Goal: Information Seeking & Learning: Learn about a topic

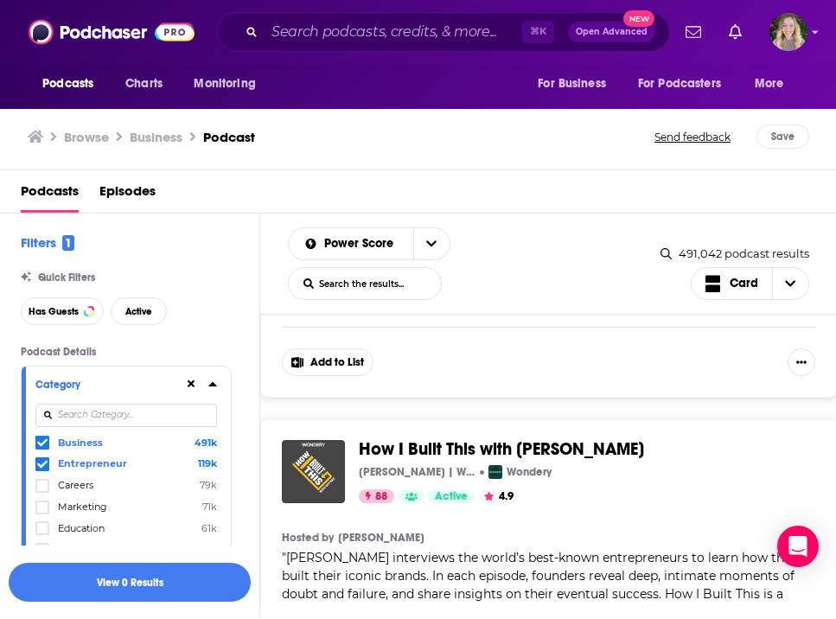
scroll to position [4947, 0]
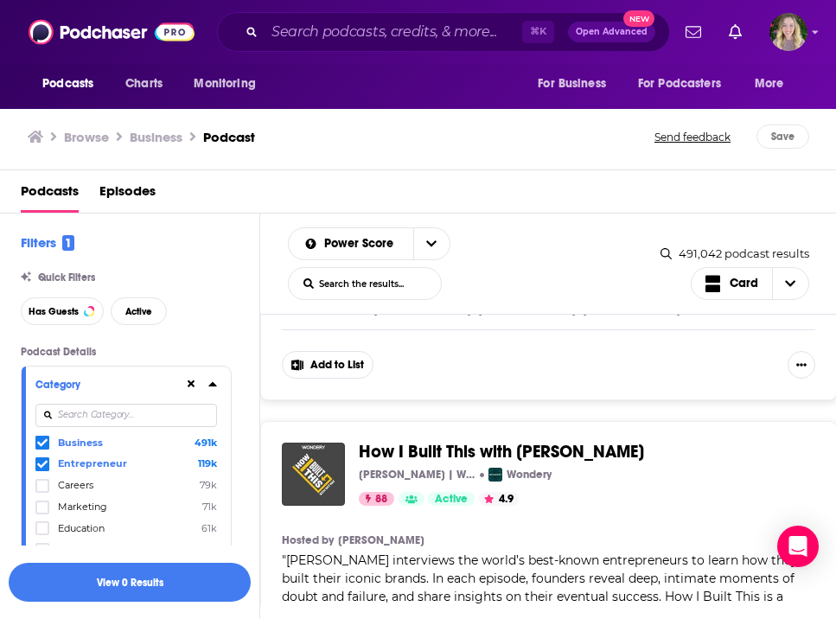
click at [511, 357] on div "Podcasts Charts Monitoring ⌘ K Open Advanced New For Business For Podcasters Mo…" at bounding box center [418, 309] width 836 height 619
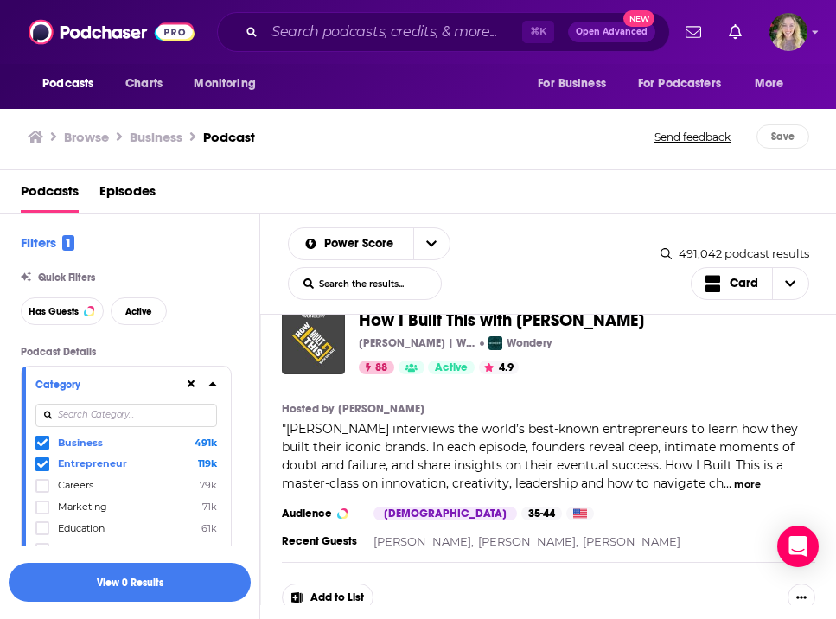
scroll to position [5081, 0]
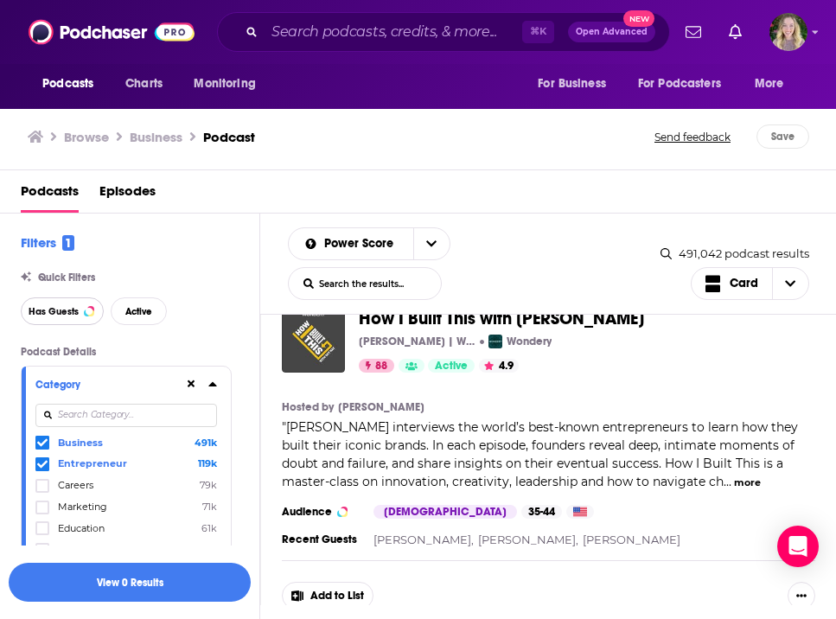
click at [71, 311] on span "Has Guests" at bounding box center [54, 312] width 50 height 10
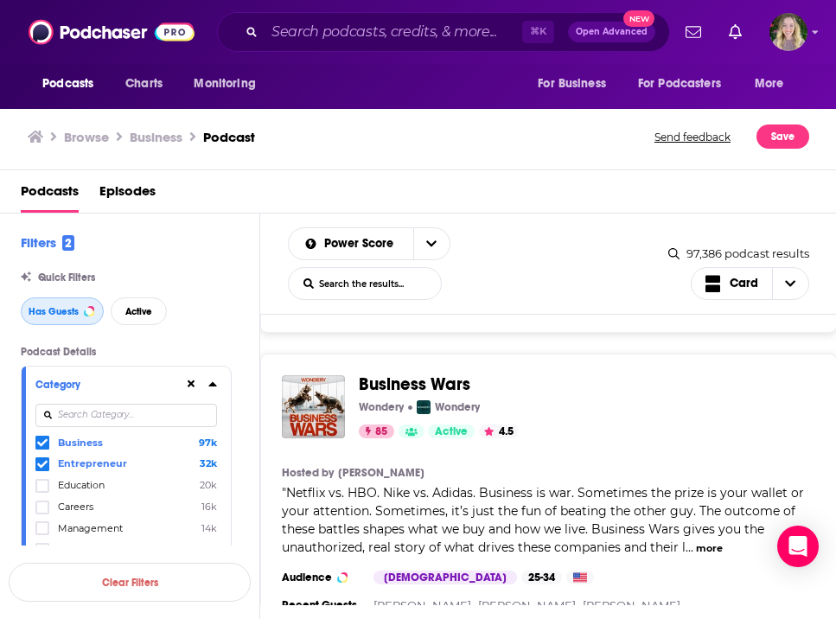
scroll to position [8783, 0]
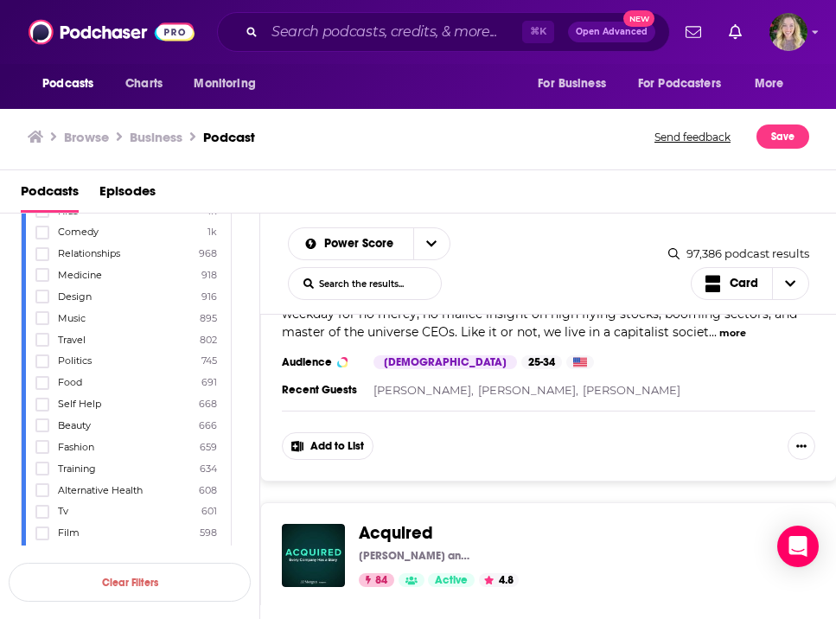
scroll to position [10751, 0]
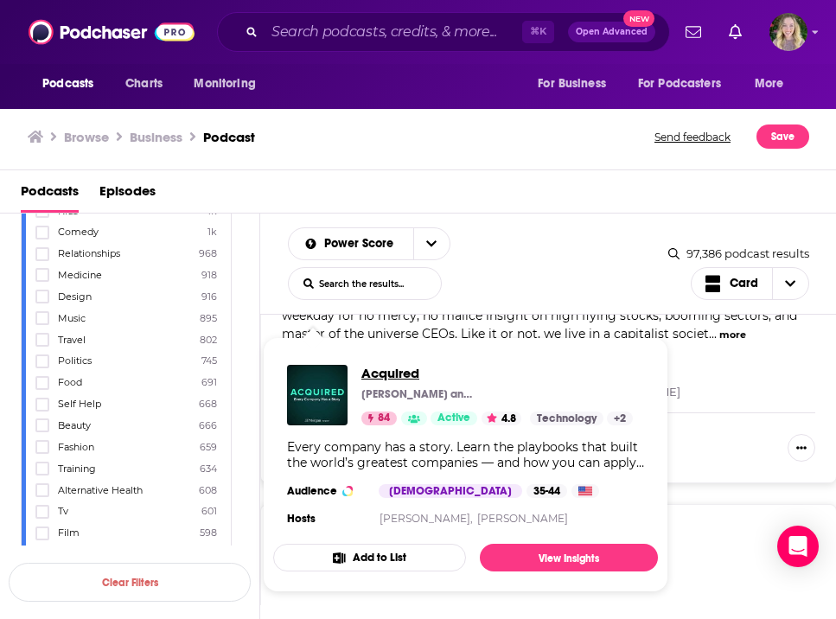
click at [394, 369] on span "Acquired" at bounding box center [498, 373] width 272 height 16
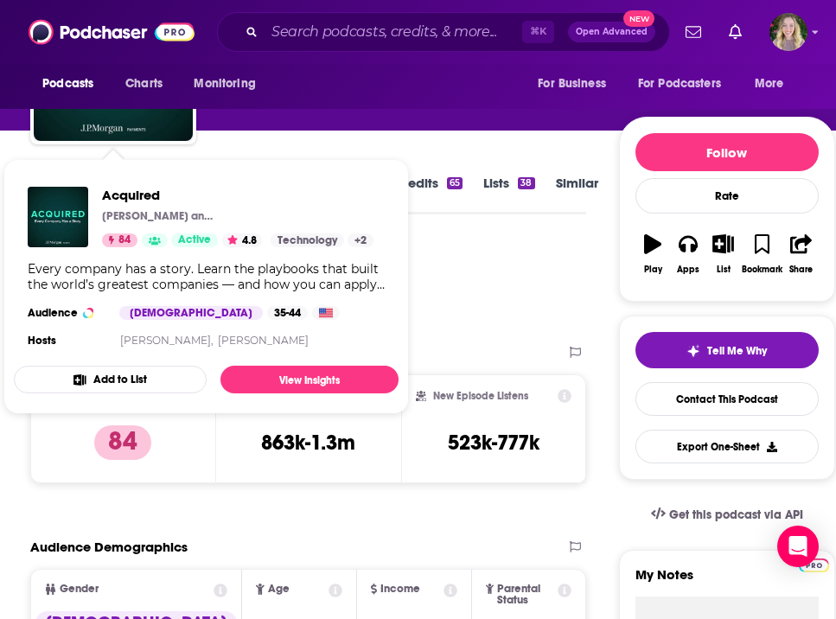
scroll to position [163, 0]
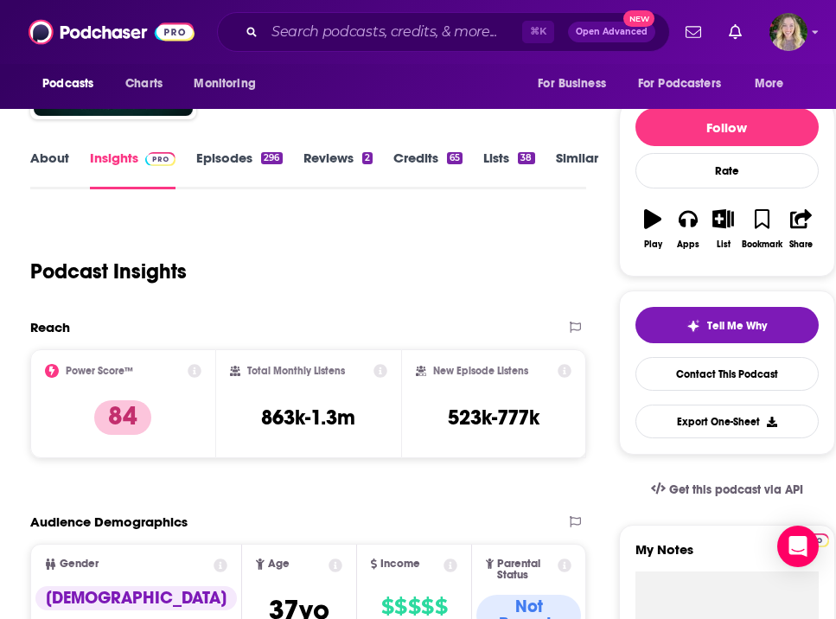
click at [46, 155] on link "About" at bounding box center [49, 170] width 39 height 40
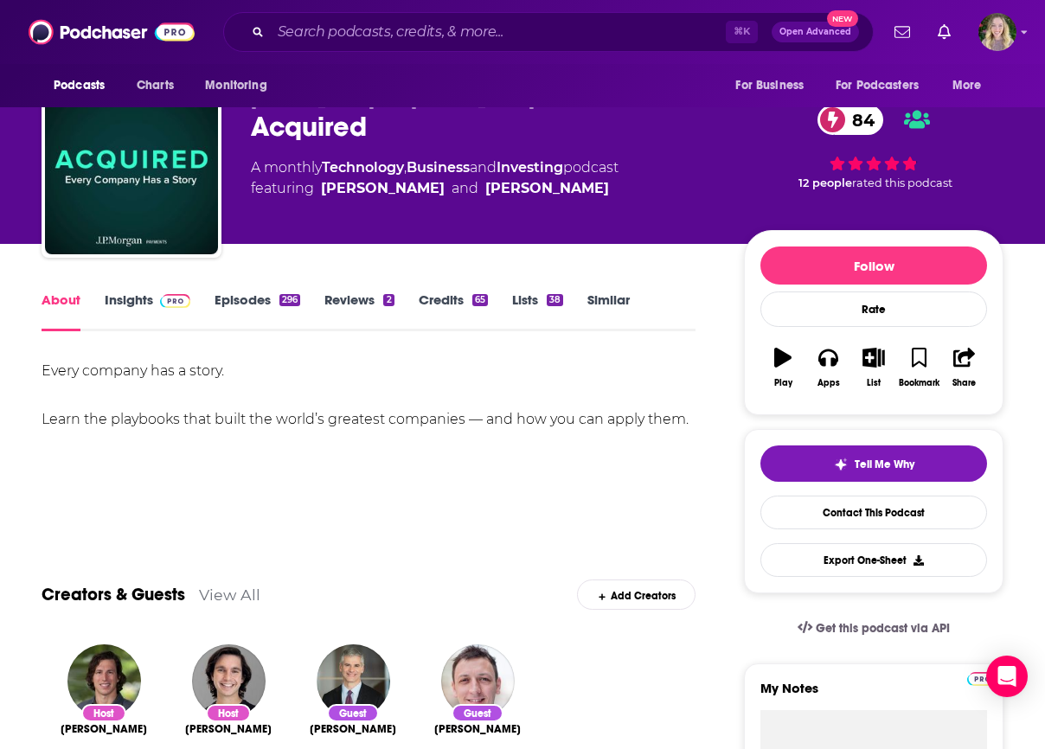
scroll to position [41, 0]
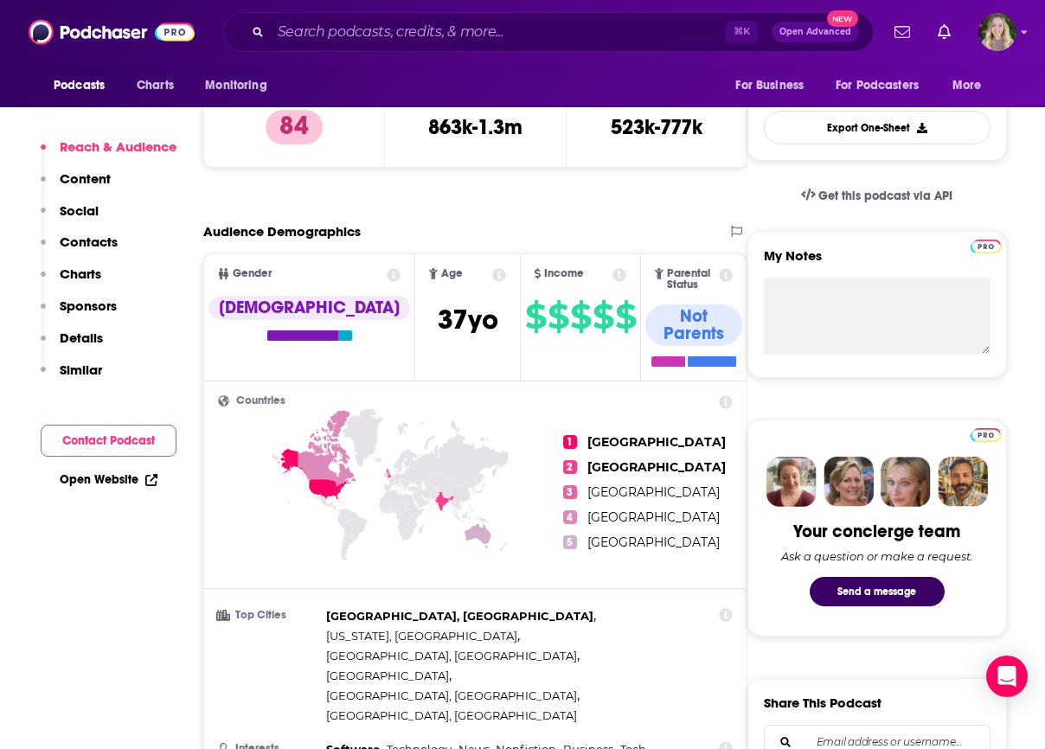
scroll to position [479, 0]
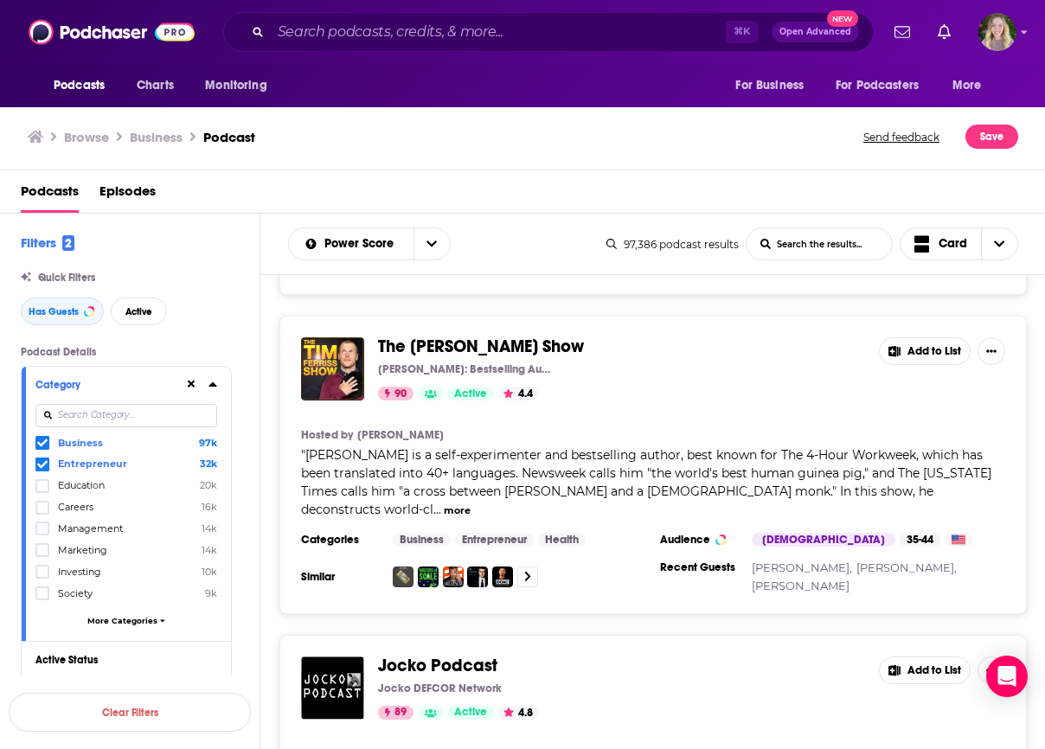
scroll to position [1518, 0]
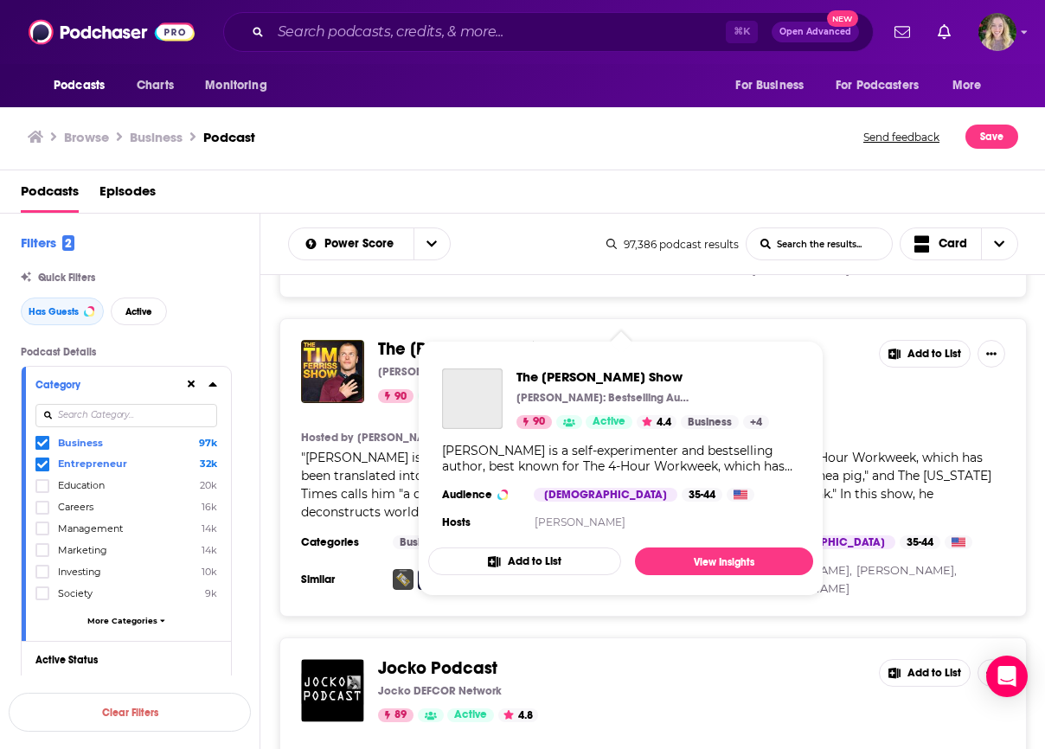
click at [446, 338] on span "The Tim Ferriss Show" at bounding box center [481, 349] width 206 height 22
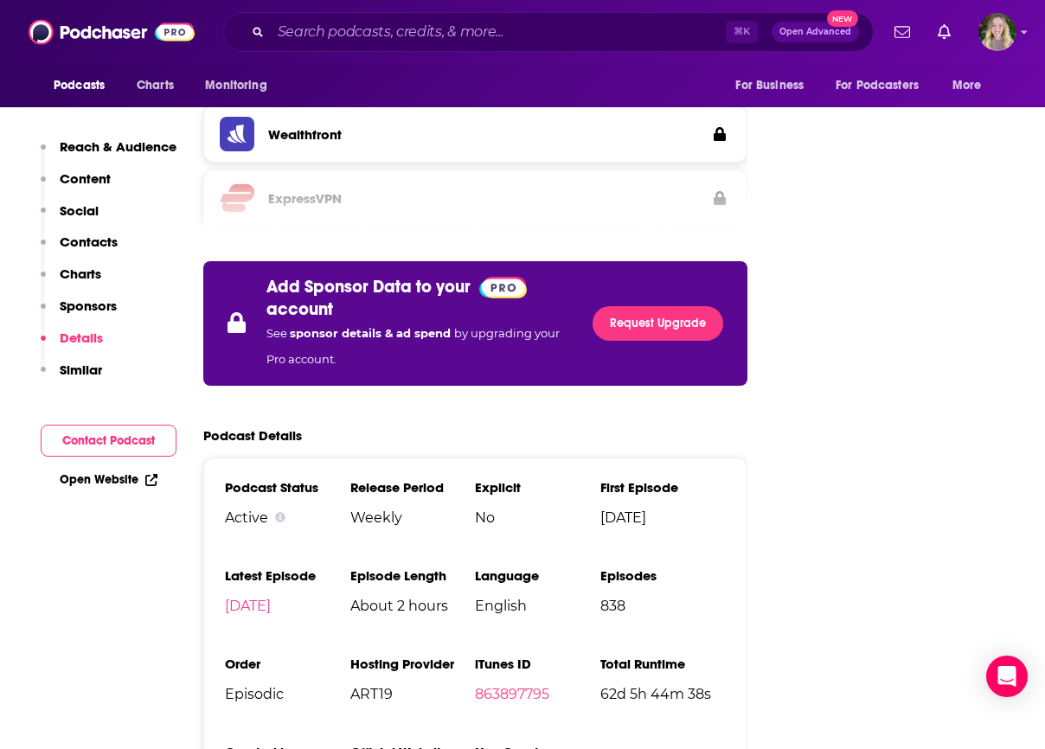
scroll to position [2960, 0]
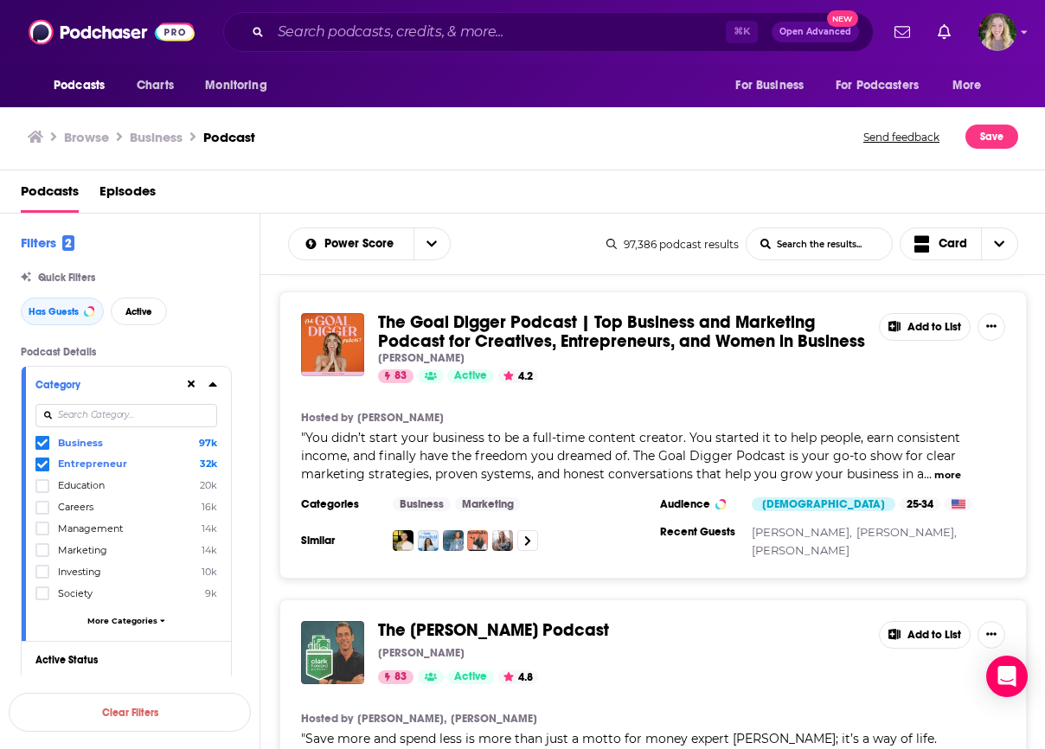
scroll to position [9934, 0]
click at [124, 618] on span "More Categories" at bounding box center [122, 621] width 70 height 10
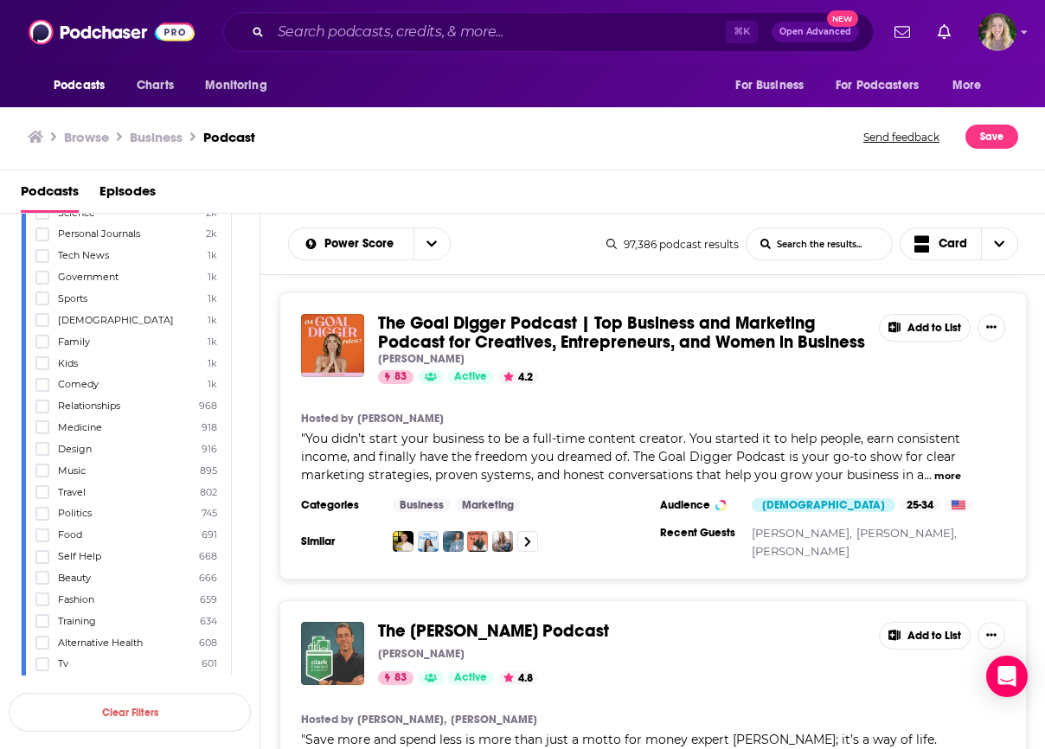
scroll to position [0, 0]
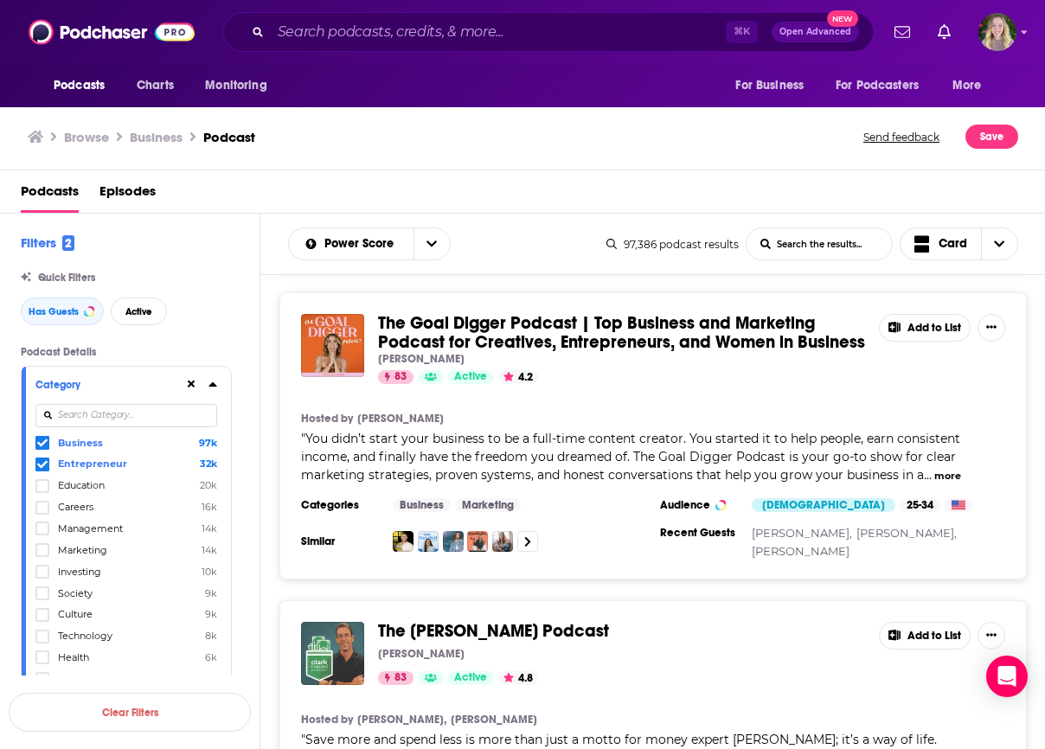
click at [94, 410] on input at bounding box center [126, 415] width 182 height 23
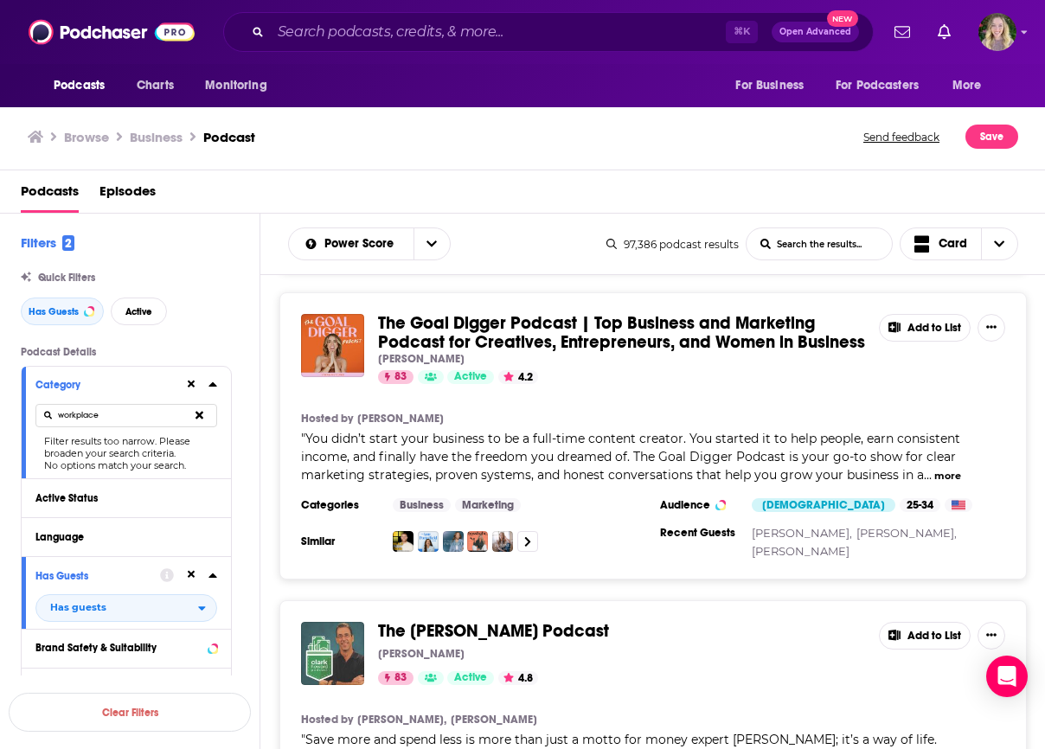
click at [247, 494] on div "Podcast Details Category workplace Filter results too narrow. Please broaden yo…" at bounding box center [140, 706] width 239 height 721
click at [131, 418] on input "workplace" at bounding box center [126, 415] width 182 height 23
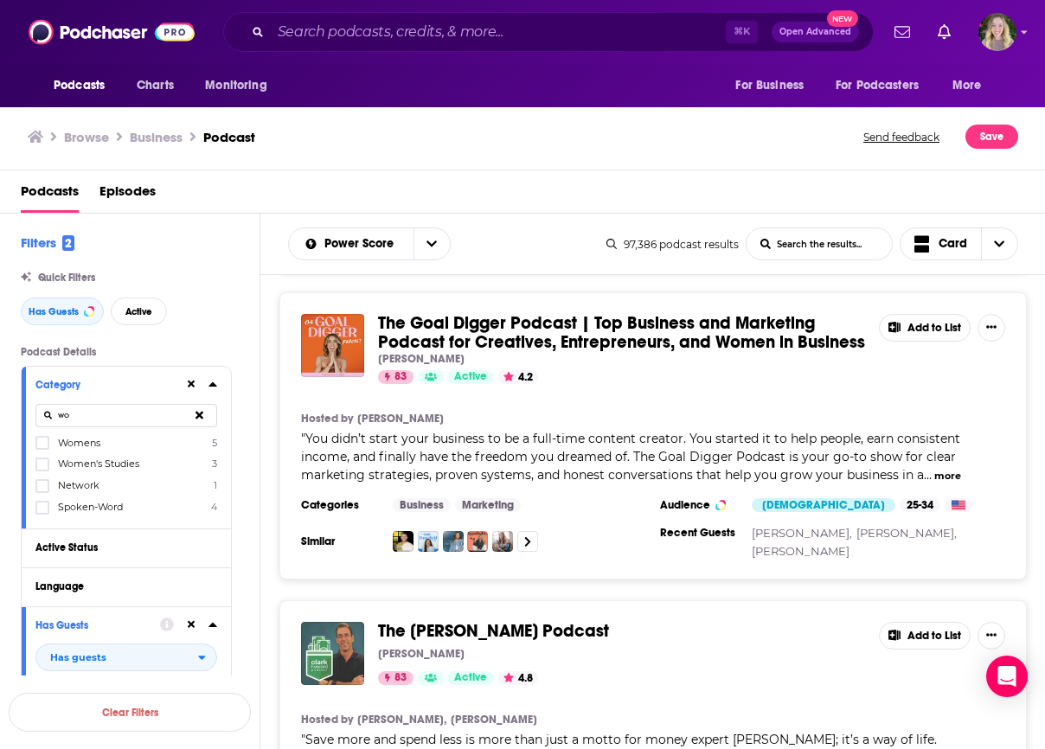
type input "w"
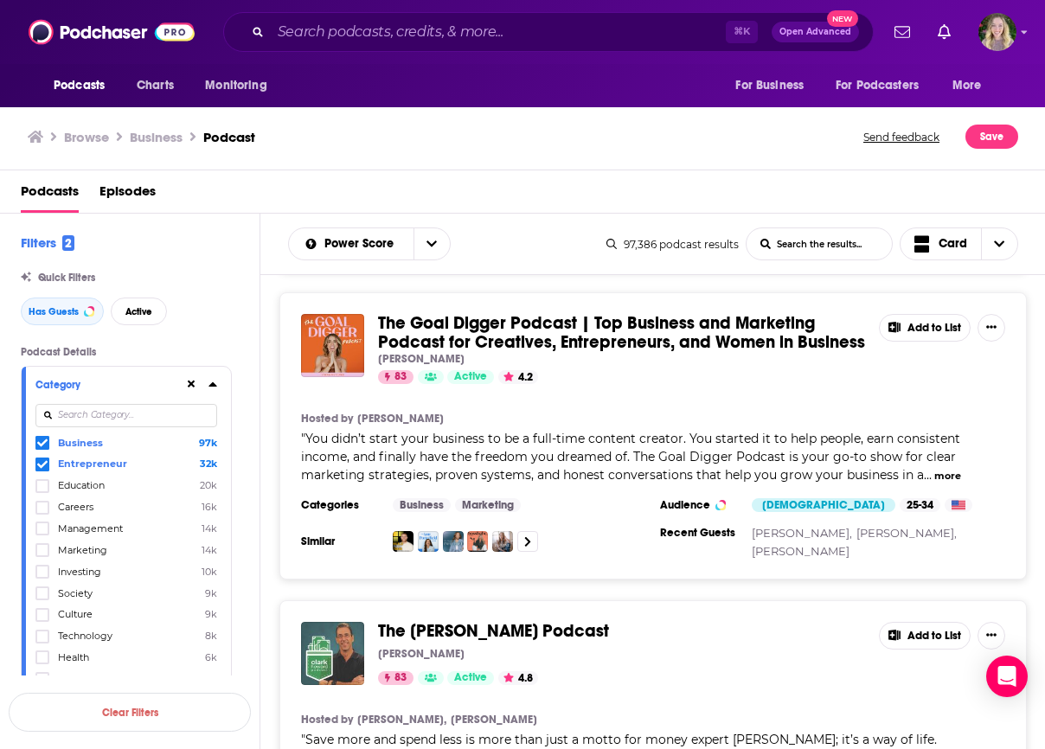
click at [79, 461] on span "Entrepreneur" at bounding box center [92, 464] width 69 height 12
click at [42, 468] on input "multiSelectOption-entrepreneur-1" at bounding box center [42, 468] width 0 height 0
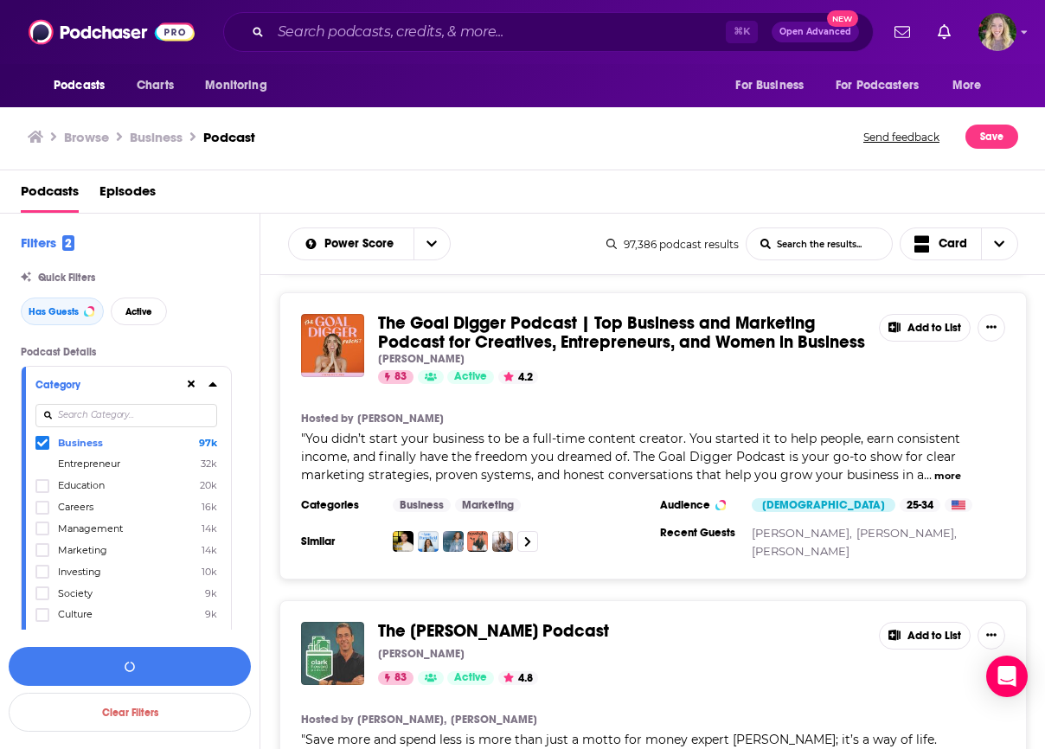
click at [41, 445] on icon at bounding box center [42, 443] width 10 height 8
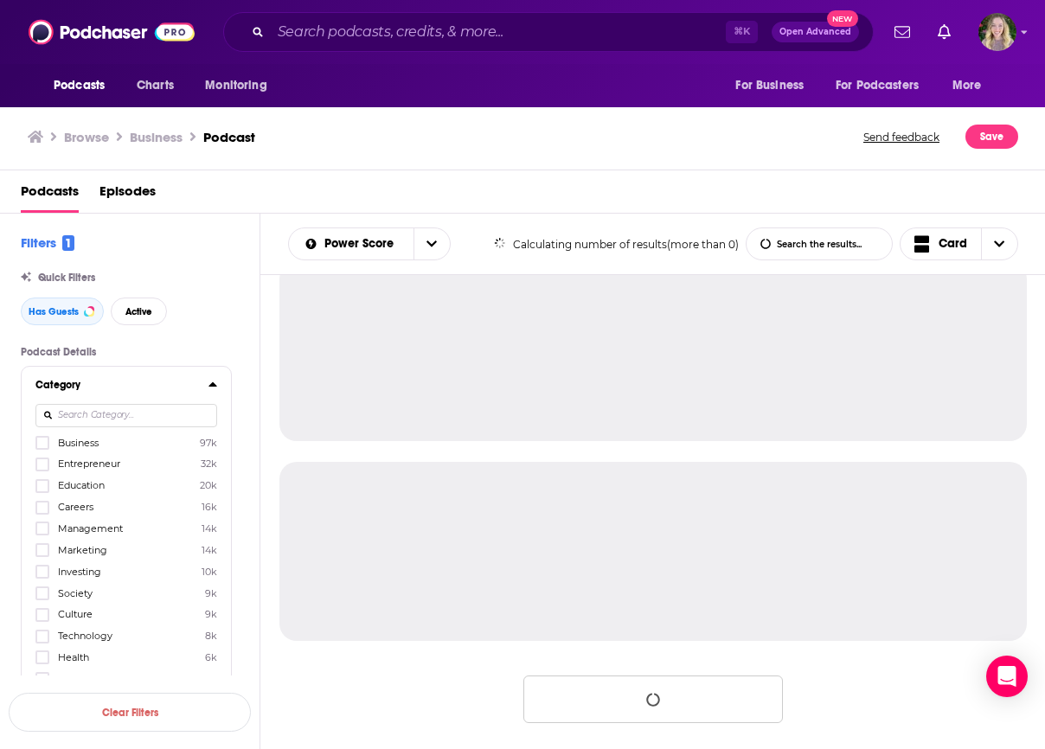
scroll to position [1632, 0]
click at [125, 408] on input at bounding box center [126, 415] width 182 height 23
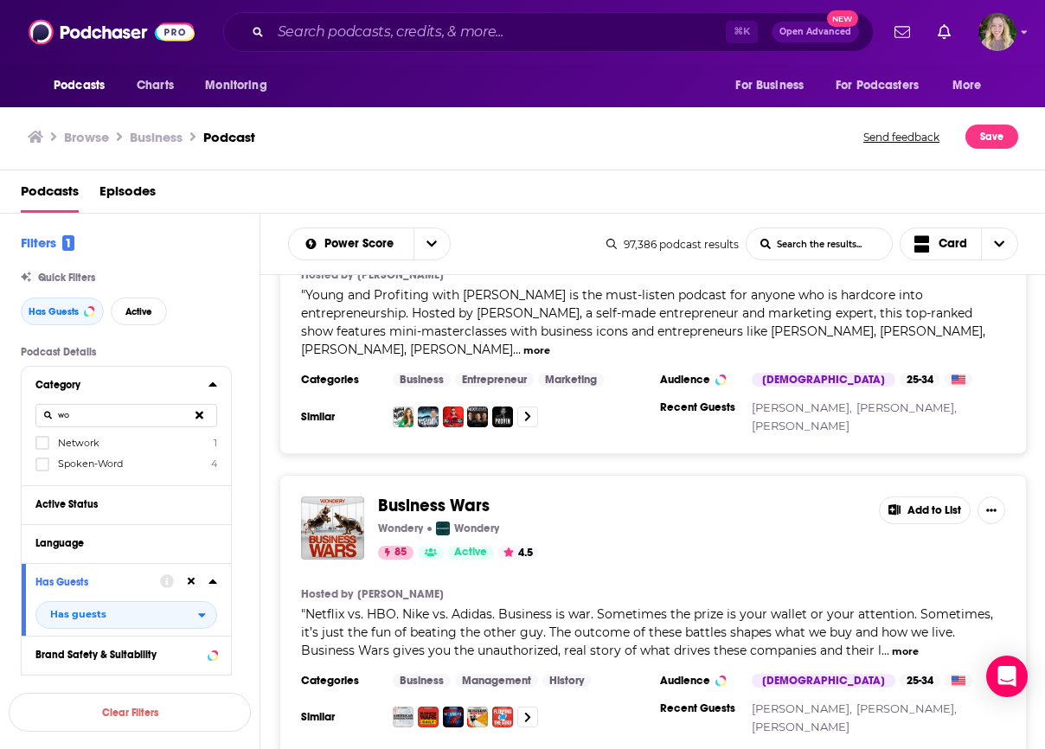
type input "w"
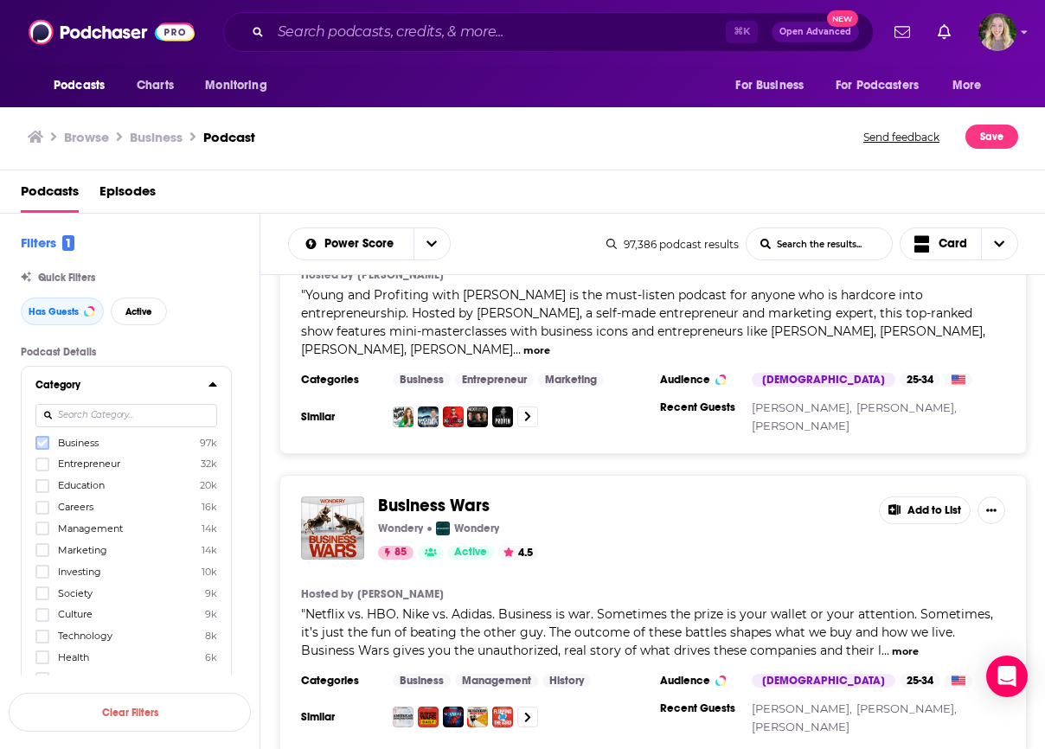
click at [42, 439] on icon at bounding box center [42, 443] width 10 height 10
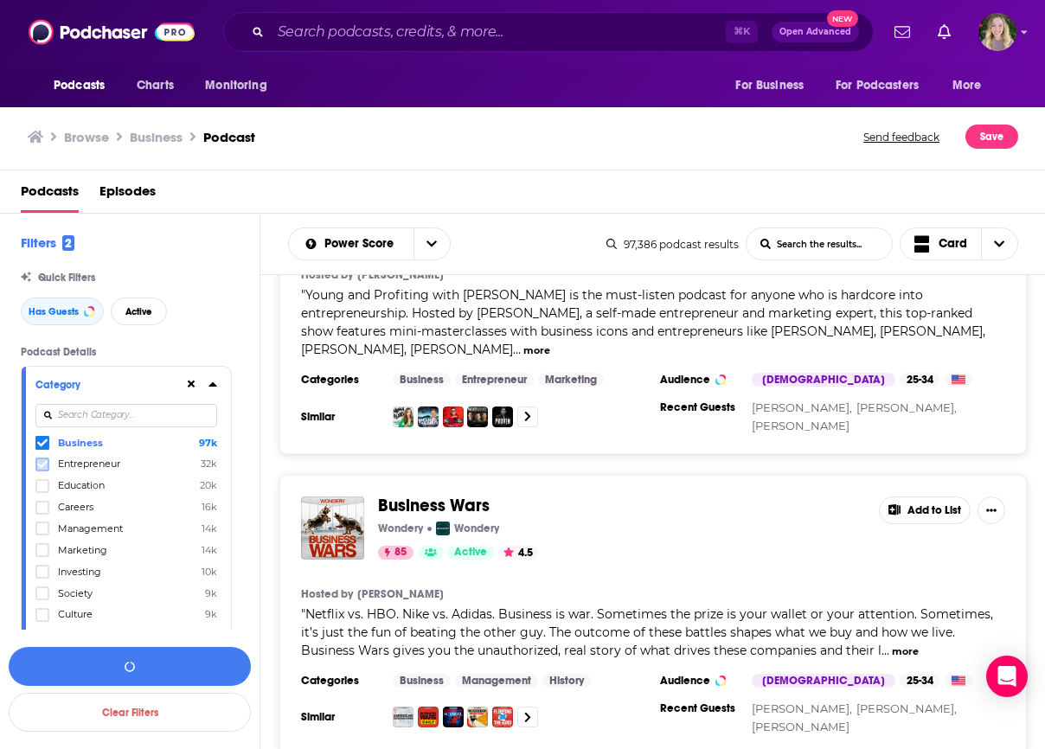
click at [48, 459] on label at bounding box center [42, 465] width 14 height 14
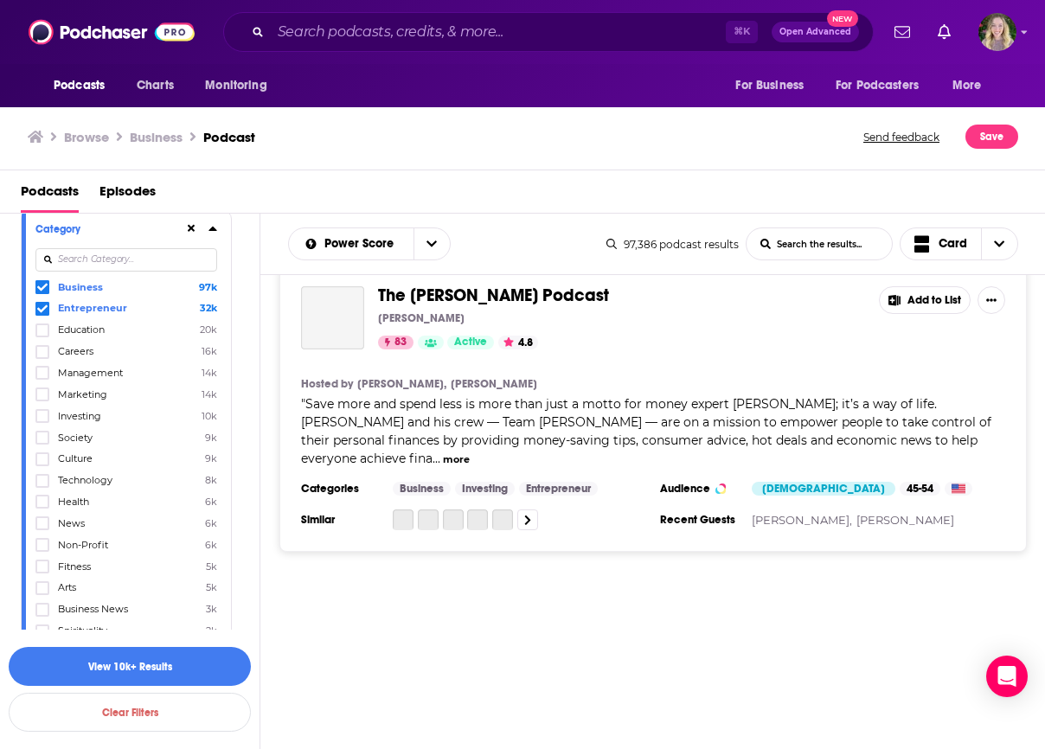
scroll to position [8887, 0]
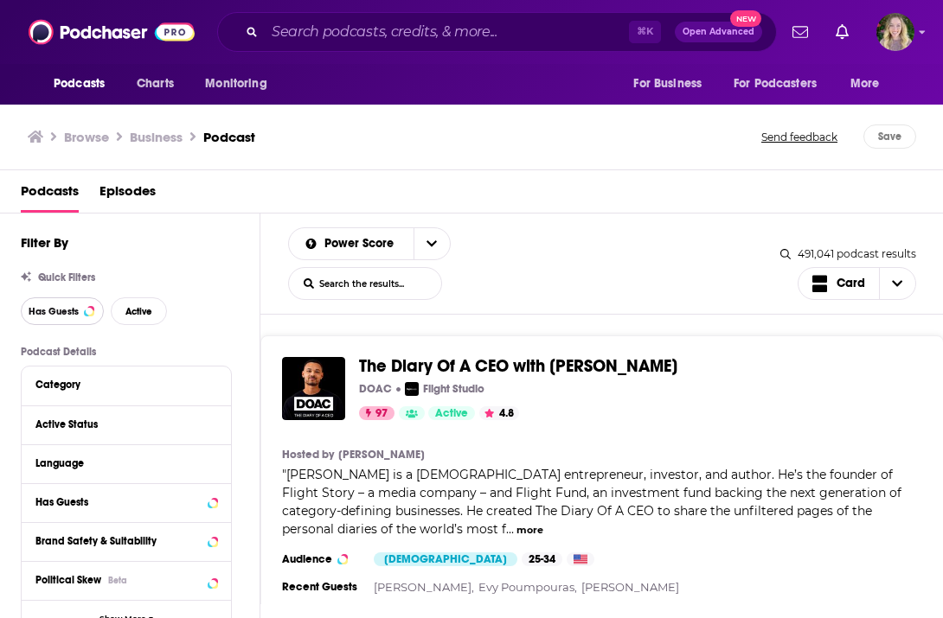
click at [69, 316] on span "Has Guests" at bounding box center [54, 312] width 50 height 10
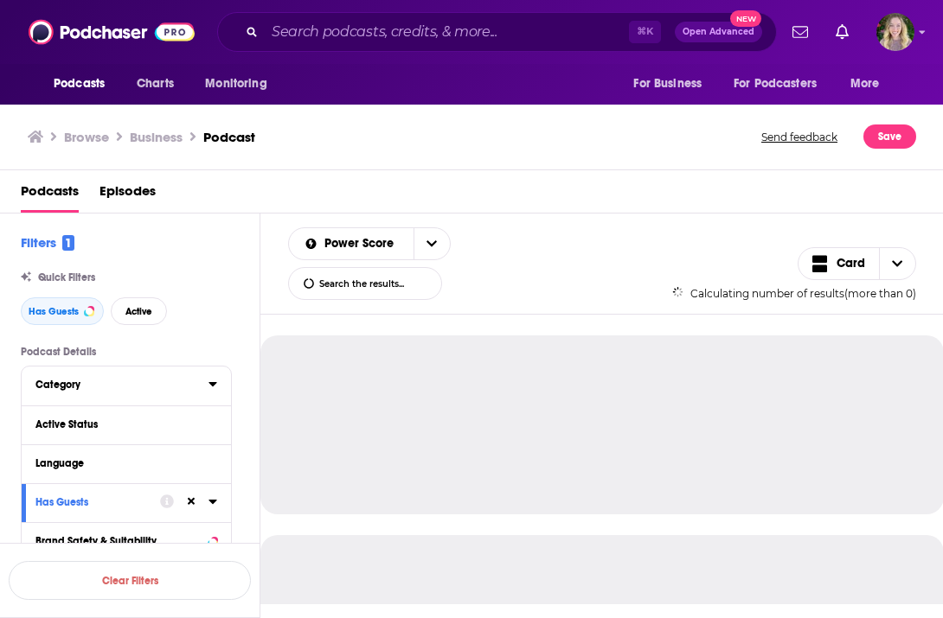
click at [92, 385] on div "Category" at bounding box center [116, 385] width 162 height 12
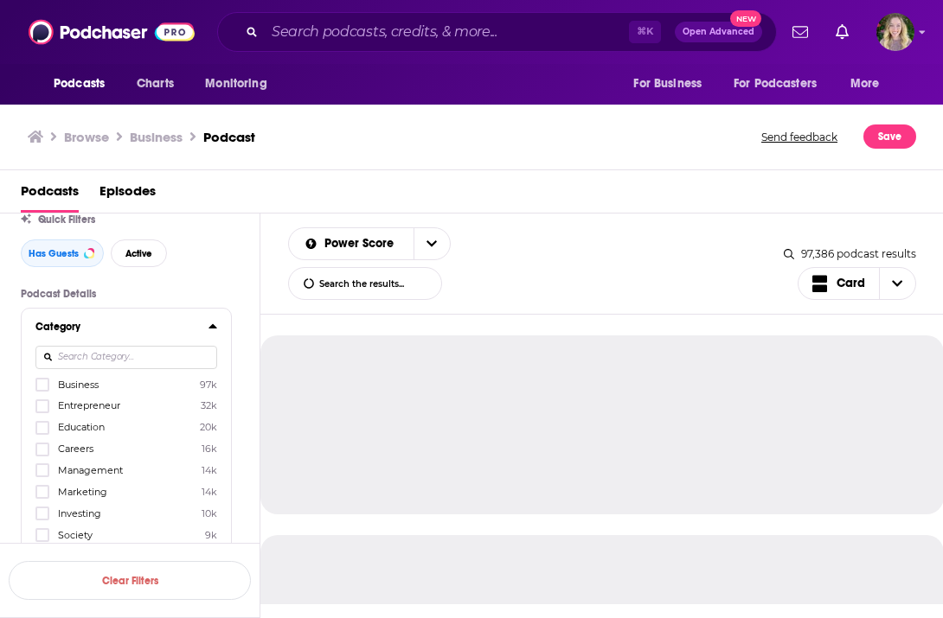
scroll to position [56, 0]
click at [82, 393] on span "Business" at bounding box center [78, 387] width 41 height 12
click at [42, 392] on input "multiSelectOption-business-0" at bounding box center [42, 392] width 0 height 0
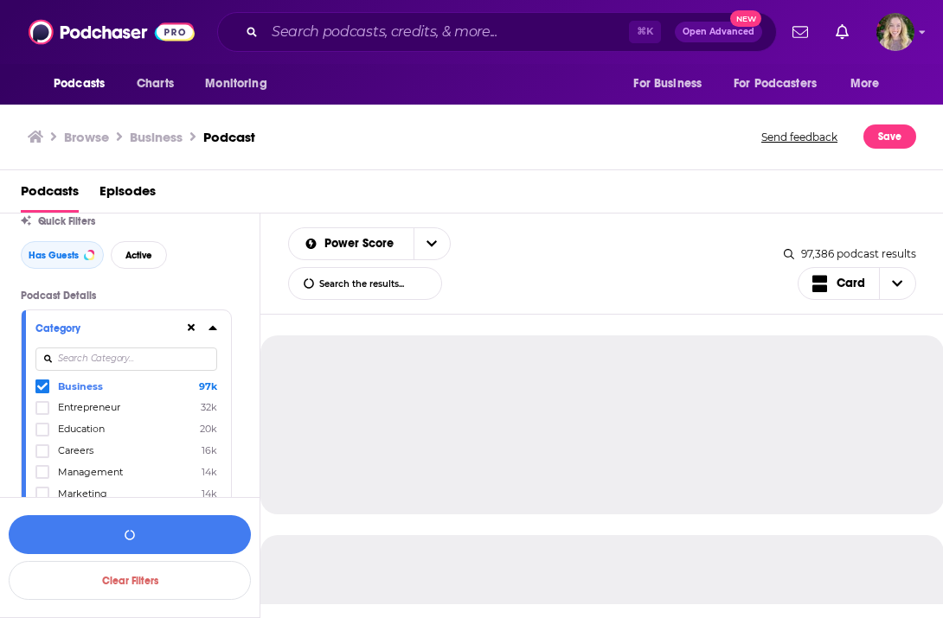
click at [88, 410] on span "Entrepreneur" at bounding box center [89, 407] width 62 height 12
click at [42, 413] on input "multiSelectOption-entrepreneur-1" at bounding box center [42, 413] width 0 height 0
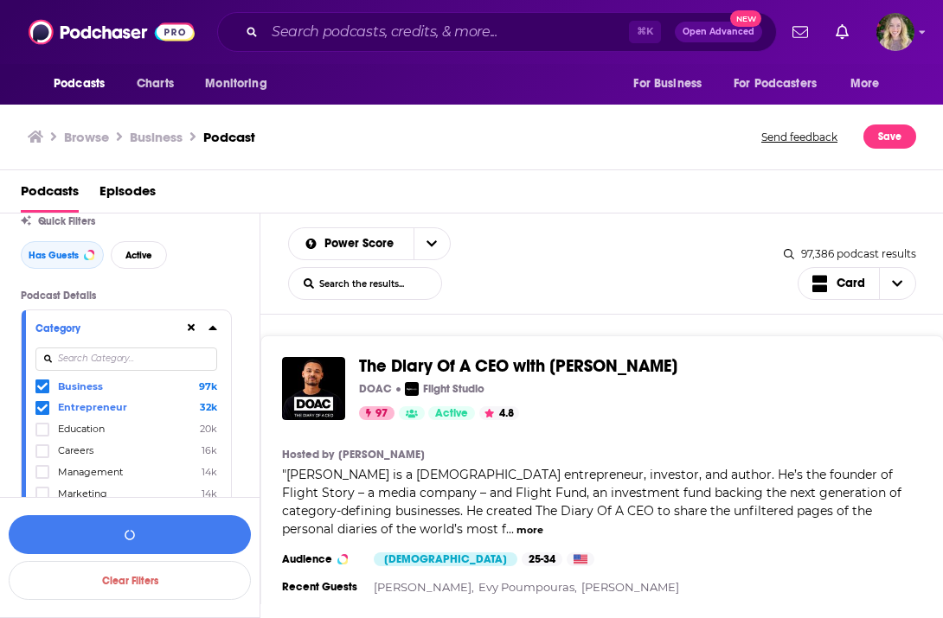
scroll to position [125, 0]
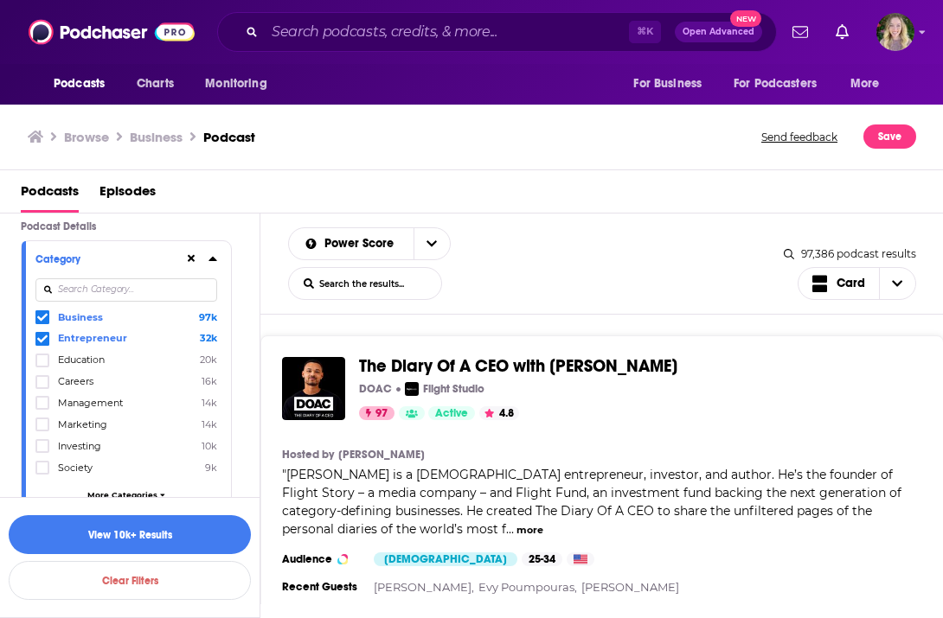
click at [77, 383] on span "Careers" at bounding box center [75, 381] width 35 height 12
click at [42, 387] on input "multiSelectOption-careers-3" at bounding box center [42, 387] width 0 height 0
click at [76, 403] on span "Management" at bounding box center [90, 403] width 65 height 12
click at [42, 408] on input "multiSelectOption-management-4" at bounding box center [42, 408] width 0 height 0
click at [76, 403] on span "Education" at bounding box center [81, 403] width 47 height 12
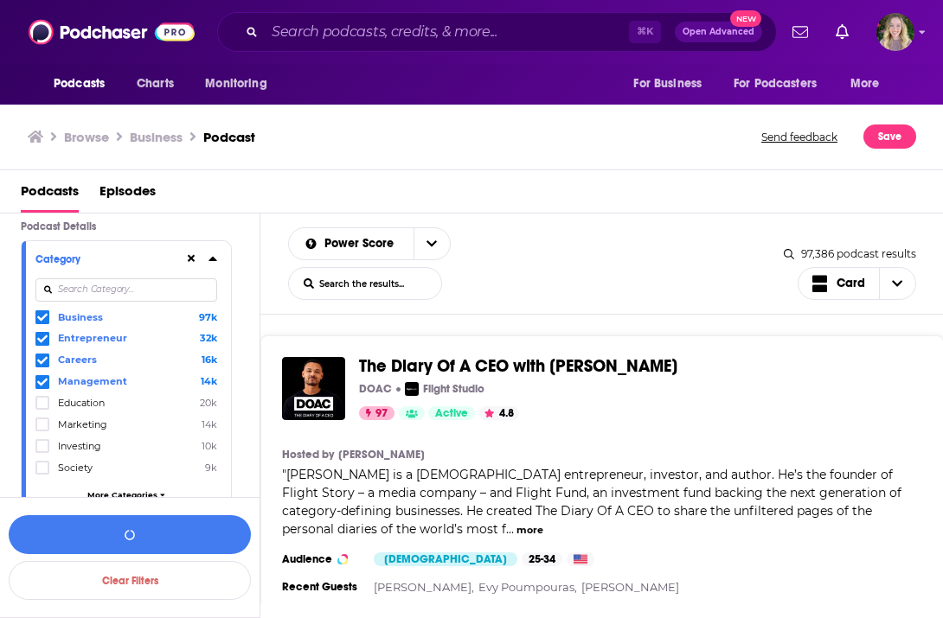
click at [42, 408] on input "multiSelectOption-education-4" at bounding box center [42, 408] width 0 height 0
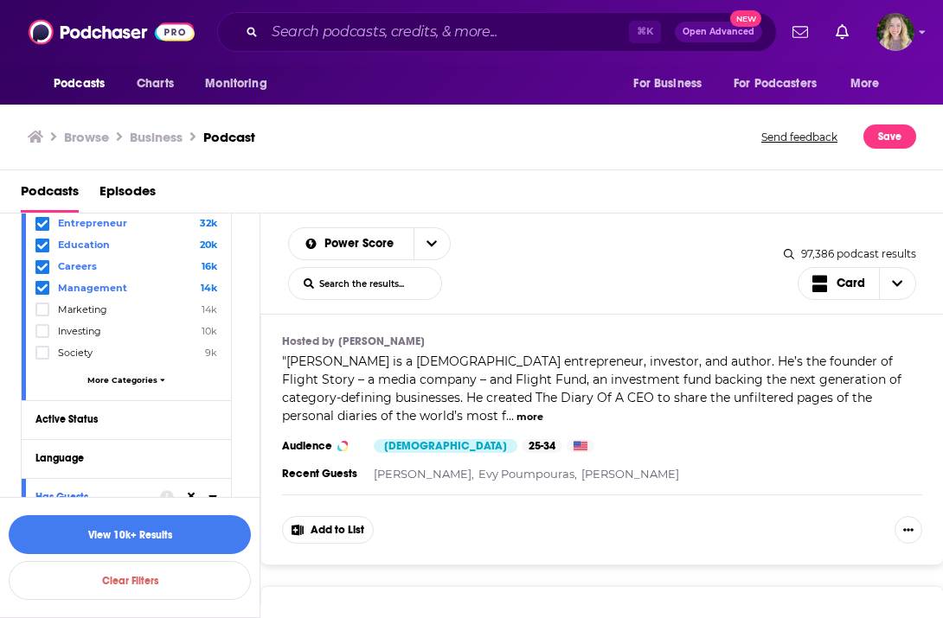
scroll to position [144, 0]
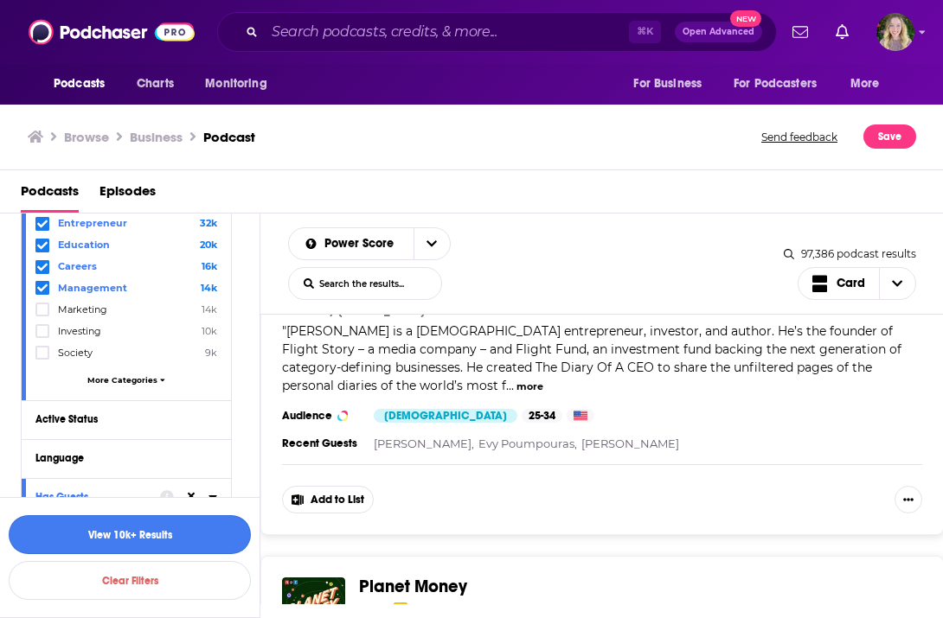
click at [177, 534] on button "View 10k+ Results" at bounding box center [130, 534] width 242 height 39
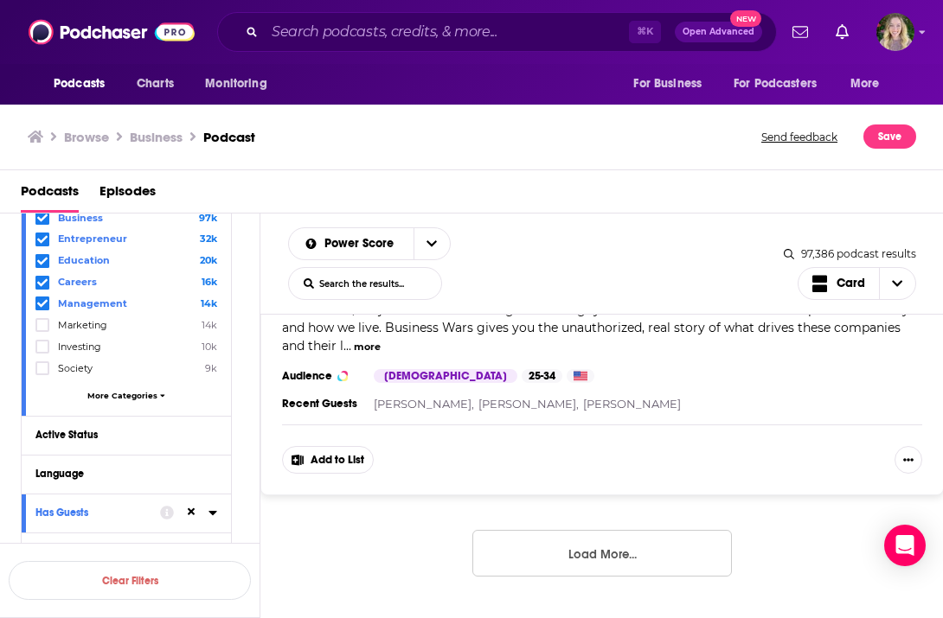
scroll to position [220, 0]
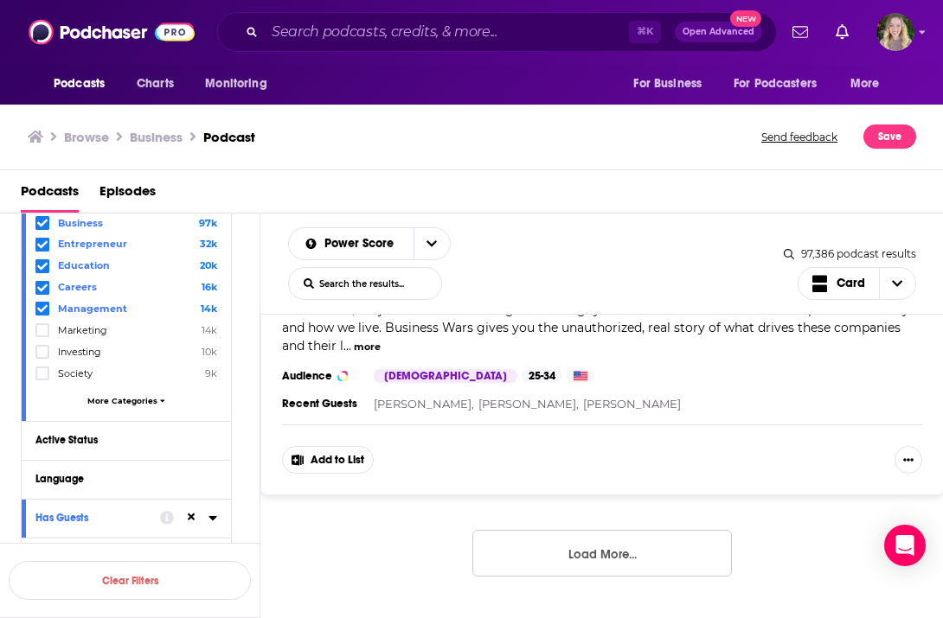
click at [74, 266] on span "Education" at bounding box center [84, 265] width 52 height 12
click at [42, 270] on input "multiSelectOption-education-2" at bounding box center [42, 270] width 0 height 0
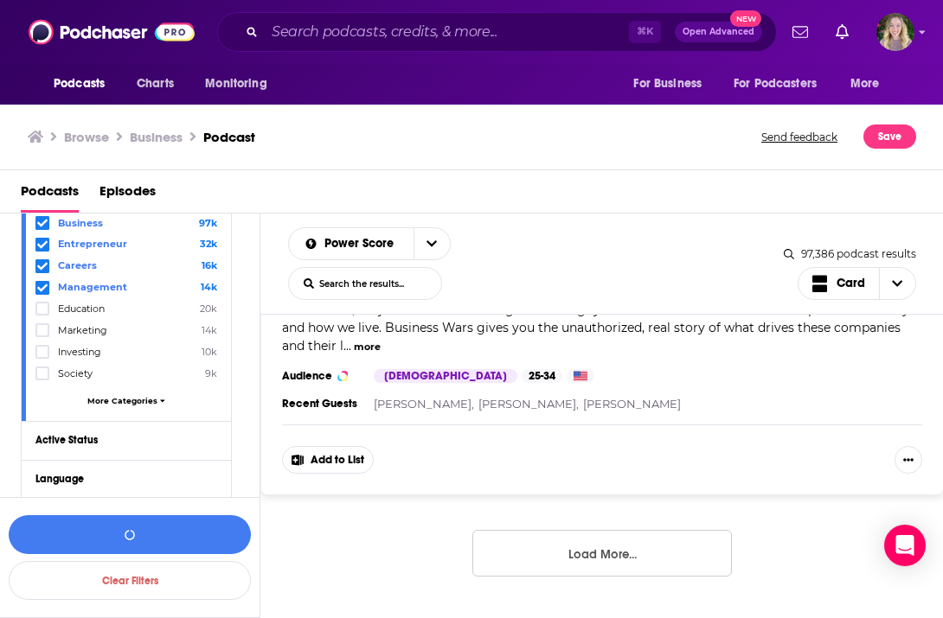
click at [32, 266] on div "Category Business 97k Entrepreneur 32k Careers 16k Management 14k Education 20k…" at bounding box center [126, 284] width 209 height 274
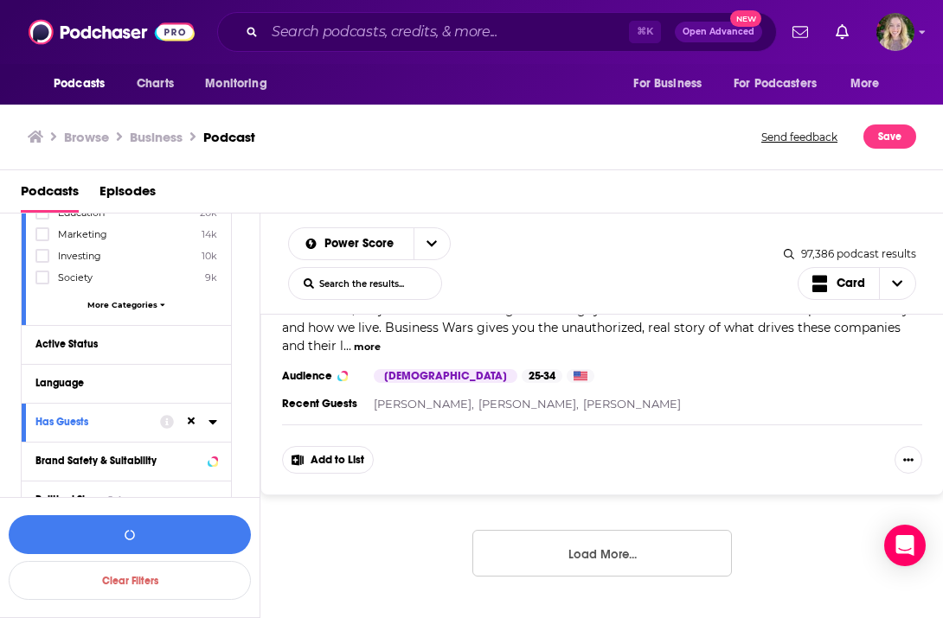
scroll to position [313, 0]
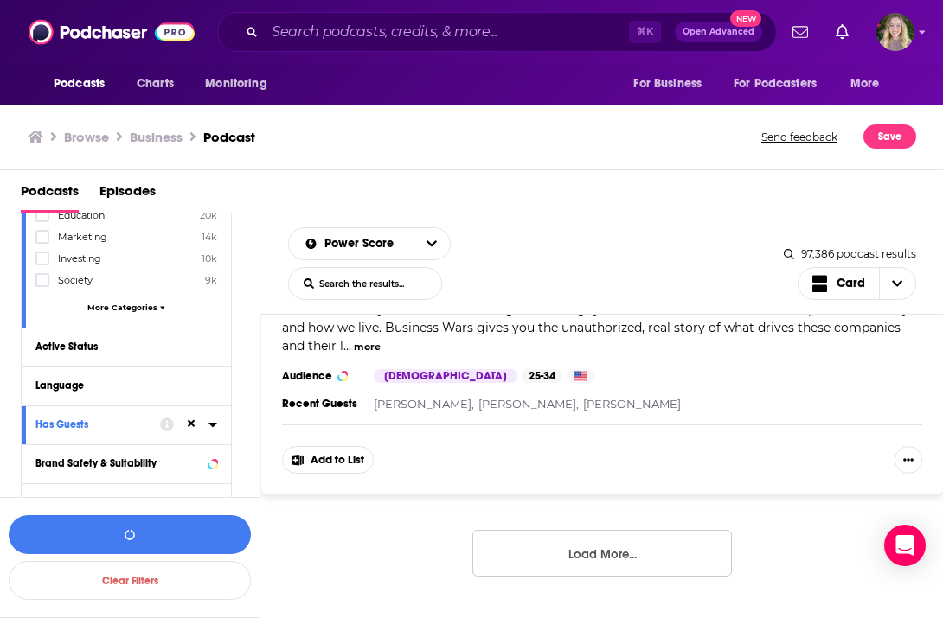
click at [119, 313] on div "Business 97k Entrepreneur 32k Careers 16k Management 14k Education 20k Marketin…" at bounding box center [126, 221] width 182 height 199
click at [119, 296] on div "Business 97k Entrepreneur 32k Careers 16k Management 14k Education 20k Marketin…" at bounding box center [126, 221] width 182 height 199
click at [122, 303] on span "More Categories" at bounding box center [122, 308] width 70 height 10
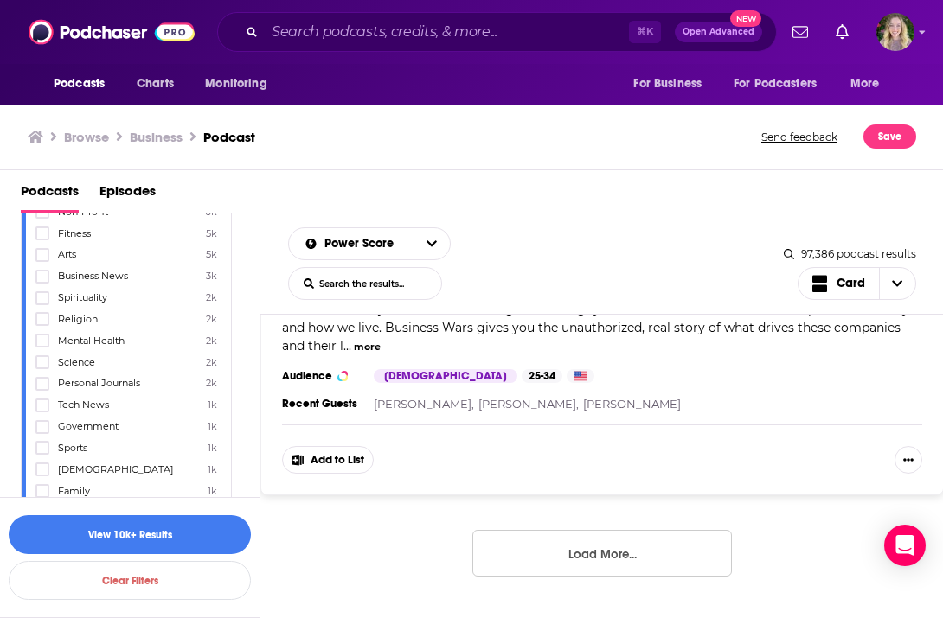
scroll to position [490, 0]
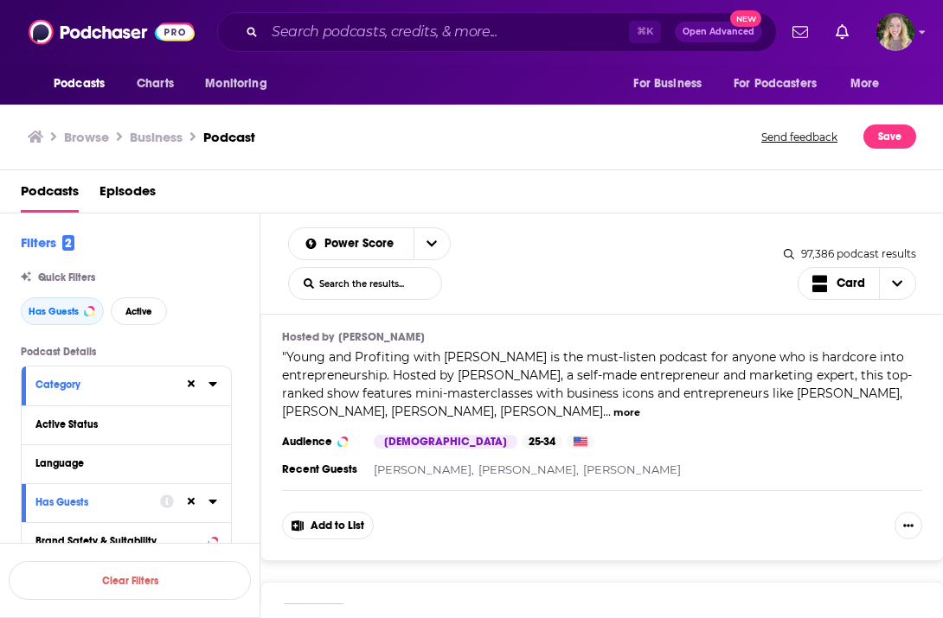
scroll to position [8748, 0]
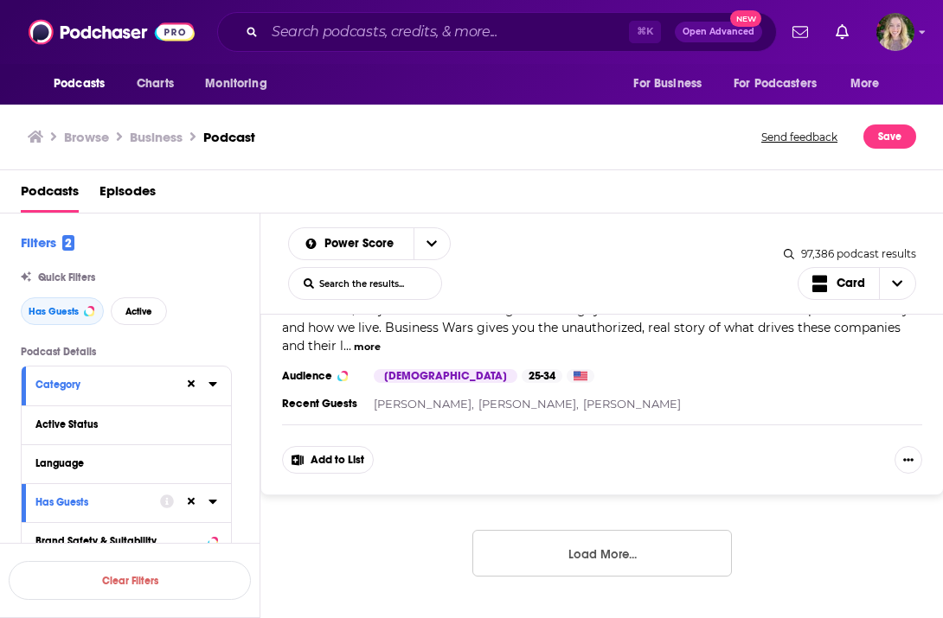
click at [567, 573] on button "Load More..." at bounding box center [601, 553] width 259 height 47
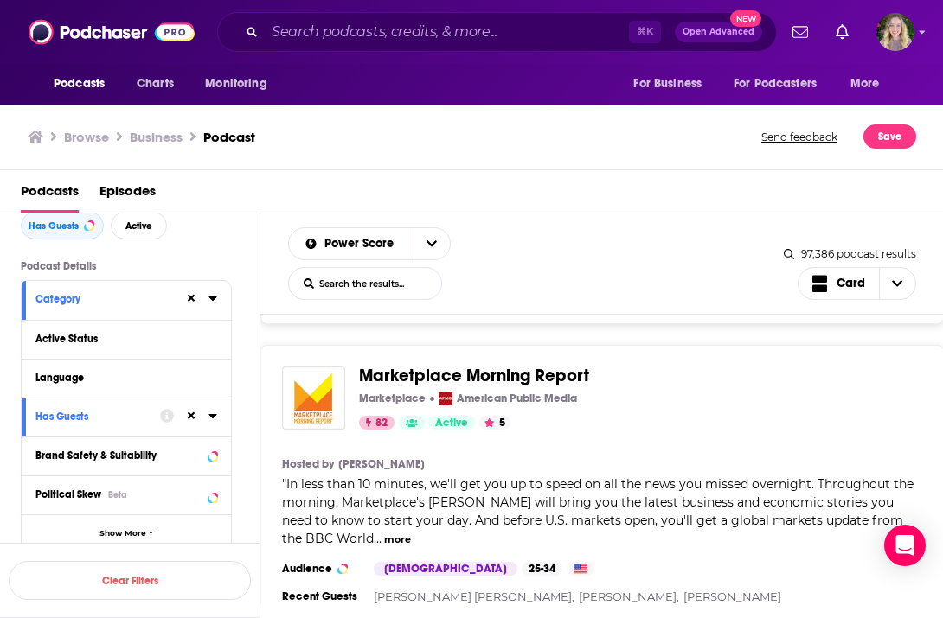
scroll to position [84, 0]
click at [155, 310] on button "Category" at bounding box center [109, 301] width 149 height 22
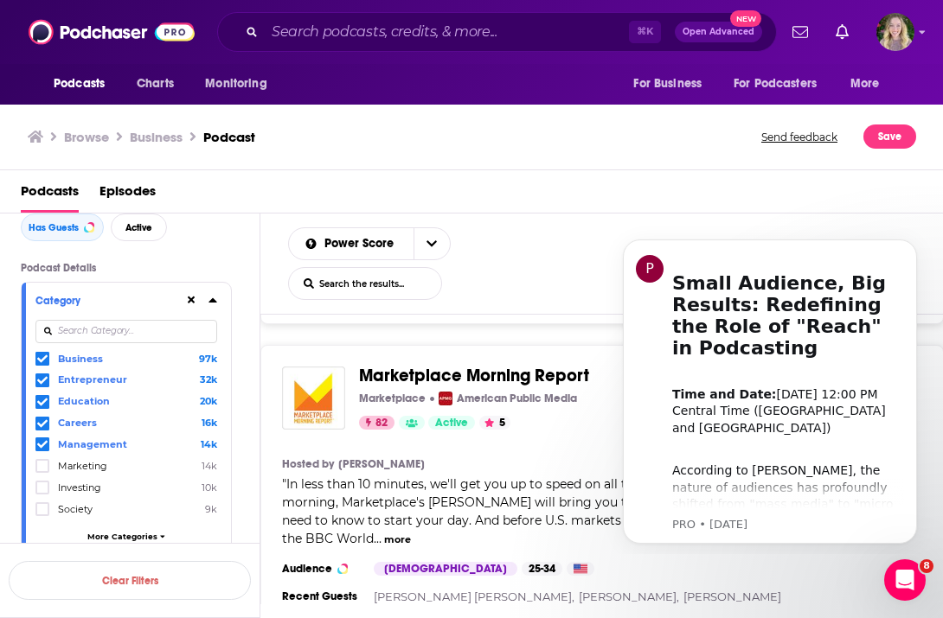
scroll to position [0, 0]
click at [70, 402] on span "Education" at bounding box center [84, 401] width 52 height 12
click at [42, 406] on input "multiSelectOption-education-2" at bounding box center [42, 406] width 0 height 0
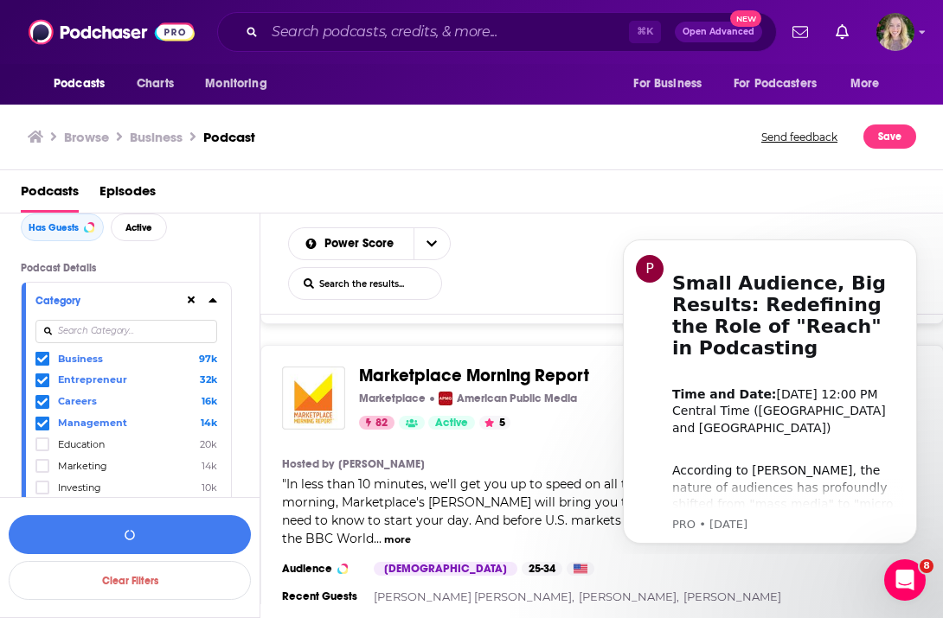
click at [42, 402] on icon at bounding box center [42, 402] width 10 height 8
click at [45, 407] on span at bounding box center [42, 402] width 14 height 14
click at [98, 328] on input at bounding box center [126, 331] width 182 height 23
click at [317, 41] on input "Search podcasts, credits, & more..." at bounding box center [447, 32] width 364 height 28
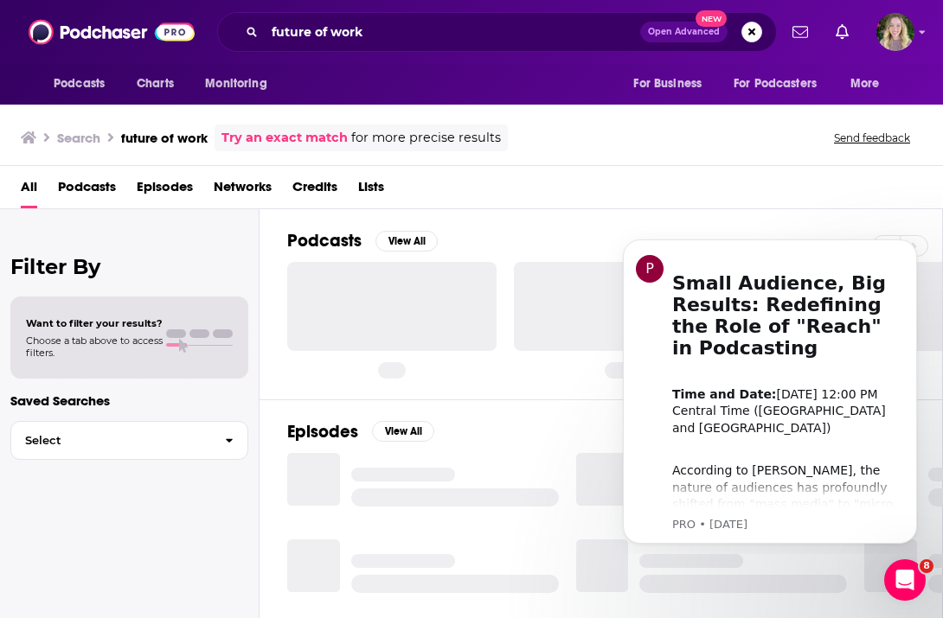
click at [772, 214] on div "Podcasts View All" at bounding box center [615, 303] width 656 height 189
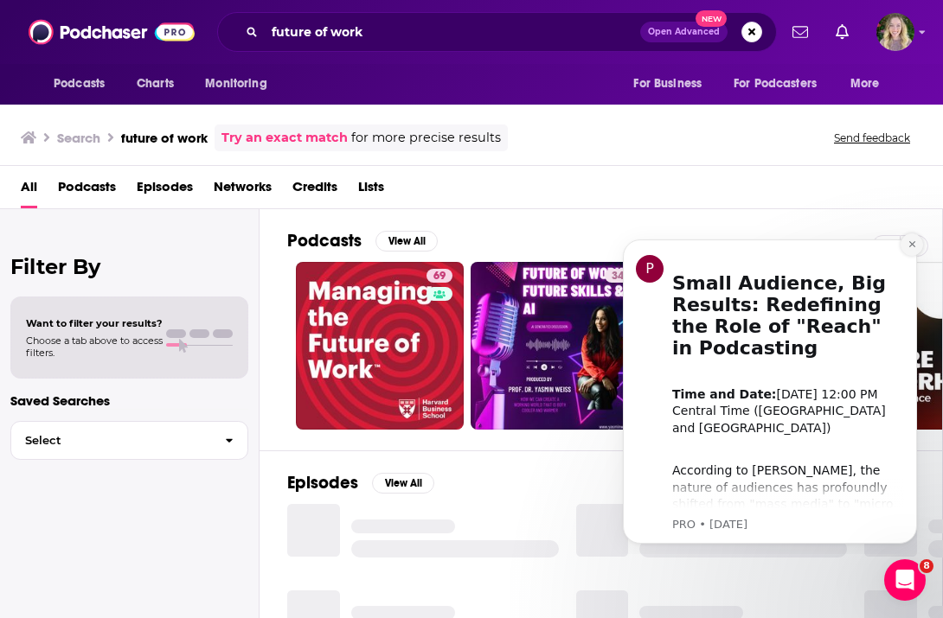
click at [913, 247] on icon "Dismiss notification" at bounding box center [912, 245] width 10 height 10
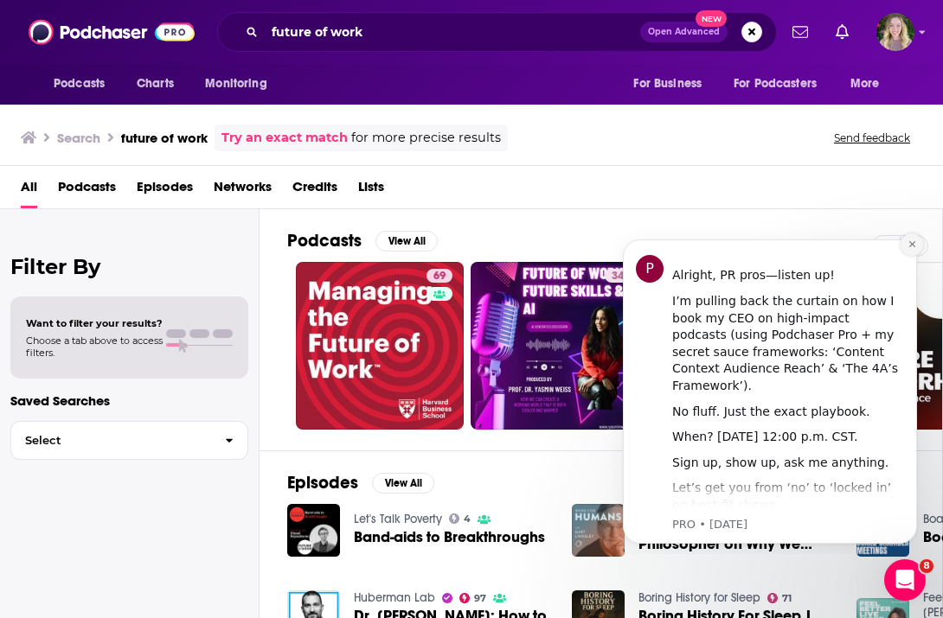
click at [916, 242] on icon "Dismiss notification" at bounding box center [912, 245] width 10 height 10
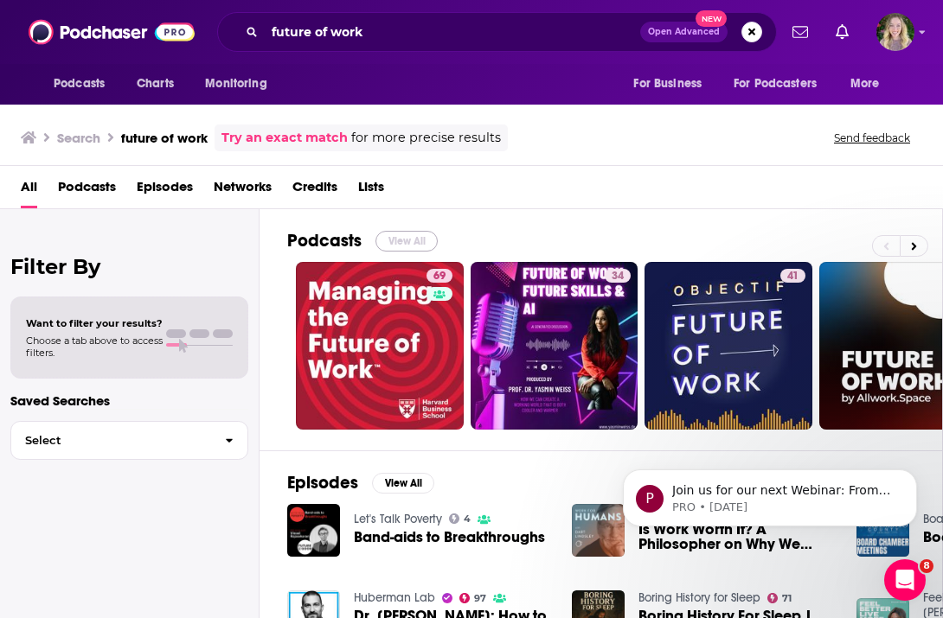
click at [412, 235] on button "View All" at bounding box center [406, 241] width 62 height 21
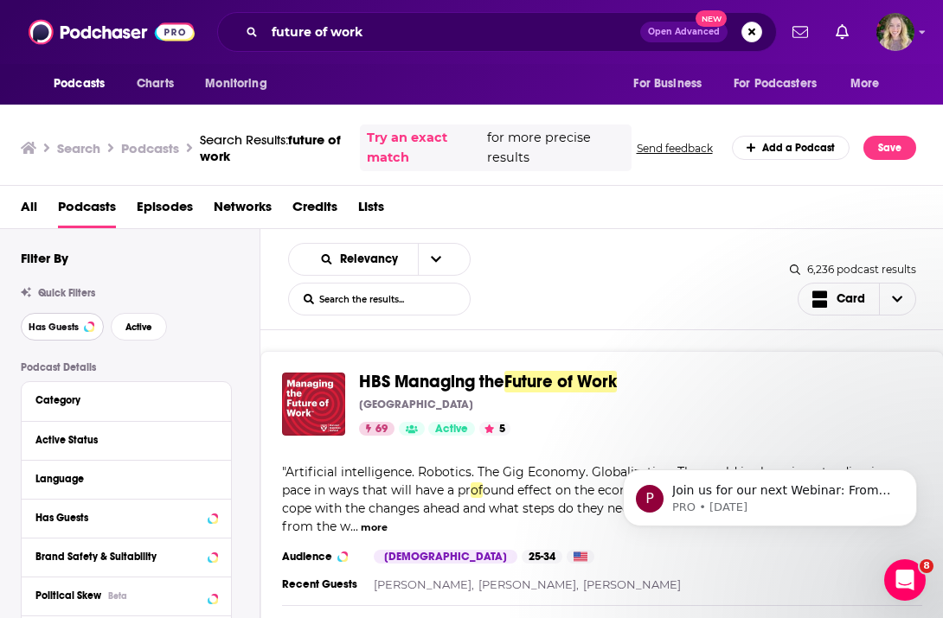
click at [68, 318] on button "Has Guests" at bounding box center [62, 327] width 83 height 28
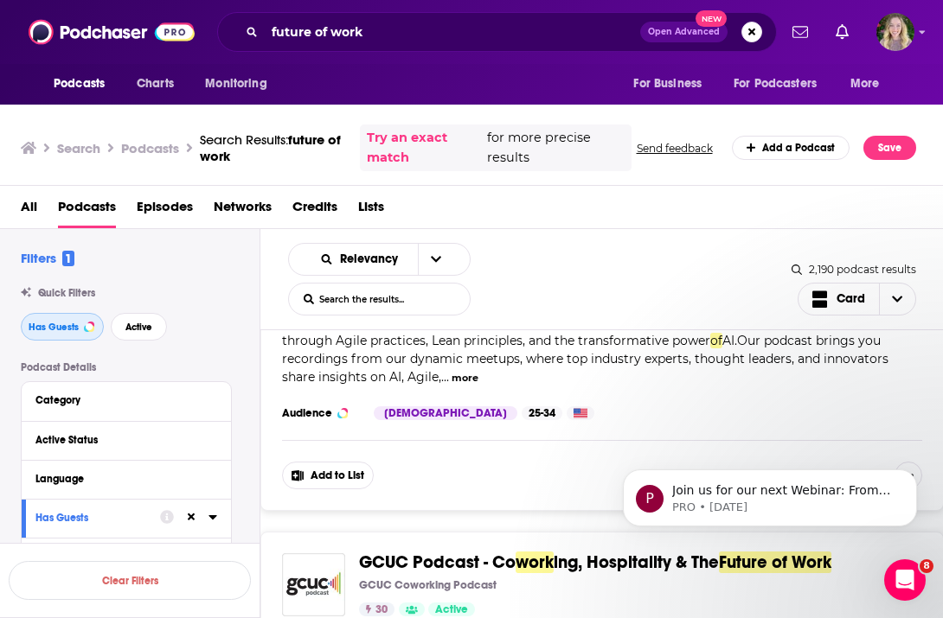
scroll to position [2632, 0]
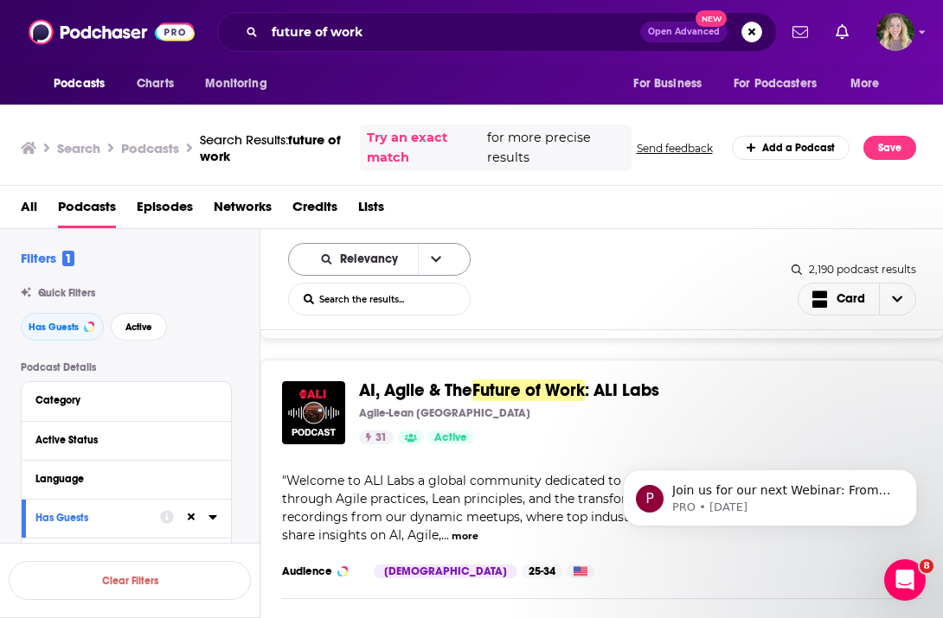
click at [418, 248] on button "open menu" at bounding box center [436, 259] width 36 height 31
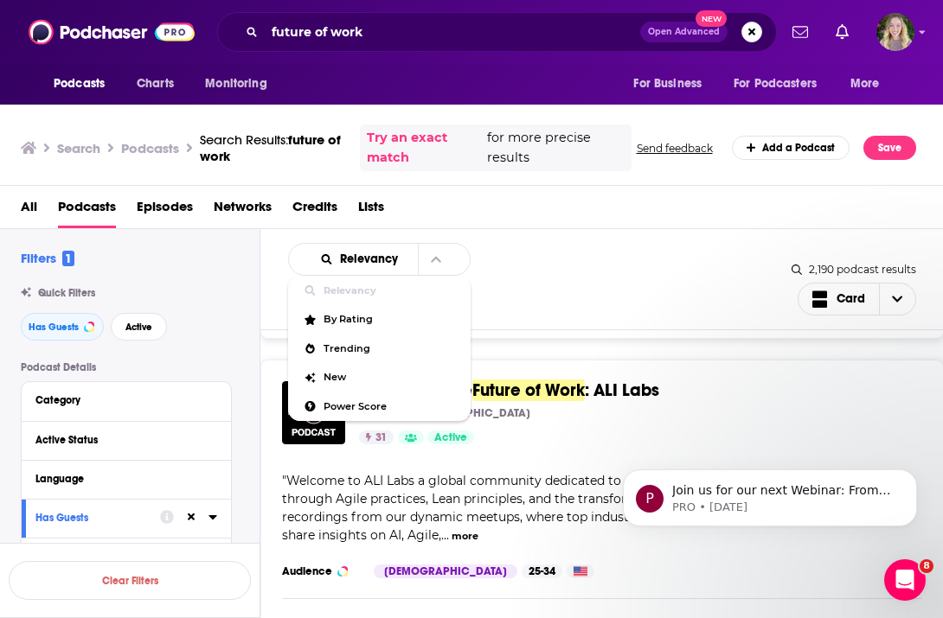
click at [545, 261] on div "Relevancy Relevancy By Rating Trending New Power Score List Search Input Search…" at bounding box center [539, 279] width 503 height 73
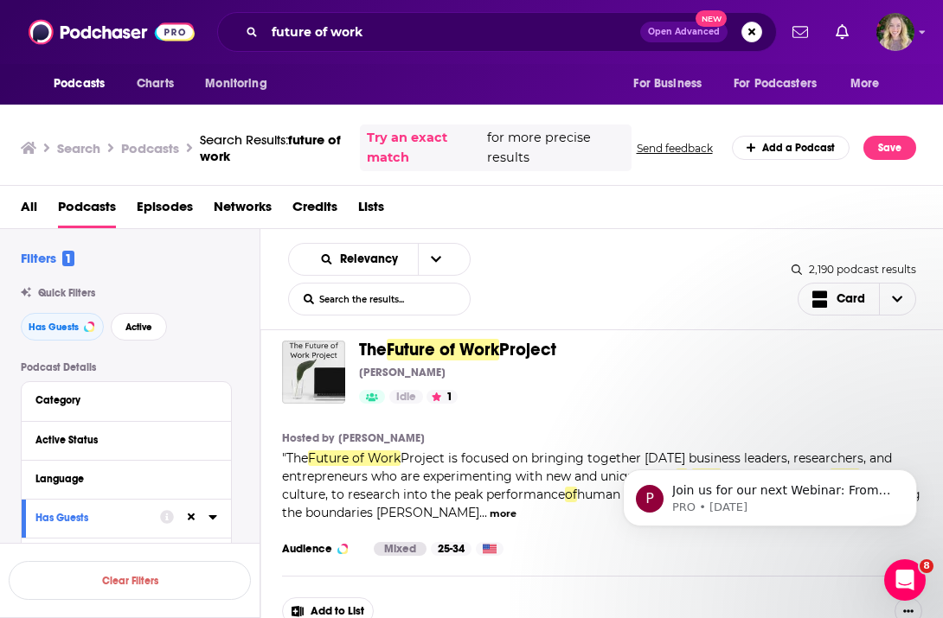
scroll to position [8082, 0]
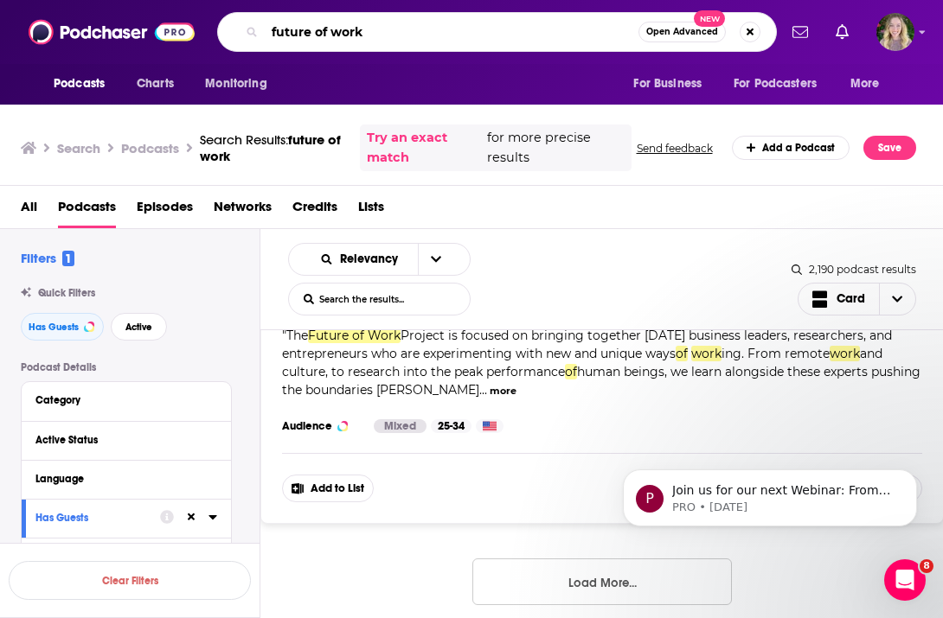
click at [323, 30] on input "future of work" at bounding box center [452, 32] width 374 height 28
drag, startPoint x: 330, startPoint y: 30, endPoint x: 240, endPoint y: 6, distance: 94.0
click at [240, 6] on div "Podcasts Charts Monitoring future of work Open Advanced New For Business For Po…" at bounding box center [471, 32] width 943 height 64
type input "workplace"
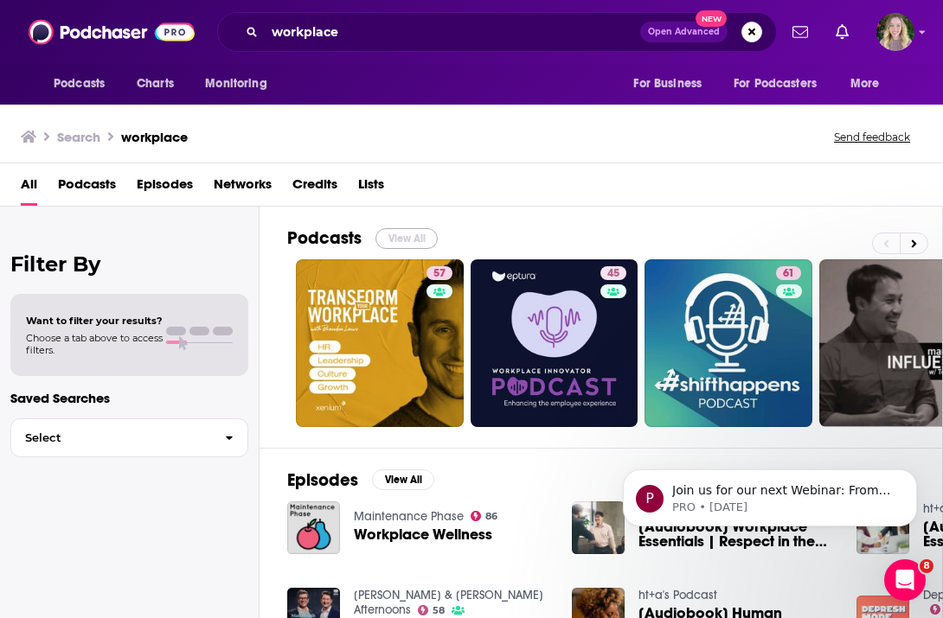
click at [421, 237] on button "View All" at bounding box center [406, 238] width 62 height 21
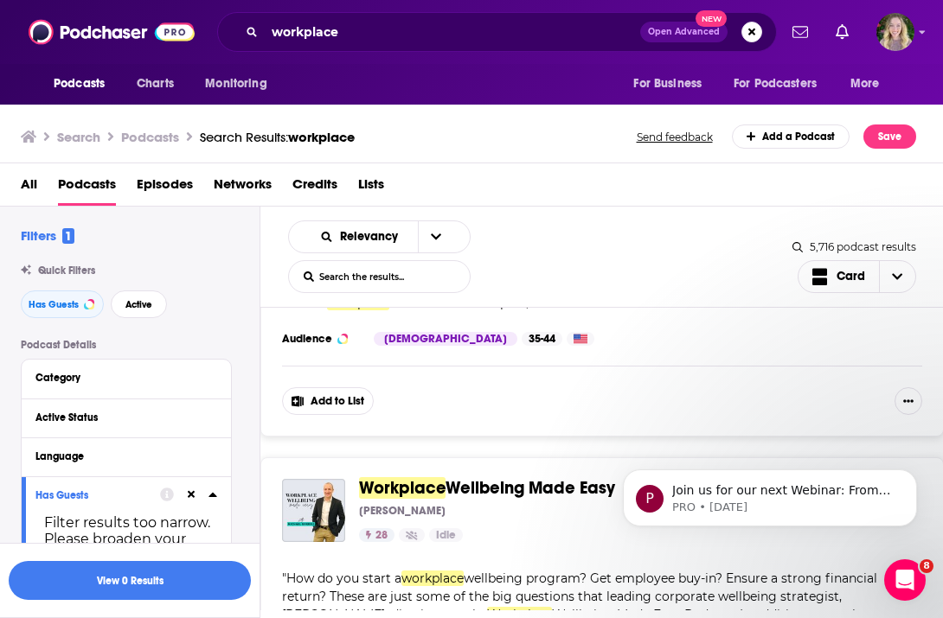
scroll to position [7456, 0]
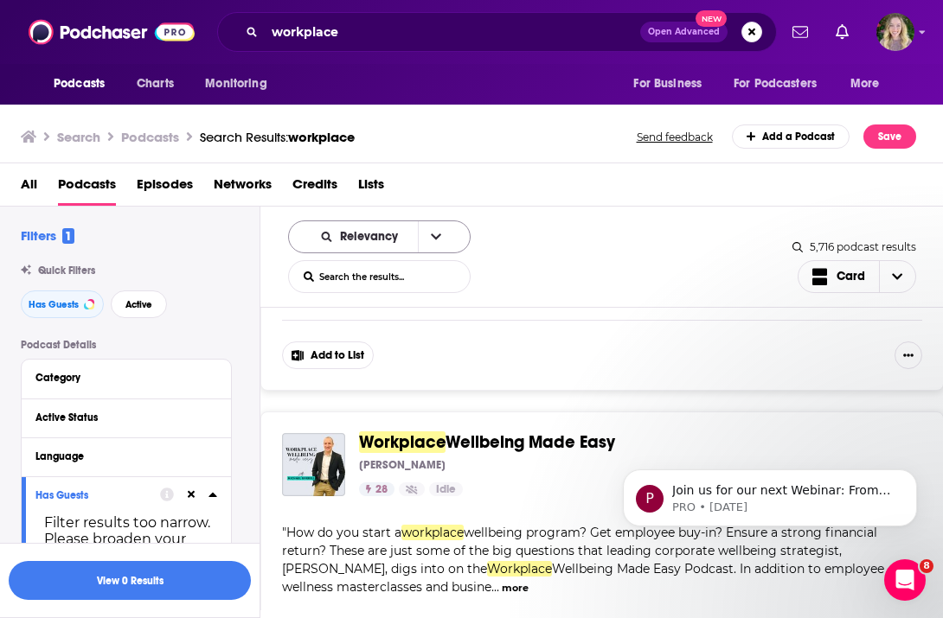
click at [386, 240] on span "Relevancy" at bounding box center [372, 237] width 64 height 12
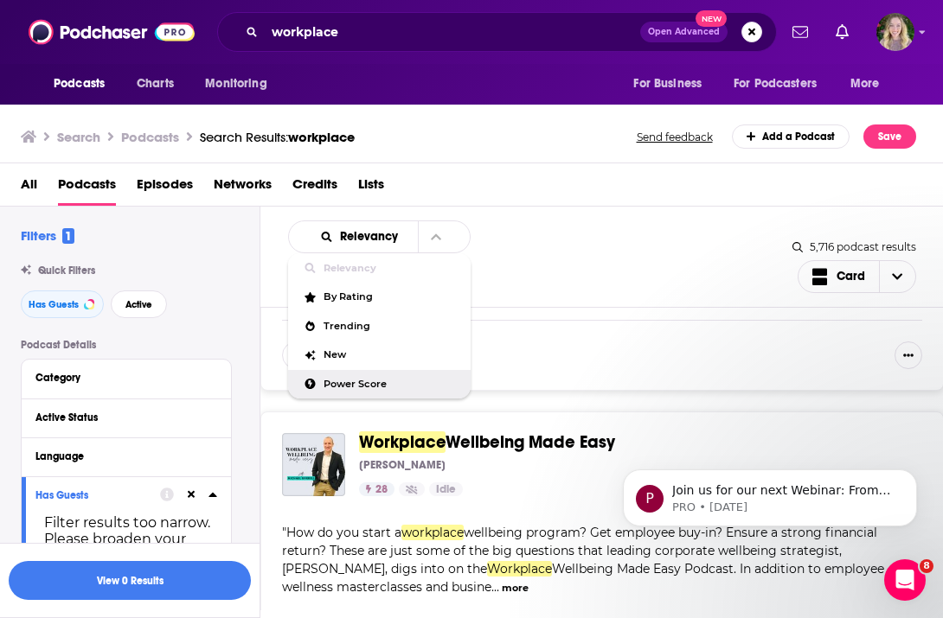
click at [374, 384] on span "Power Score" at bounding box center [389, 385] width 133 height 10
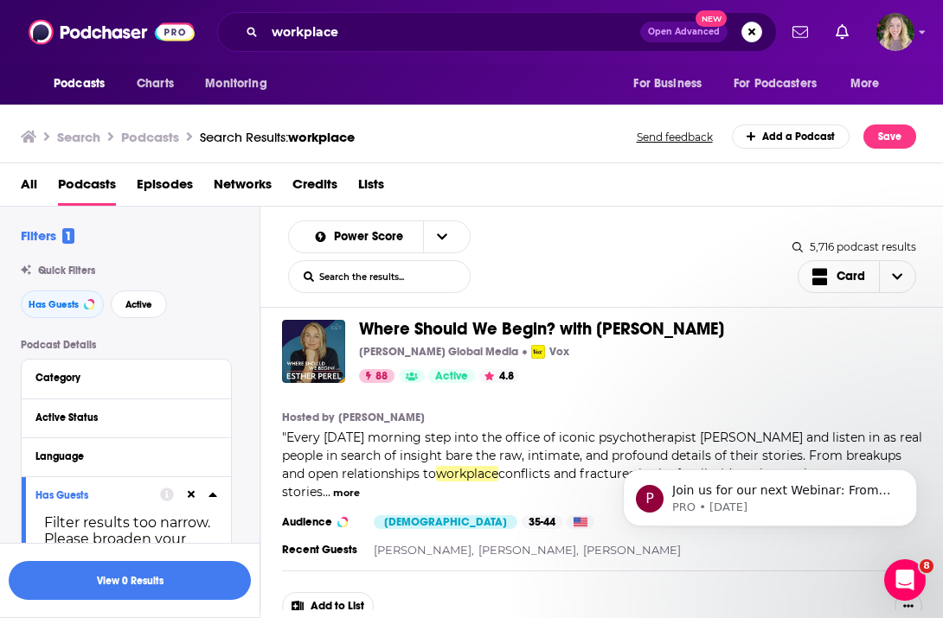
scroll to position [0, 0]
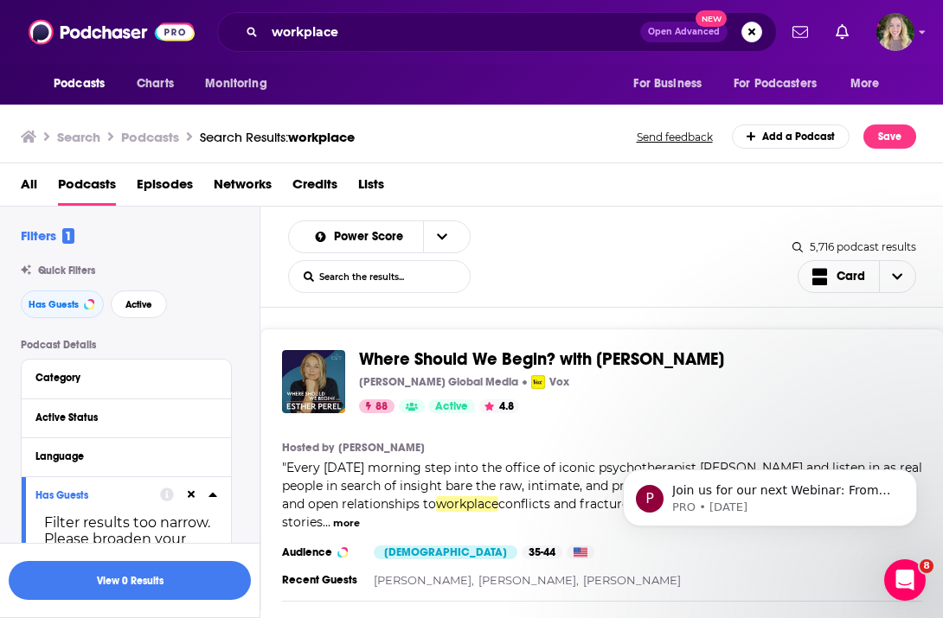
click at [391, 50] on div "workplace Open Advanced New" at bounding box center [497, 32] width 560 height 40
click at [391, 40] on input "workplace" at bounding box center [452, 32] width 375 height 28
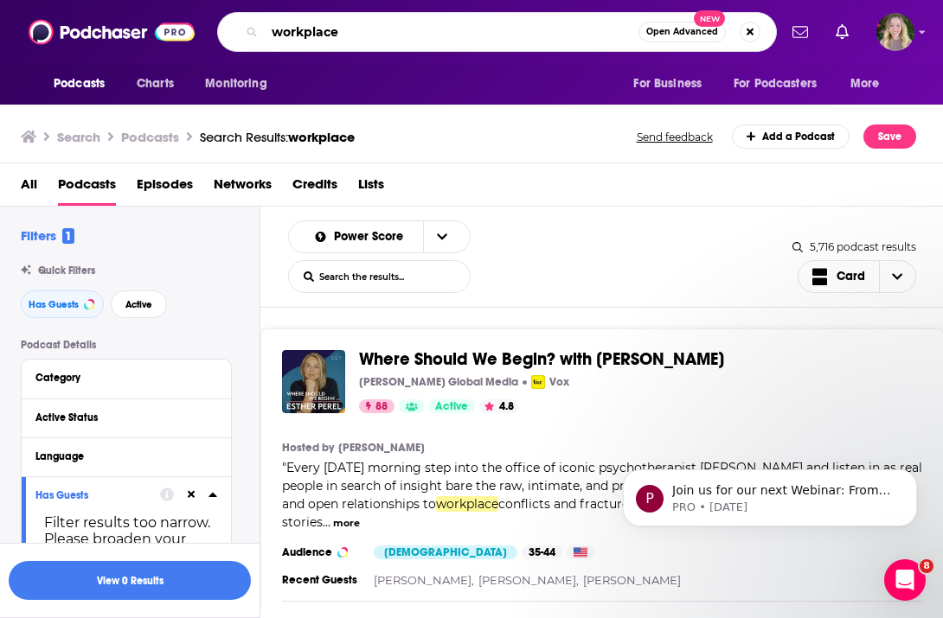
click at [391, 40] on input "workplace" at bounding box center [452, 32] width 374 height 28
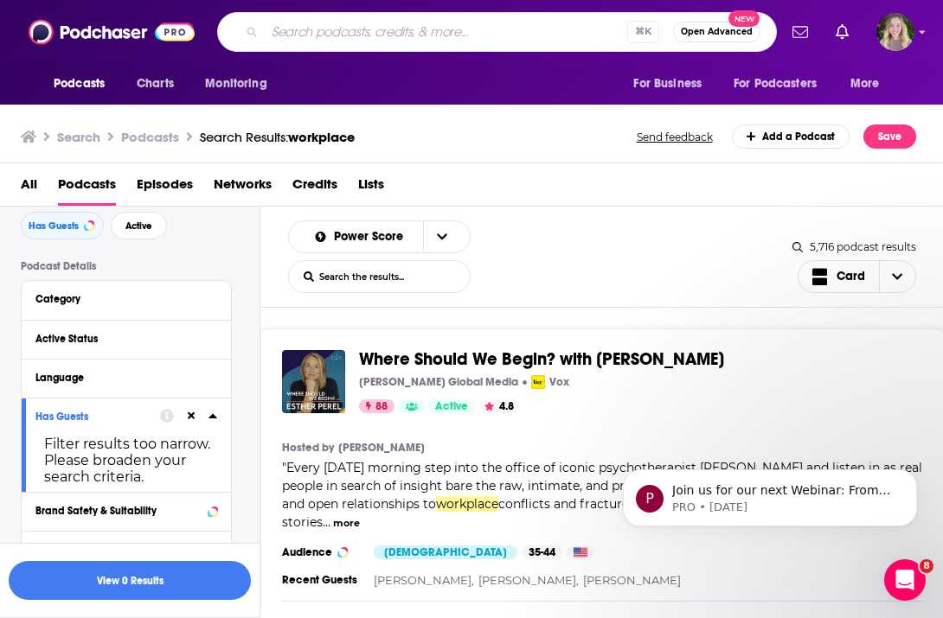
scroll to position [35, 0]
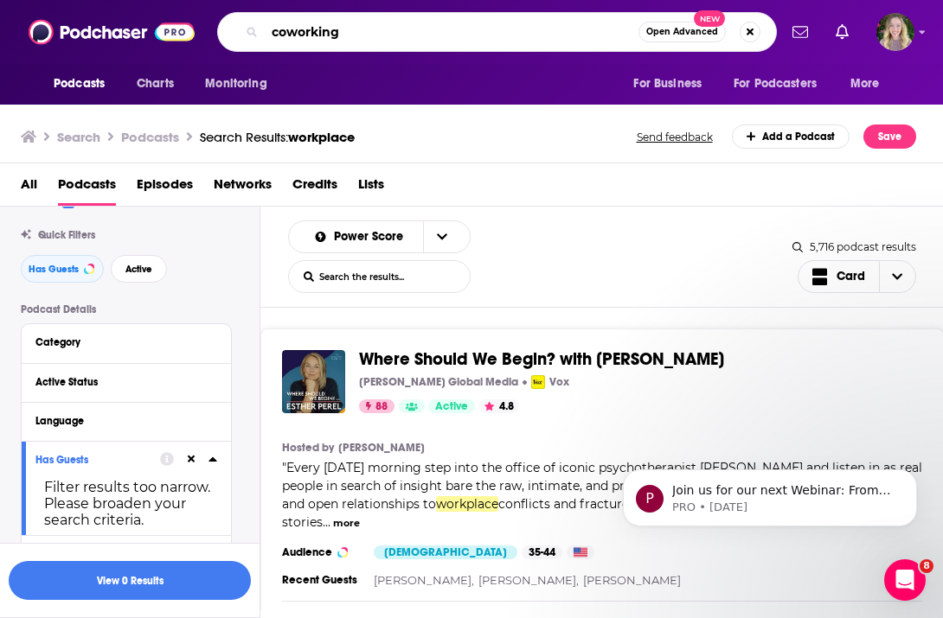
type input "coworking"
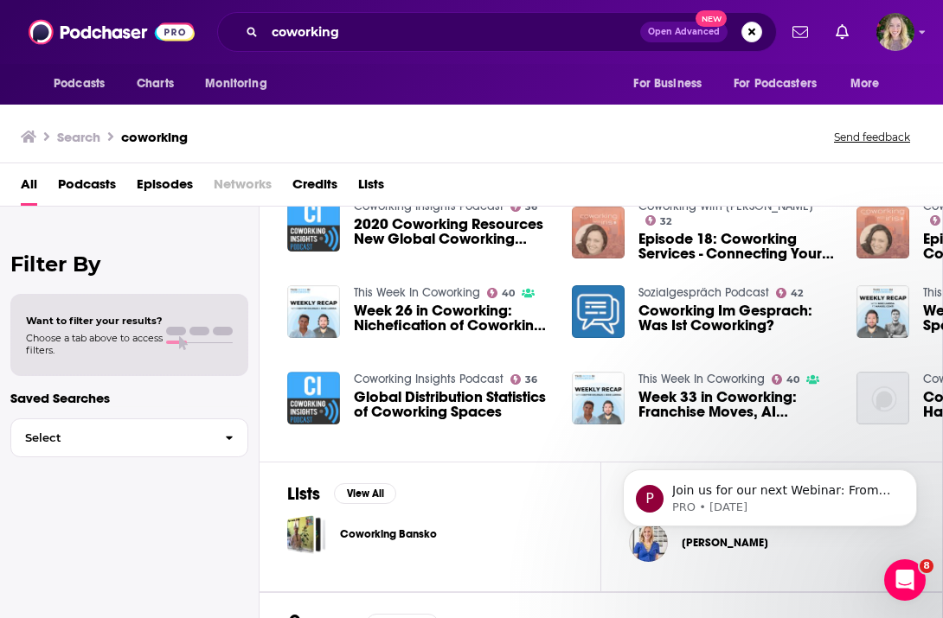
scroll to position [471, 0]
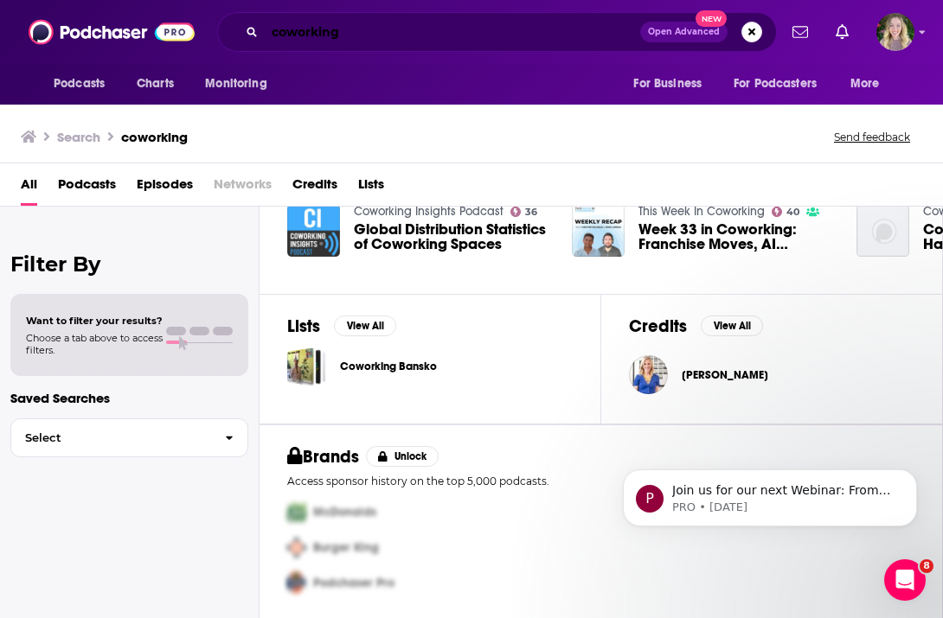
click at [336, 38] on input "coworking" at bounding box center [452, 32] width 375 height 28
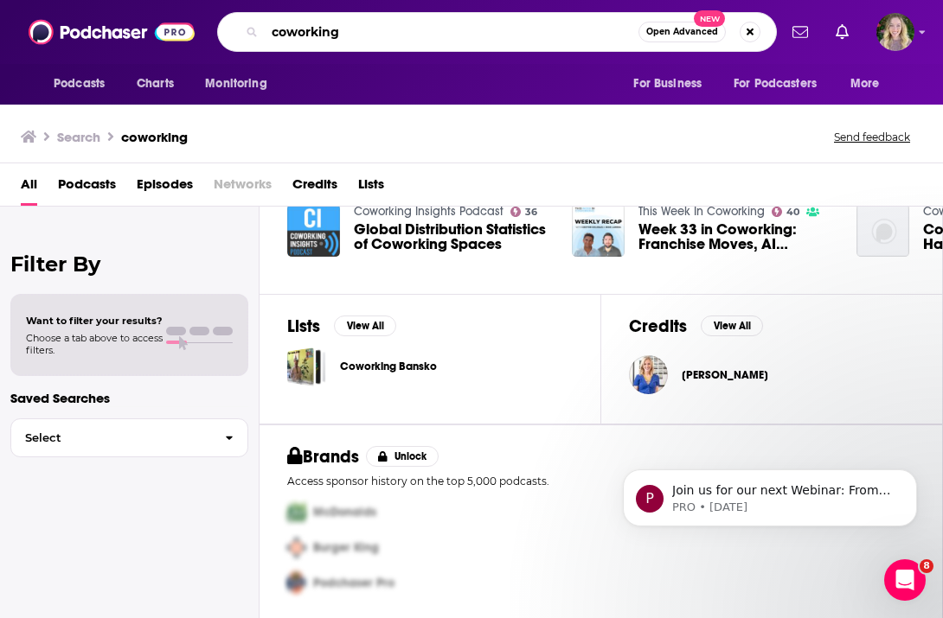
click at [336, 38] on input "coworking" at bounding box center [452, 32] width 374 height 28
type input "hybrid work"
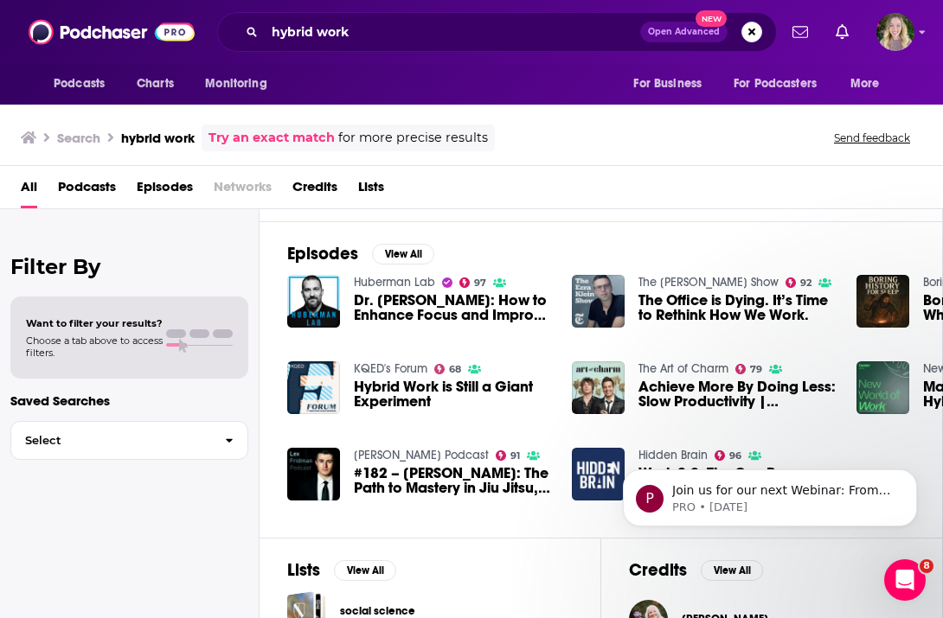
scroll to position [217, 0]
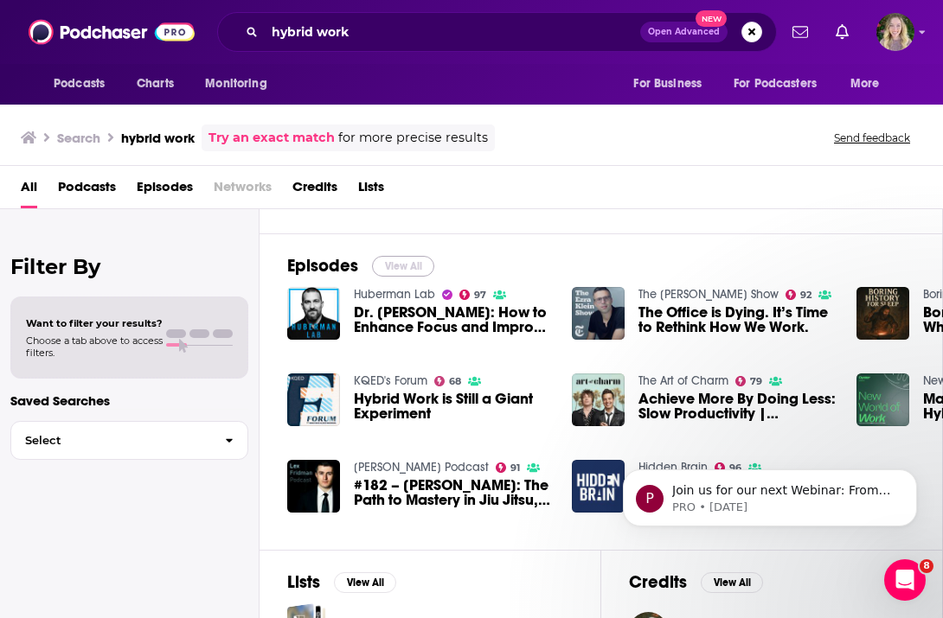
click at [418, 256] on button "View All" at bounding box center [403, 266] width 62 height 21
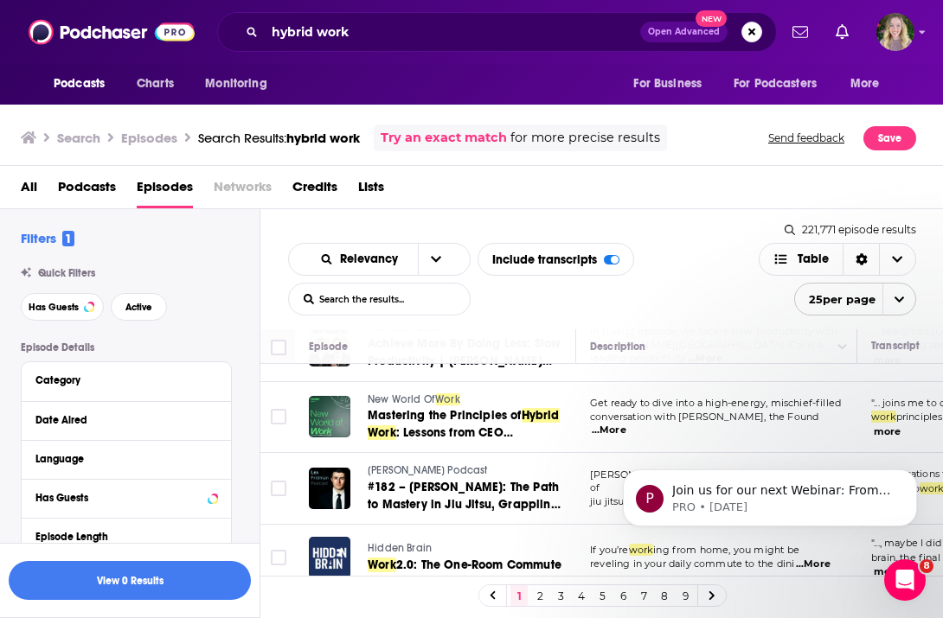
scroll to position [344, 0]
click at [407, 394] on span "New World Of" at bounding box center [401, 400] width 67 height 12
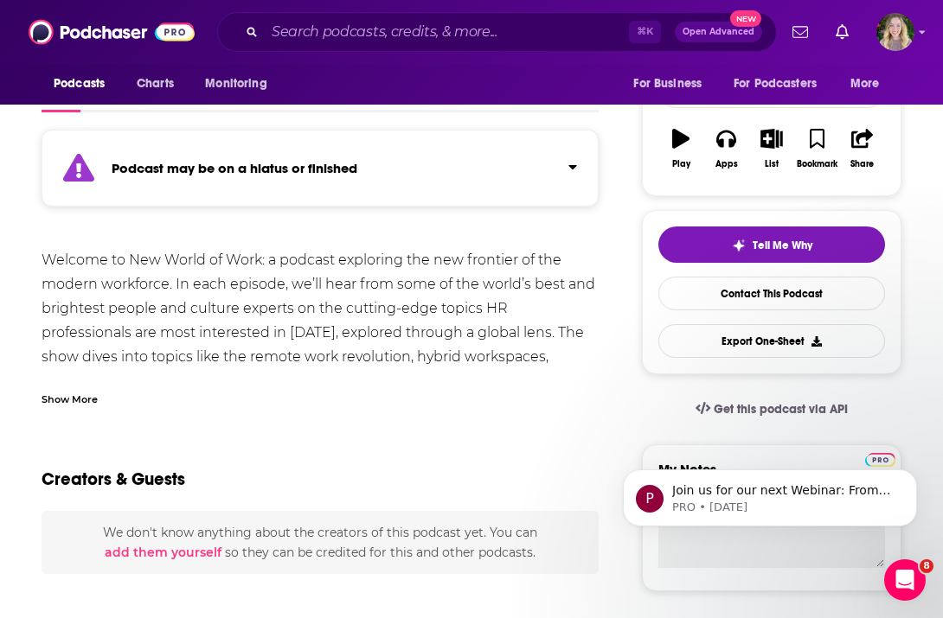
scroll to position [93, 0]
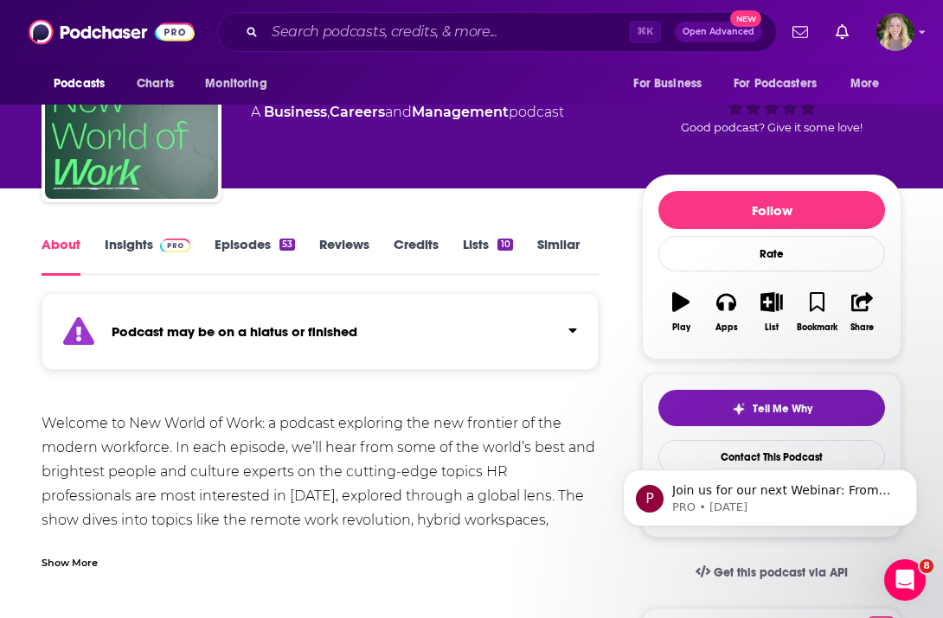
click at [156, 246] on span at bounding box center [171, 244] width 37 height 16
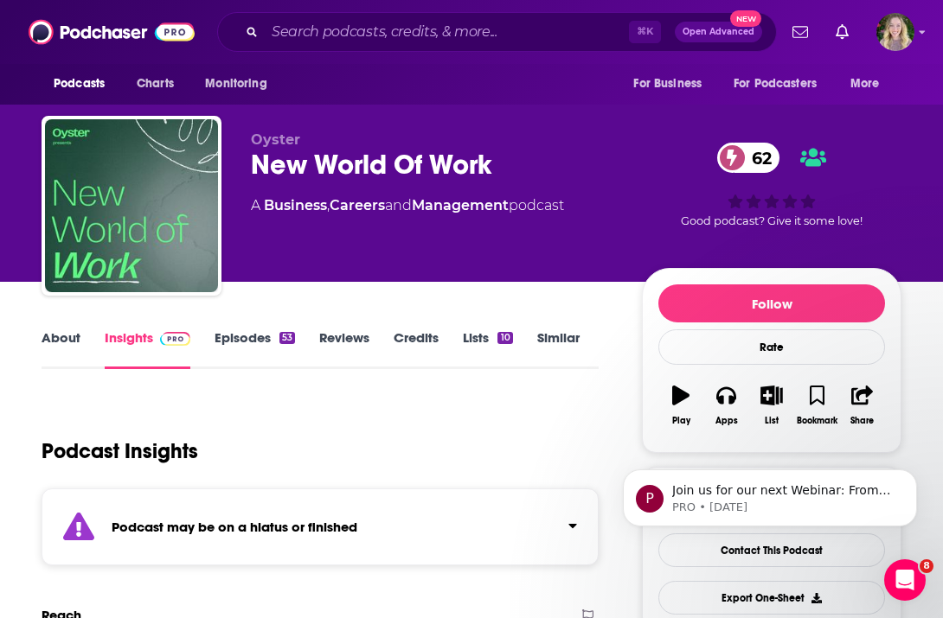
click at [368, 204] on link "Careers" at bounding box center [357, 205] width 55 height 16
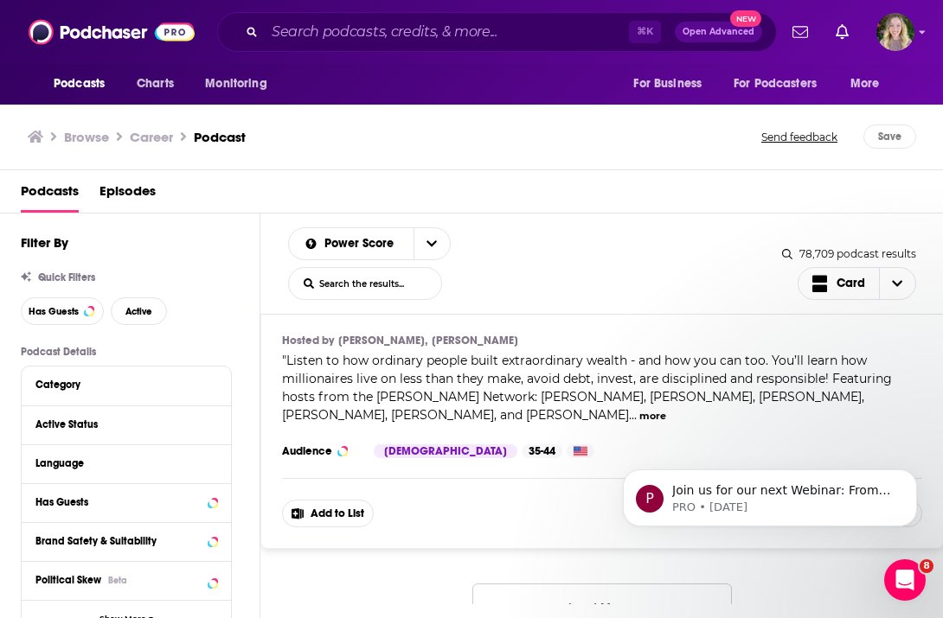
scroll to position [8577, 0]
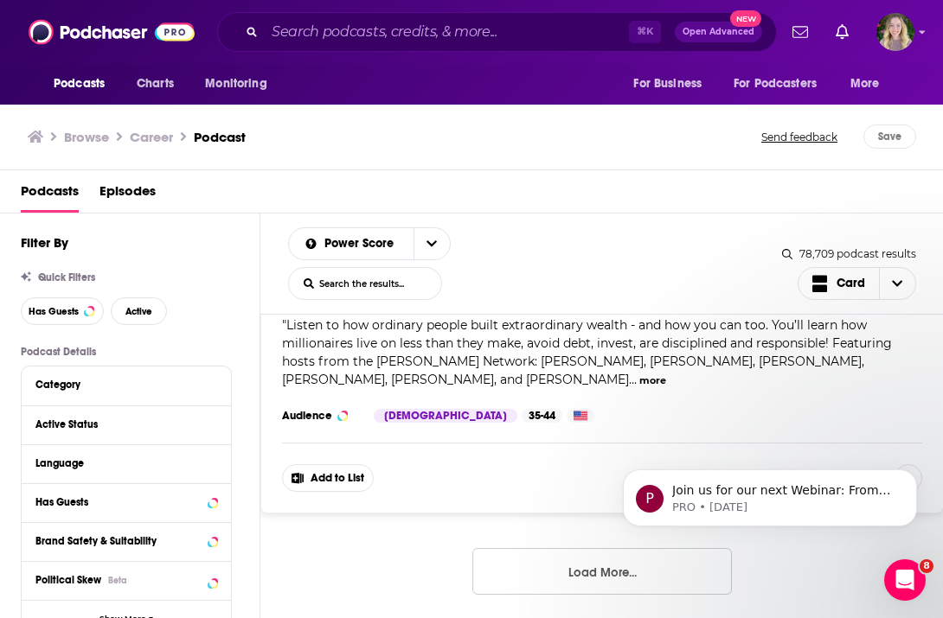
click at [504, 561] on button "Load More..." at bounding box center [601, 571] width 259 height 47
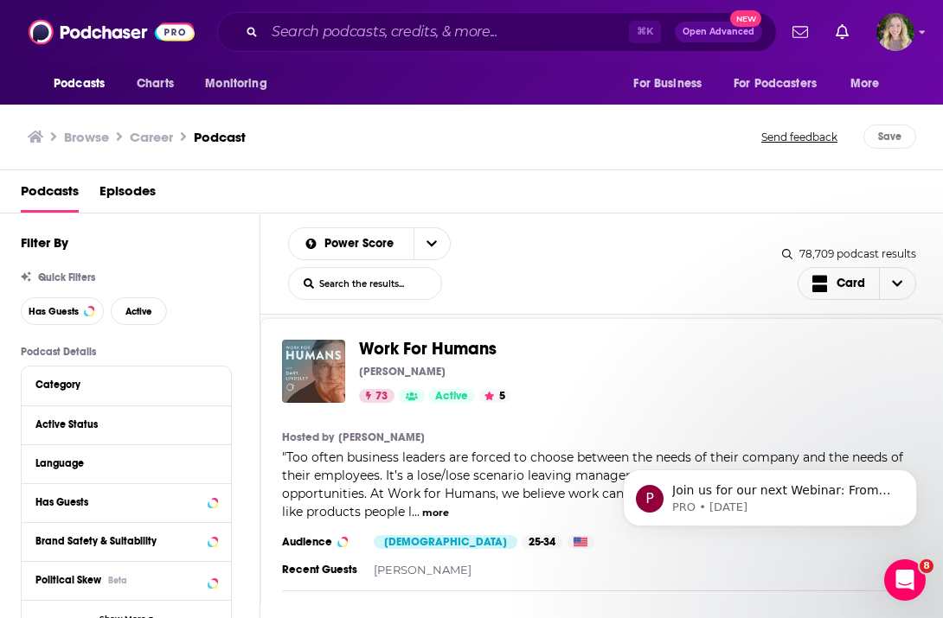
scroll to position [10856, 0]
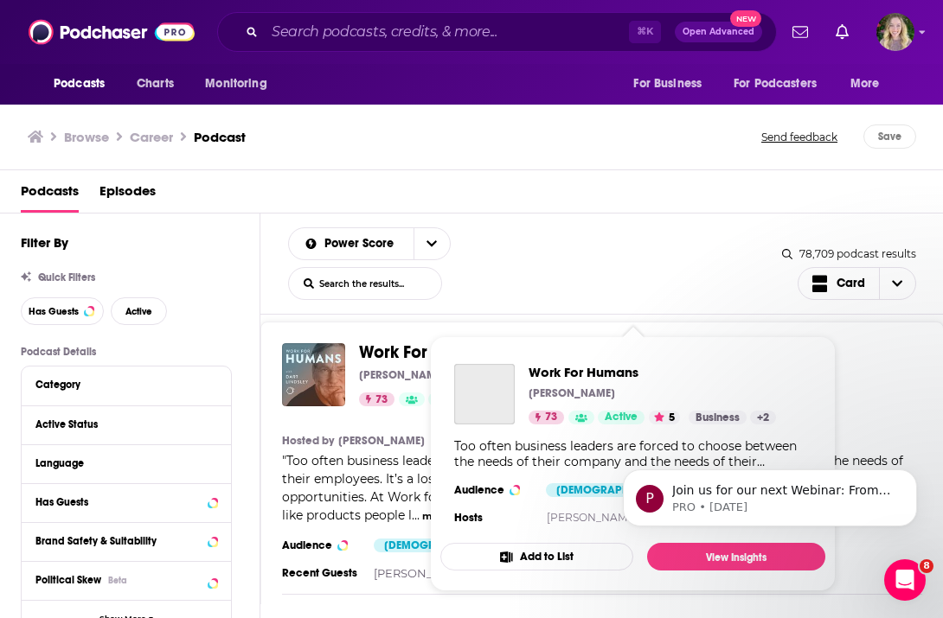
click at [424, 342] on span "Work For Humans" at bounding box center [428, 353] width 138 height 22
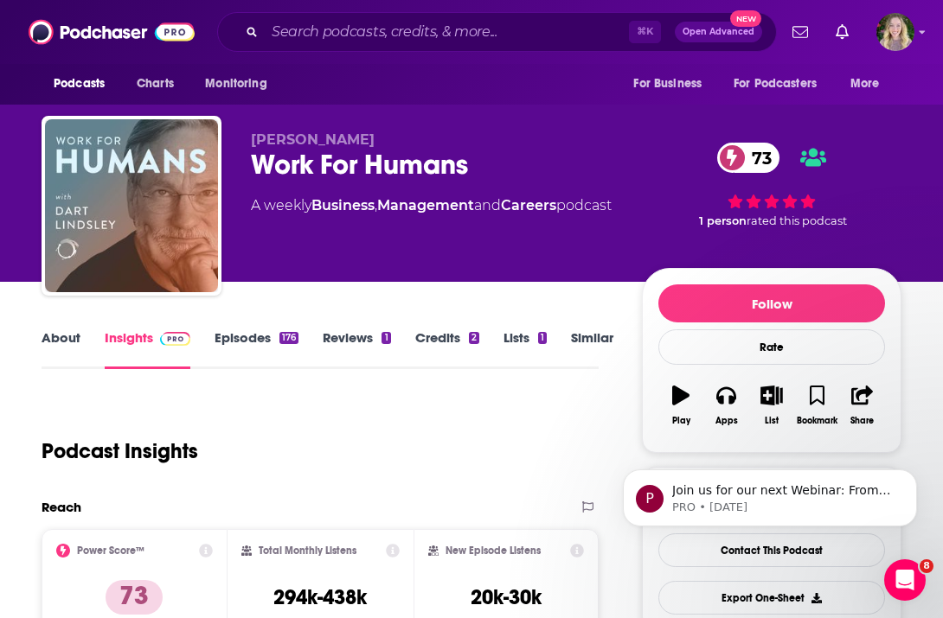
click at [238, 337] on link "Episodes 176" at bounding box center [256, 350] width 84 height 40
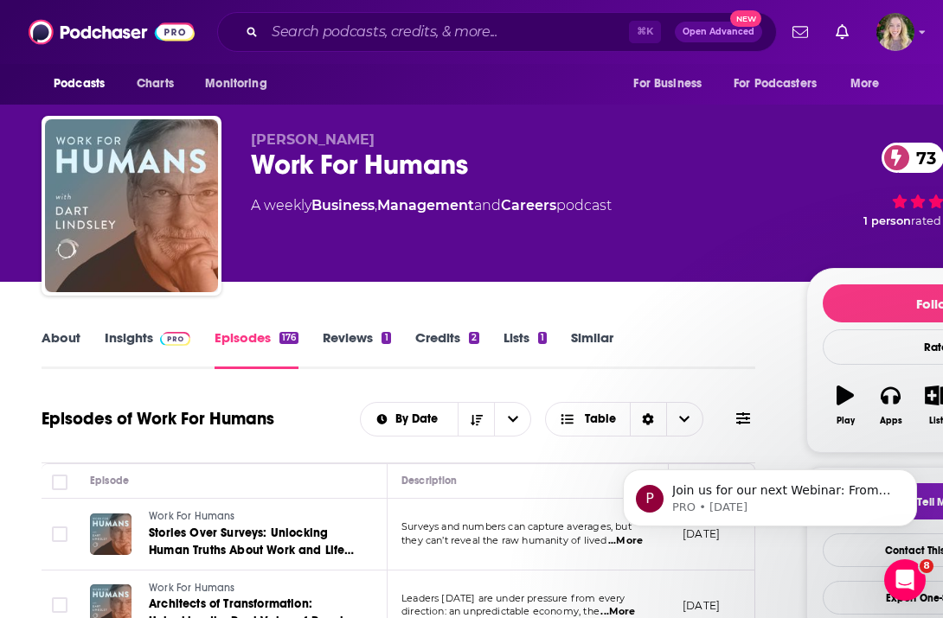
click at [63, 342] on link "About" at bounding box center [61, 350] width 39 height 40
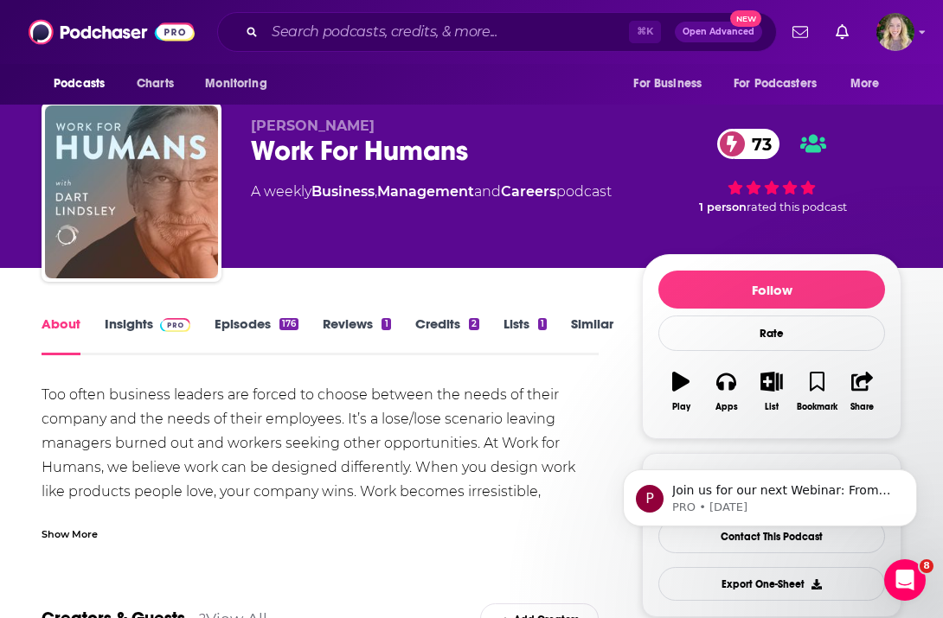
scroll to position [18, 0]
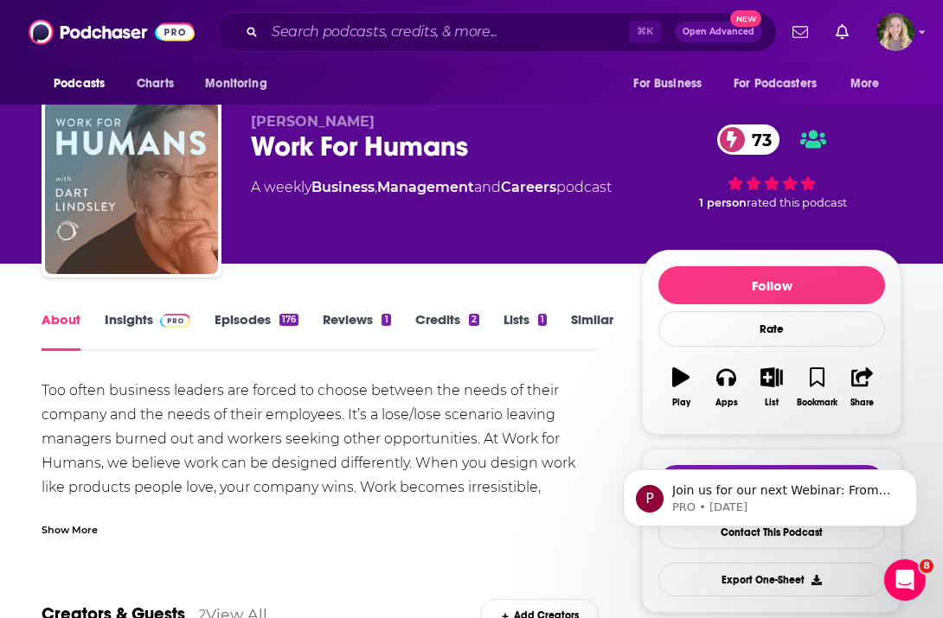
click at [370, 139] on div "Work For Humans 73" at bounding box center [432, 147] width 363 height 34
click at [370, 143] on div "Work For Humans 73" at bounding box center [432, 147] width 363 height 34
click at [372, 147] on div "Work For Humans 73" at bounding box center [432, 147] width 363 height 34
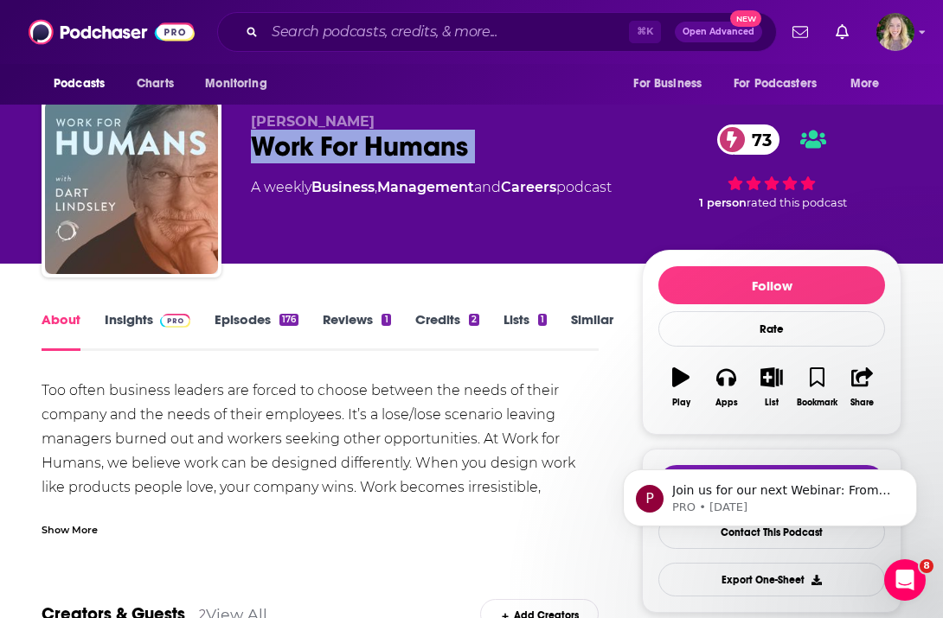
click at [372, 147] on div "Work For Humans 73" at bounding box center [432, 147] width 363 height 34
copy div "Work For Humans 73"
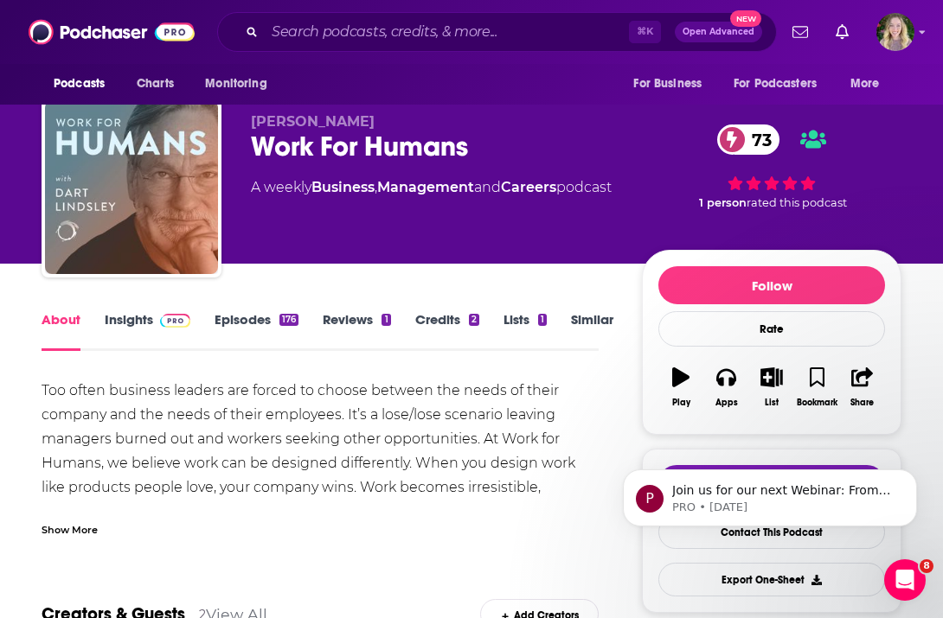
click at [77, 531] on div "Show More" at bounding box center [70, 529] width 56 height 16
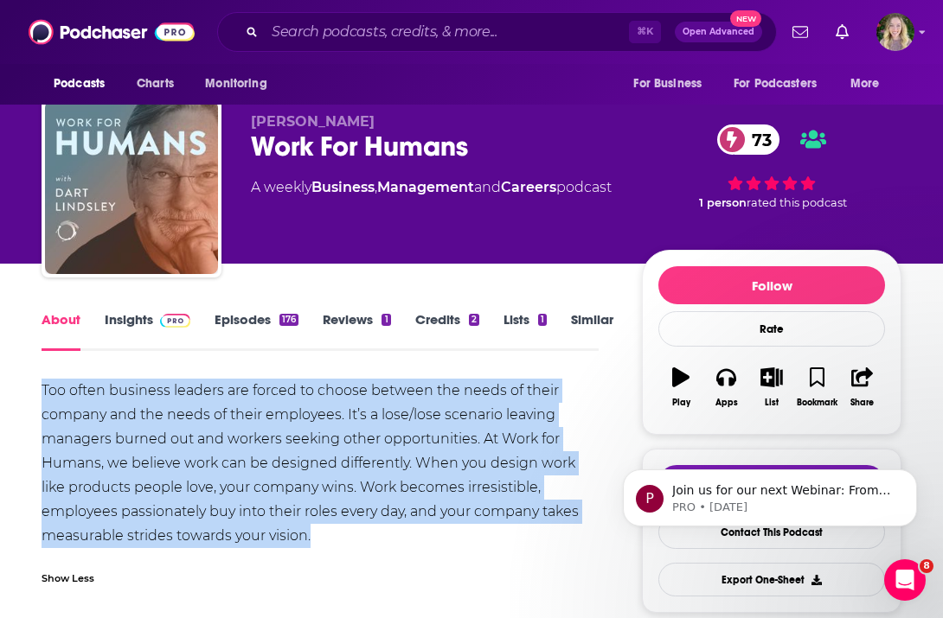
drag, startPoint x: 29, startPoint y: 391, endPoint x: 234, endPoint y: 535, distance: 250.8
copy div "Too often business leaders are forced to choose between the needs of their comp…"
click at [145, 317] on link "Insights" at bounding box center [148, 331] width 86 height 40
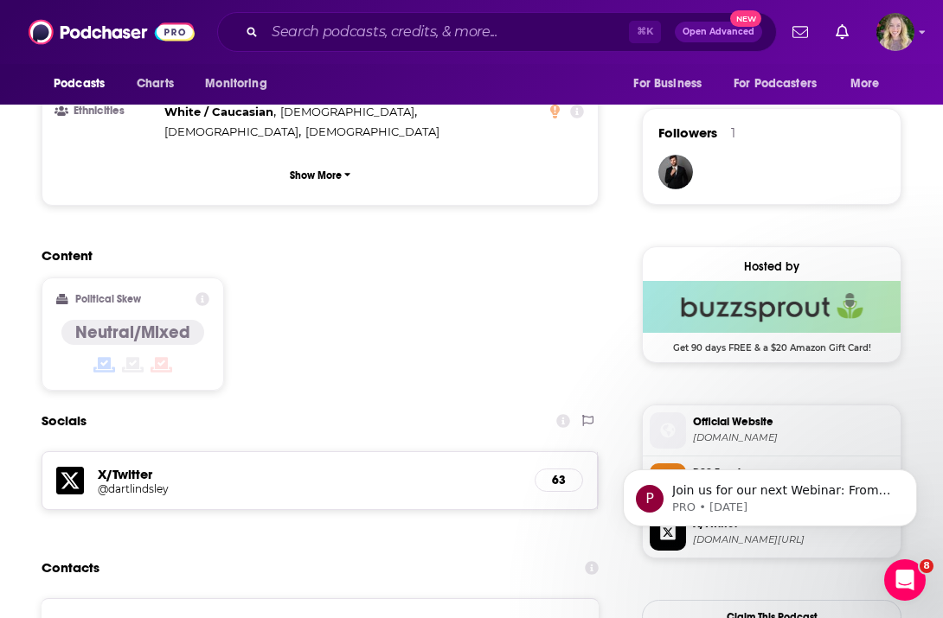
scroll to position [1220, 0]
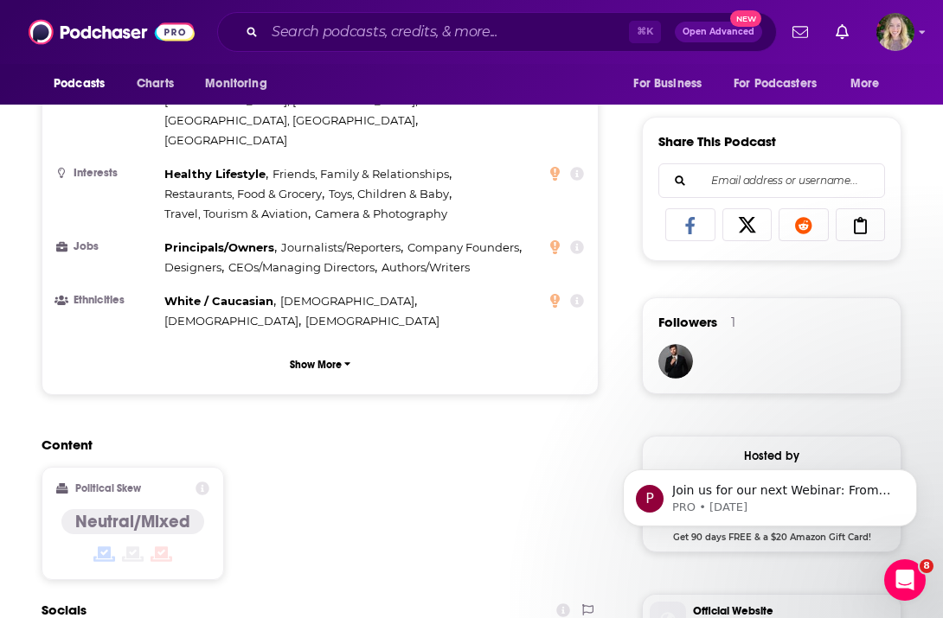
scroll to position [654, 0]
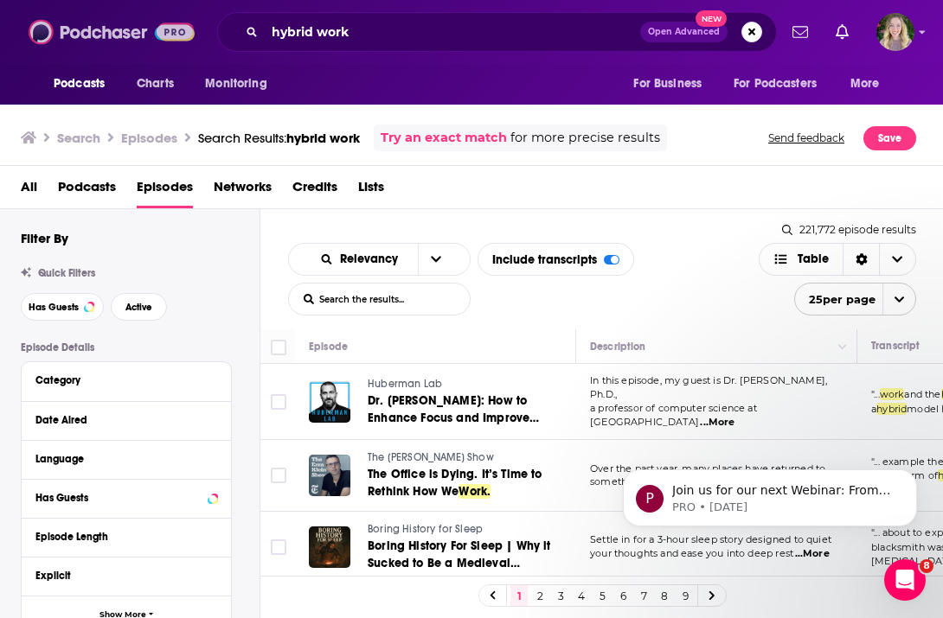
click at [125, 29] on img at bounding box center [112, 32] width 166 height 33
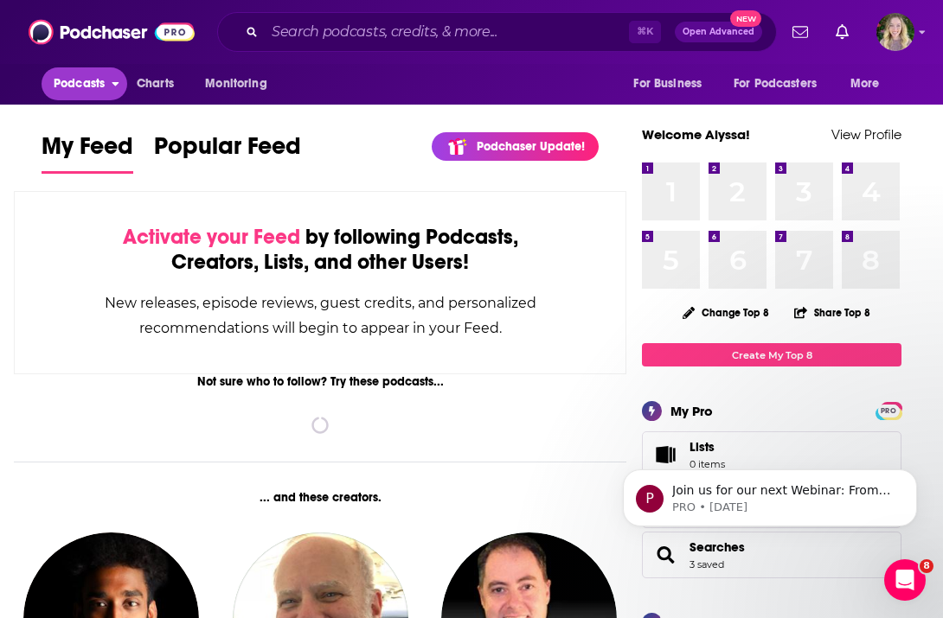
click at [81, 89] on span "Podcasts" at bounding box center [79, 84] width 51 height 24
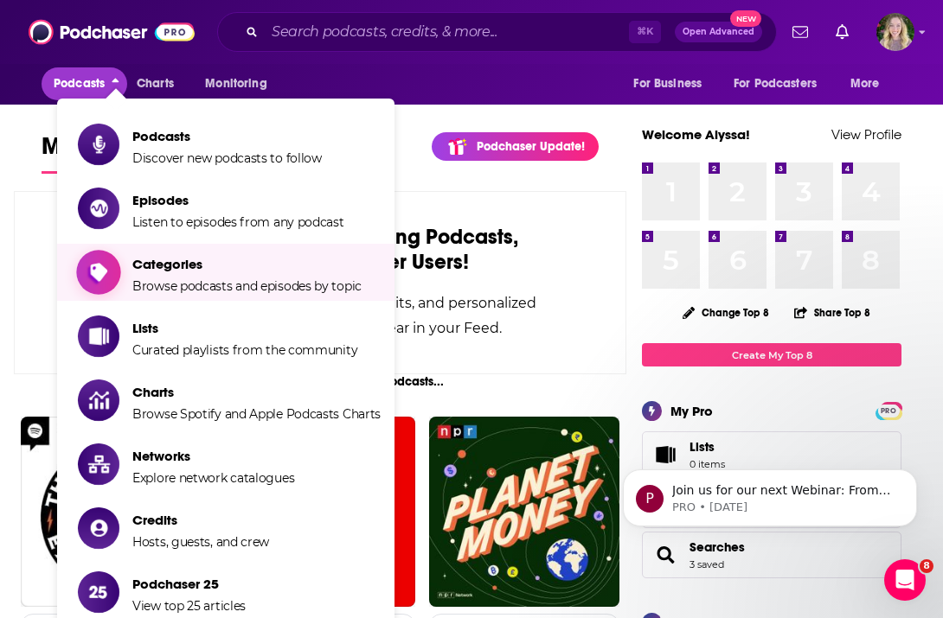
click at [163, 270] on span "Categories" at bounding box center [246, 264] width 229 height 16
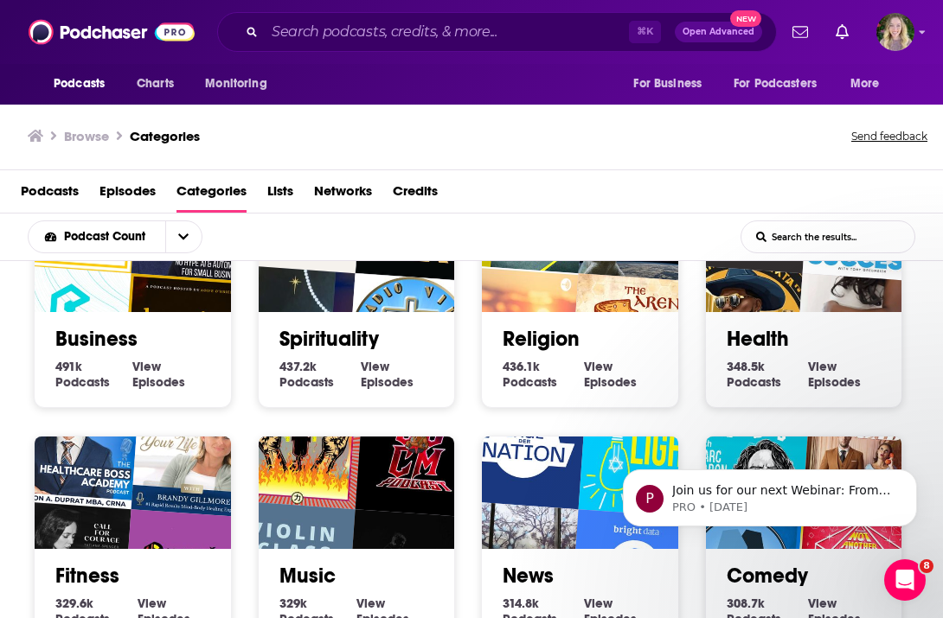
scroll to position [318, 0]
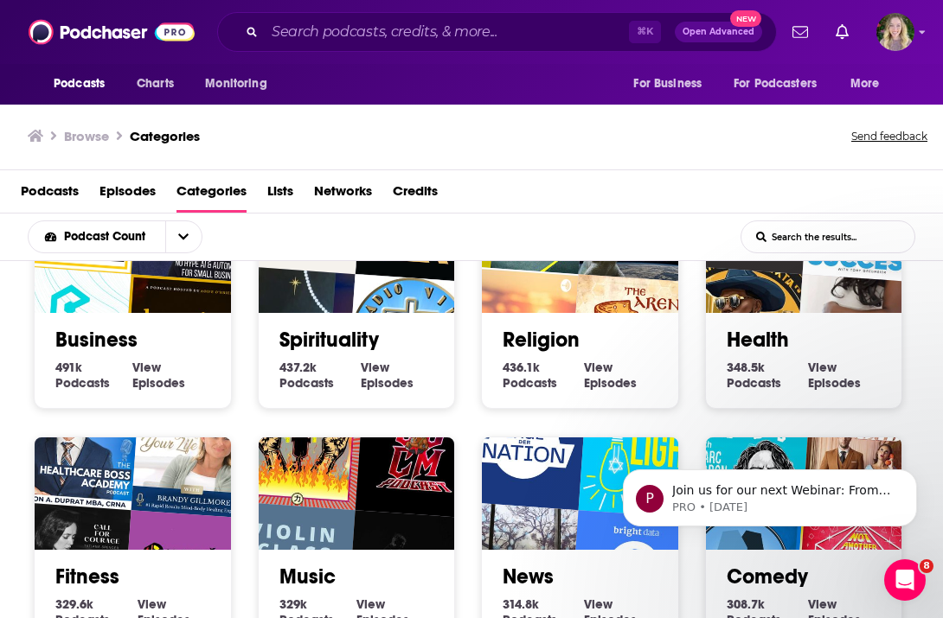
click at [138, 315] on div "Business 491k Business Podcasts View Business Episodes" at bounding box center [132, 353] width 169 height 81
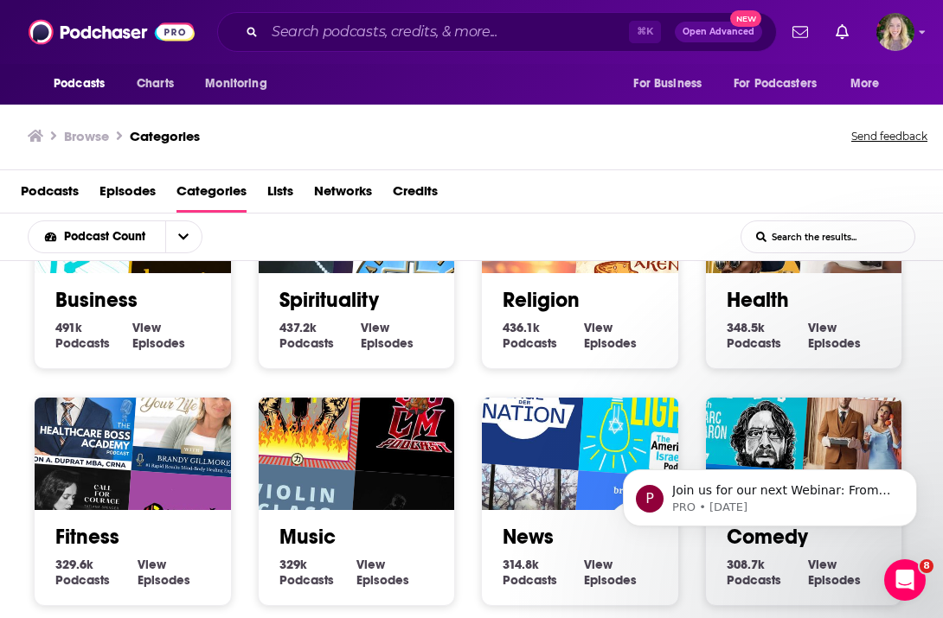
scroll to position [357, 0]
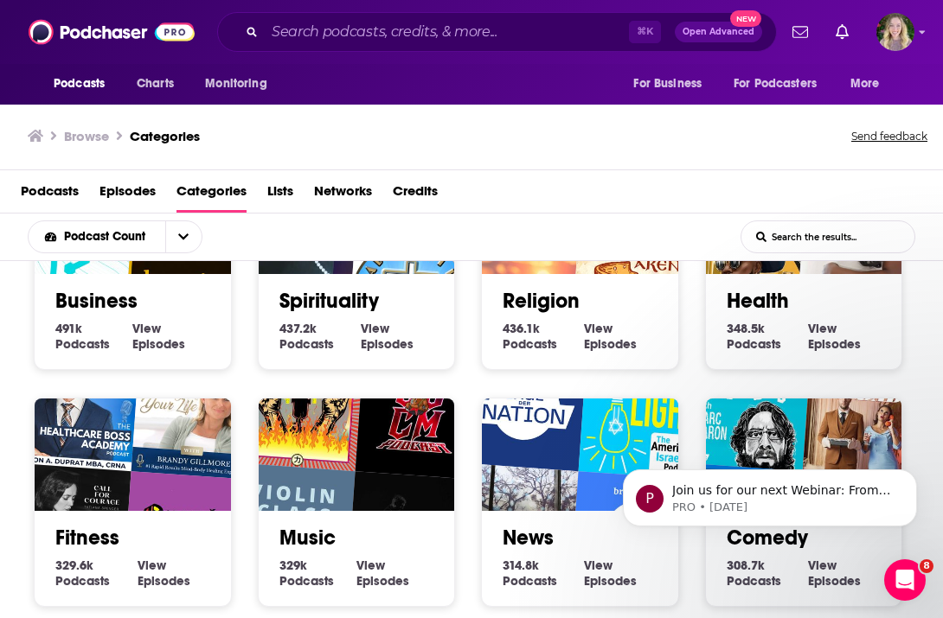
click at [199, 394] on div "Society 1.3m Society Podcasts View Society Episodes Culture 1.3m Culture Podcas…" at bounding box center [468, 411] width 894 height 973
click at [105, 290] on link "Business" at bounding box center [96, 301] width 82 height 26
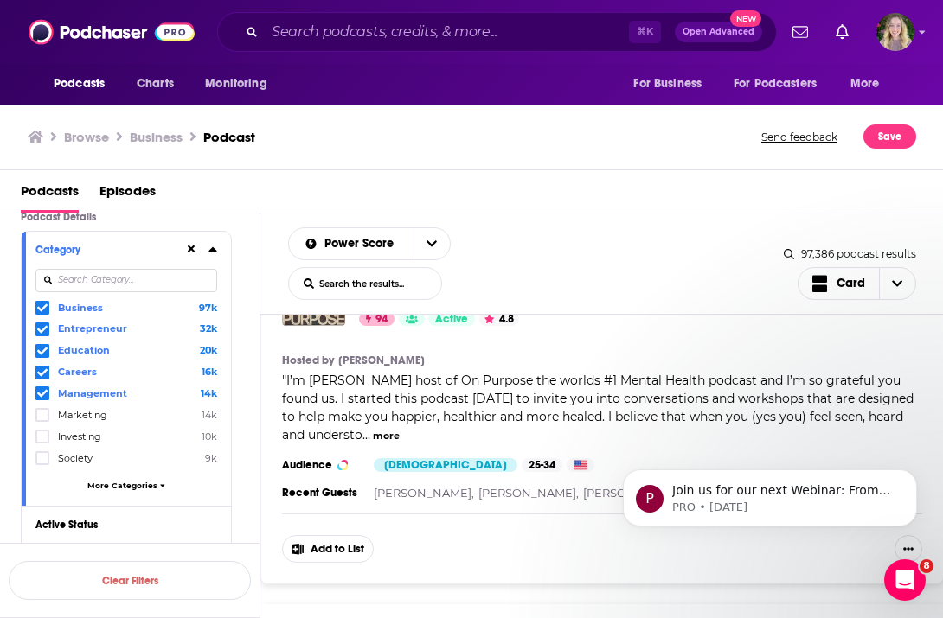
scroll to position [150, 0]
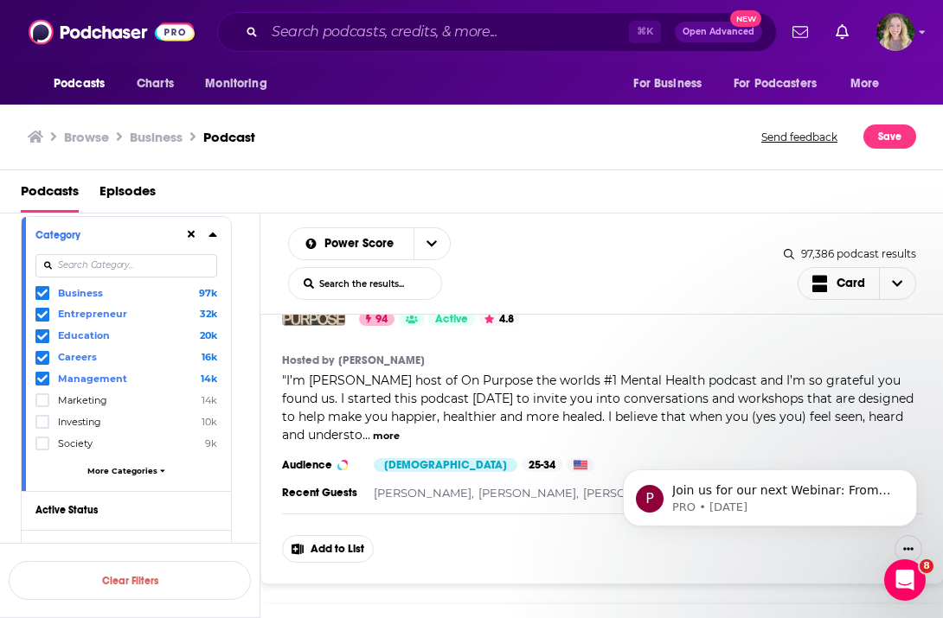
click at [46, 360] on icon at bounding box center [42, 358] width 10 height 10
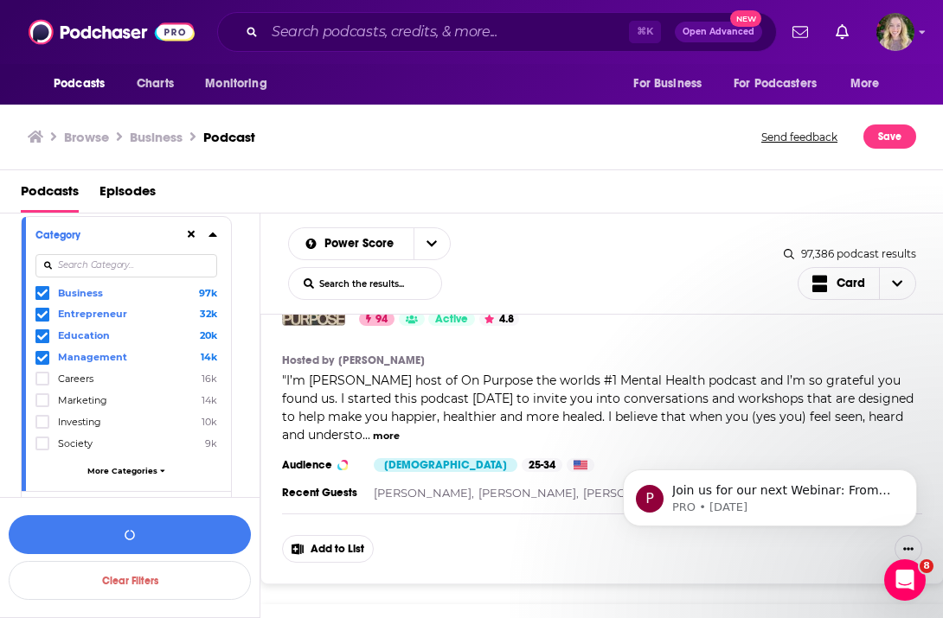
click at [43, 355] on icon at bounding box center [42, 358] width 10 height 10
click at [42, 334] on icon at bounding box center [42, 336] width 10 height 10
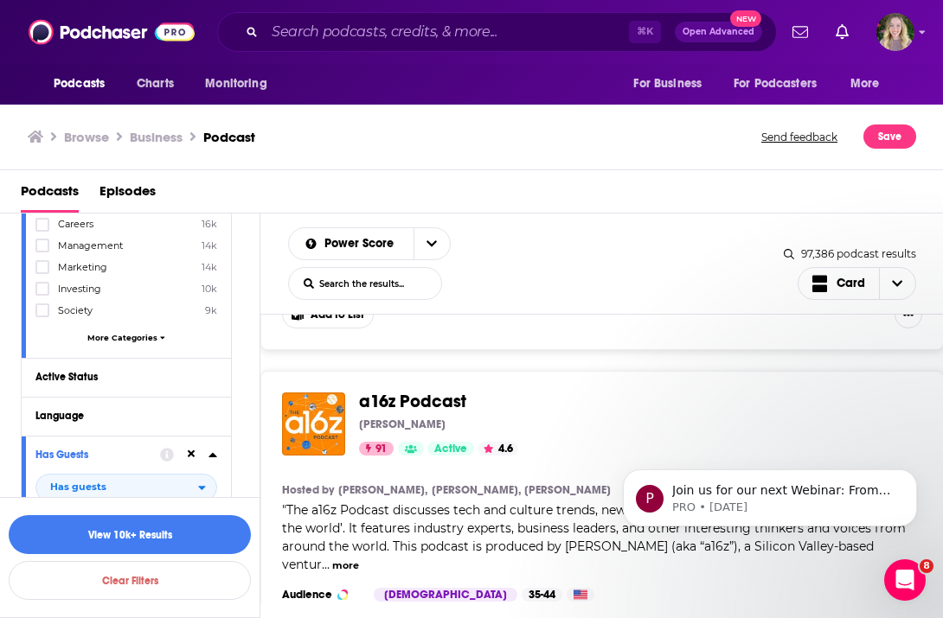
scroll to position [0, 0]
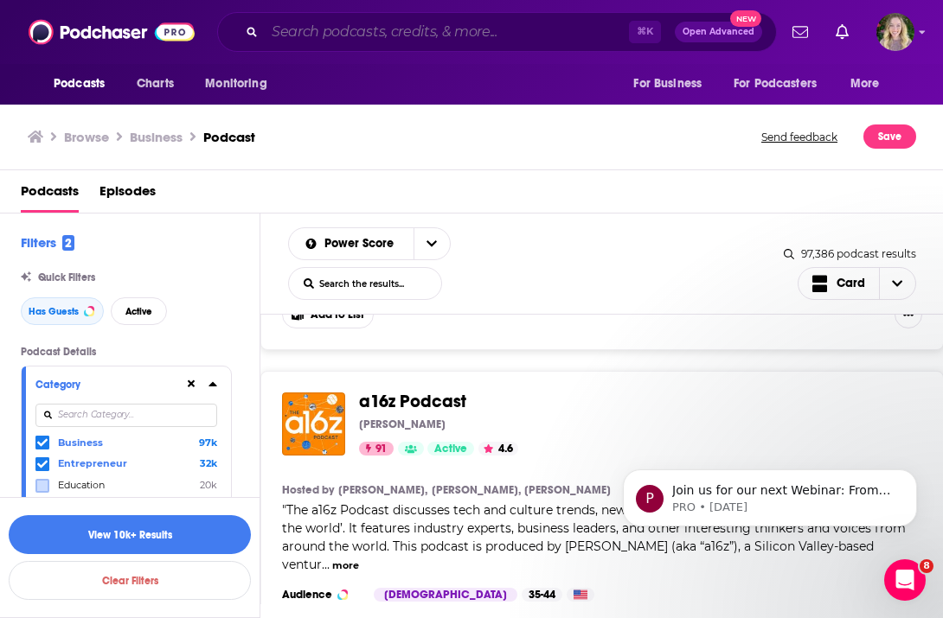
click at [386, 33] on input "Search podcasts, credits, & more..." at bounding box center [447, 32] width 364 height 28
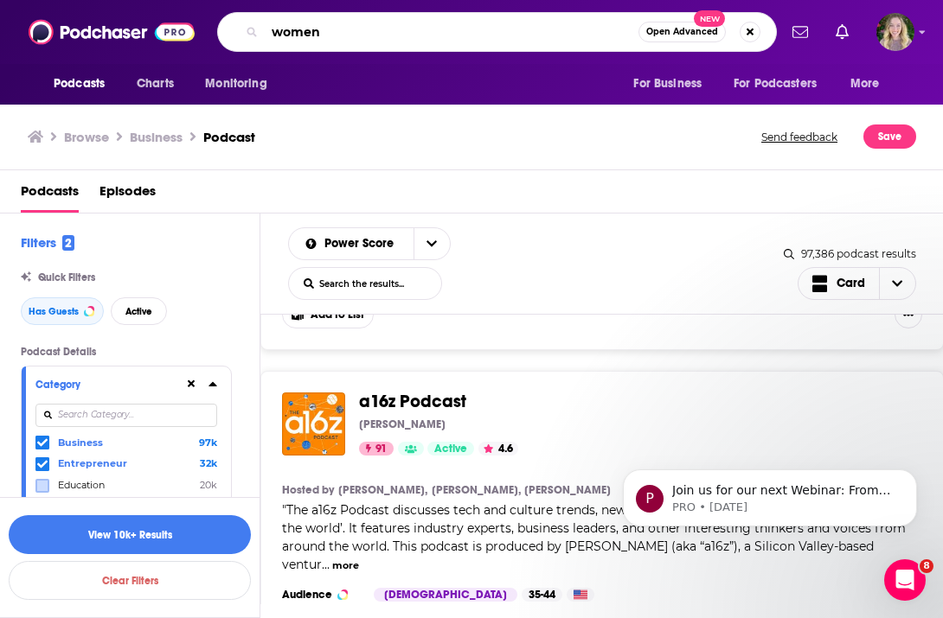
type input "women"
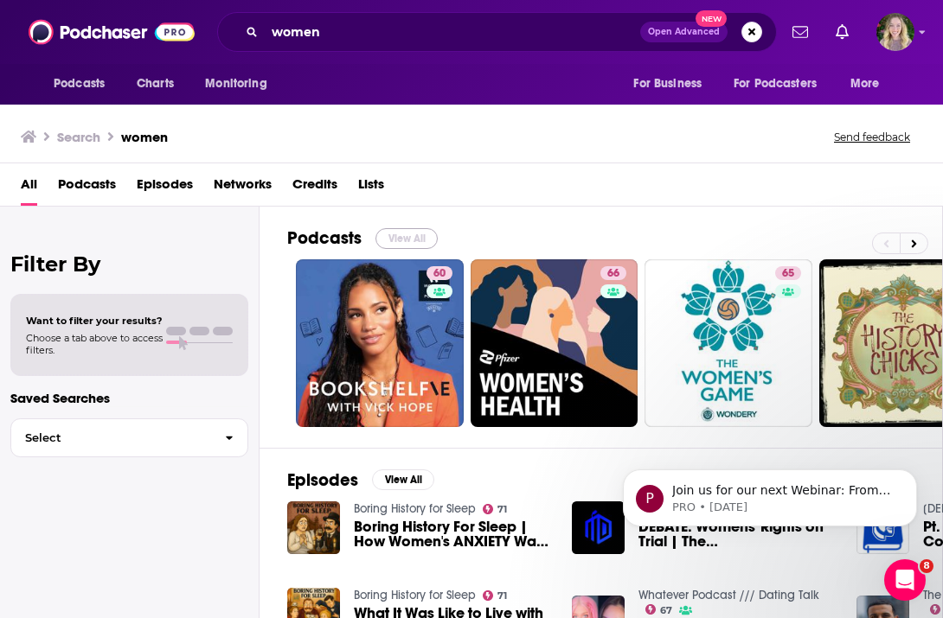
click at [400, 231] on button "View All" at bounding box center [406, 238] width 62 height 21
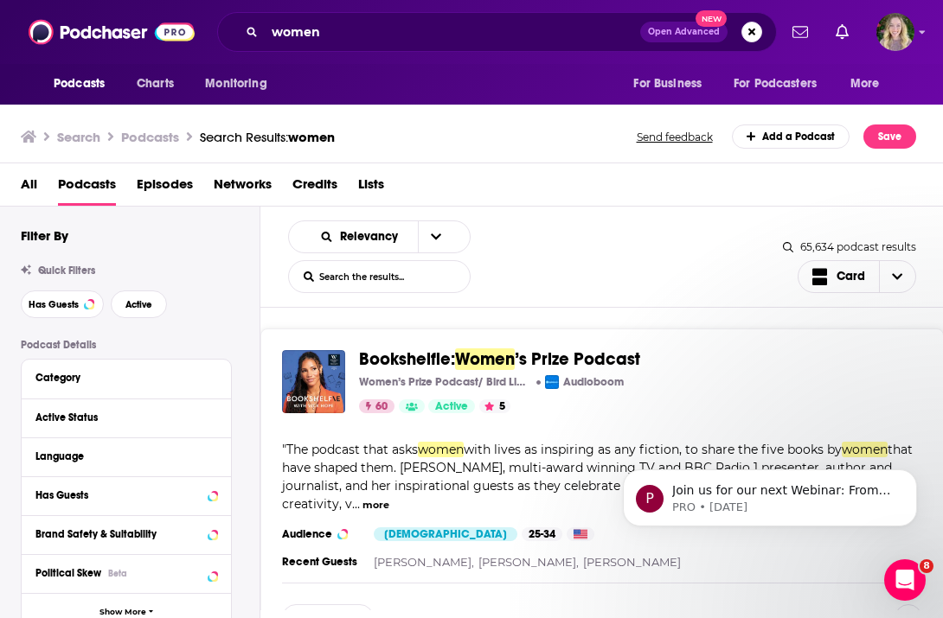
click at [165, 362] on div "Category" at bounding box center [126, 379] width 209 height 39
click at [158, 375] on div "Category" at bounding box center [116, 378] width 162 height 12
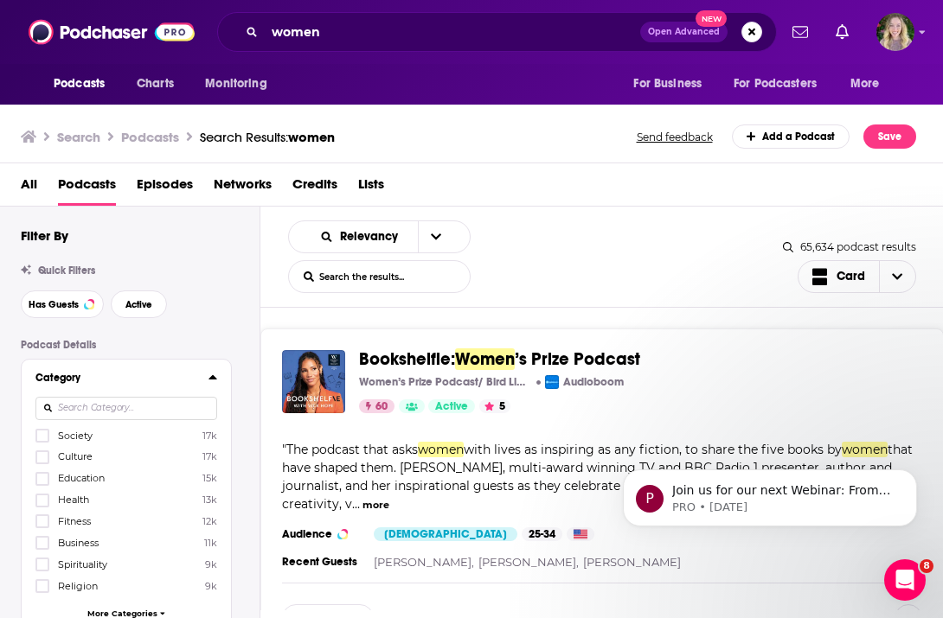
scroll to position [13, 0]
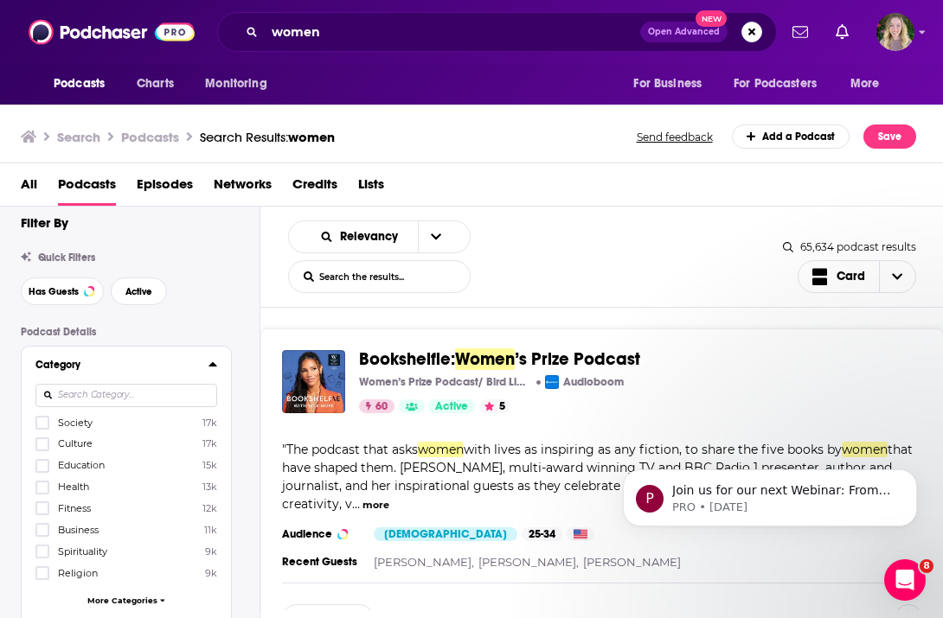
click at [62, 520] on div "Society 17k Culture 17k Education 15k Health 13k Fitness 12k Business 11k Spiri…" at bounding box center [126, 514] width 182 height 199
click at [39, 539] on div "Society 17k Culture 17k Education 15k Health 13k Fitness 12k Business 11k Spiri…" at bounding box center [126, 514] width 182 height 199
click at [42, 528] on icon at bounding box center [42, 530] width 10 height 10
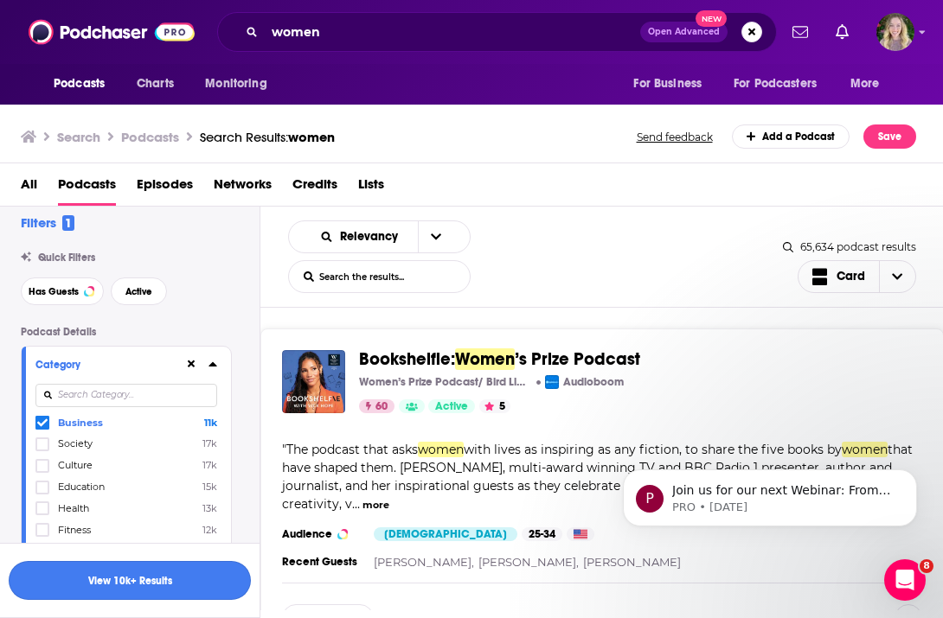
click at [184, 568] on button "View 10k+ Results" at bounding box center [130, 580] width 242 height 39
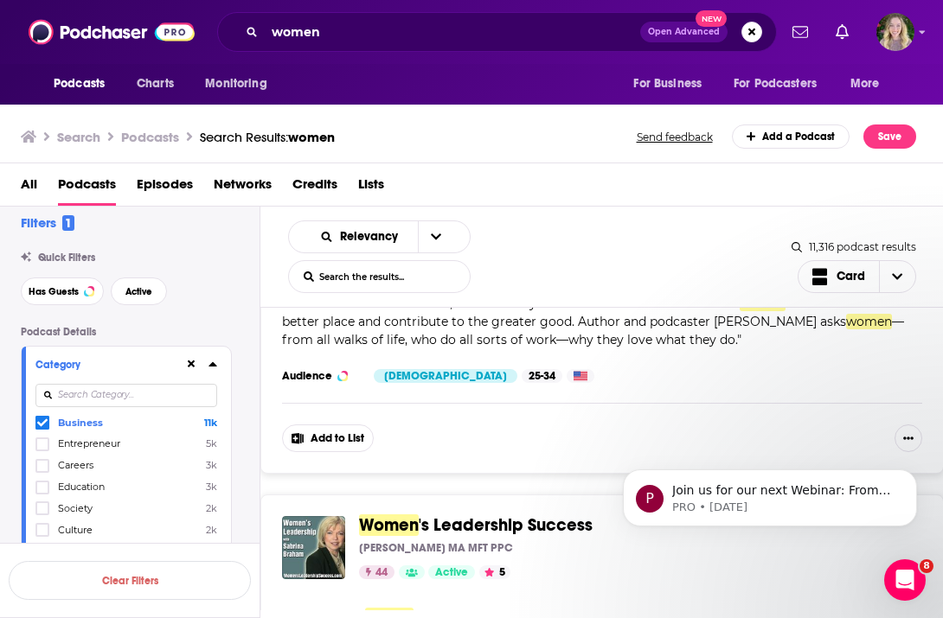
scroll to position [141, 0]
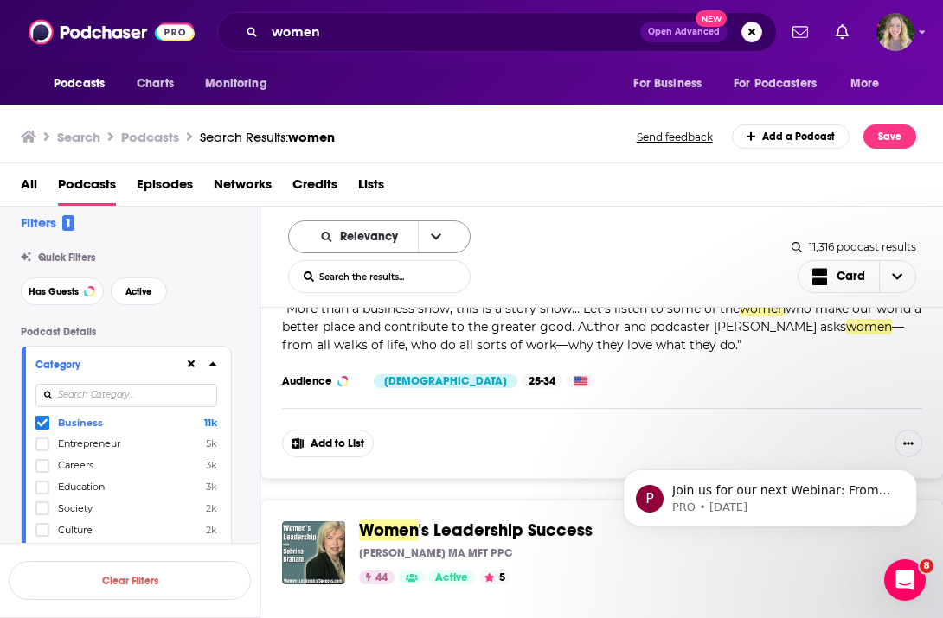
click at [418, 230] on button "open menu" at bounding box center [436, 236] width 36 height 31
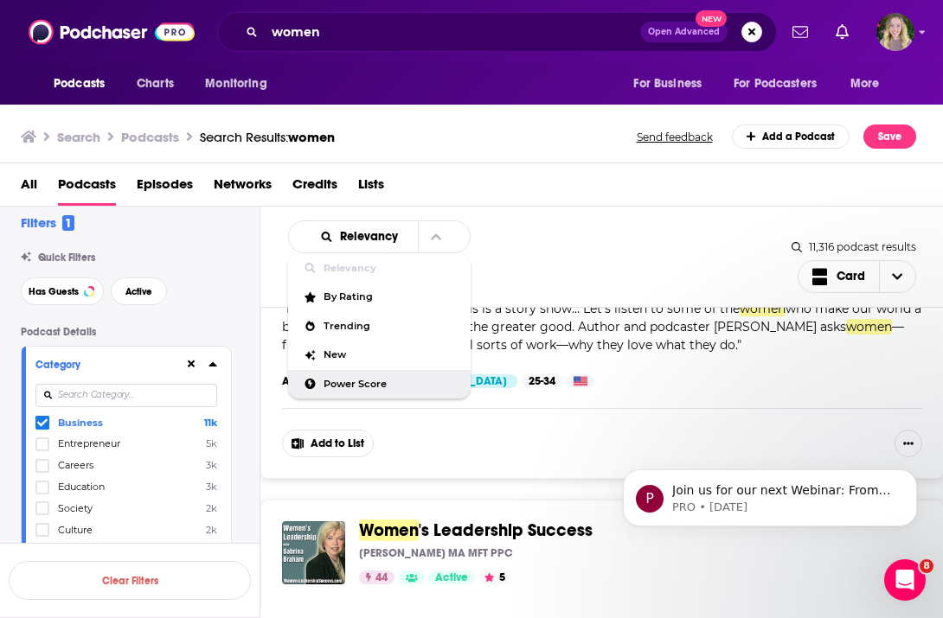
click at [365, 375] on div "Power Score" at bounding box center [379, 384] width 182 height 29
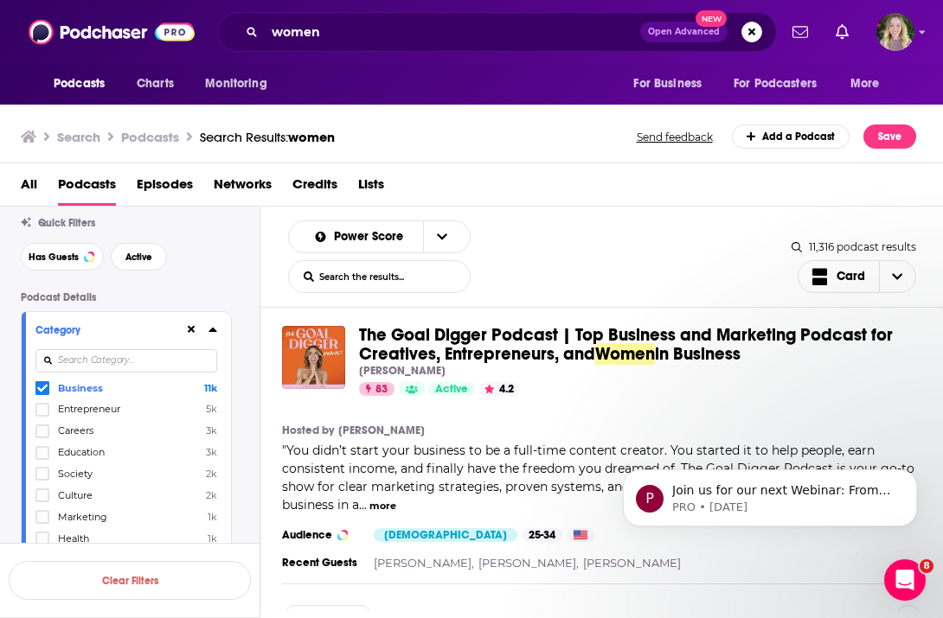
scroll to position [52, 0]
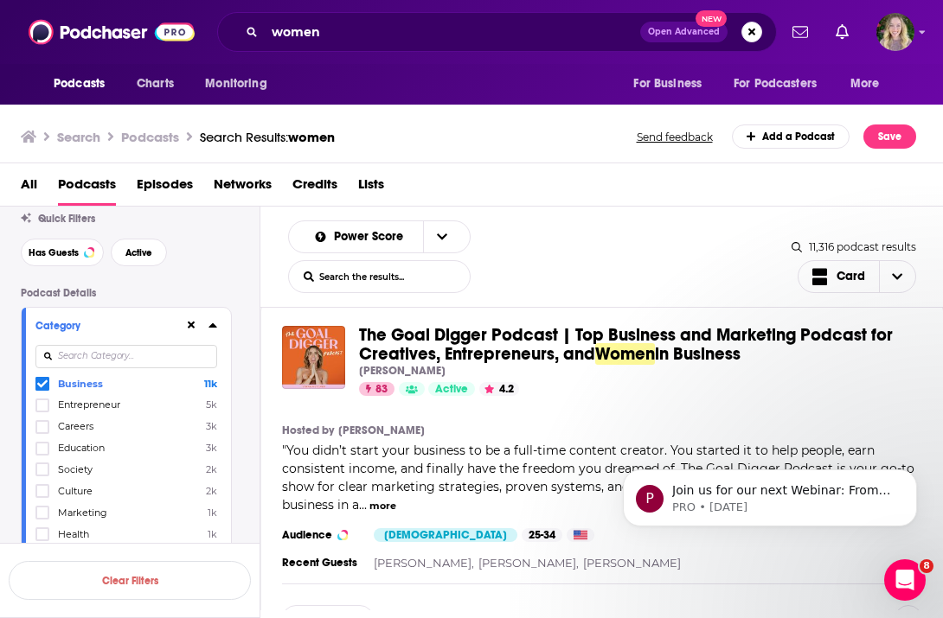
click at [65, 426] on span "Careers" at bounding box center [75, 426] width 35 height 12
click at [42, 432] on input "multiSelectOption-careers-2" at bounding box center [42, 432] width 0 height 0
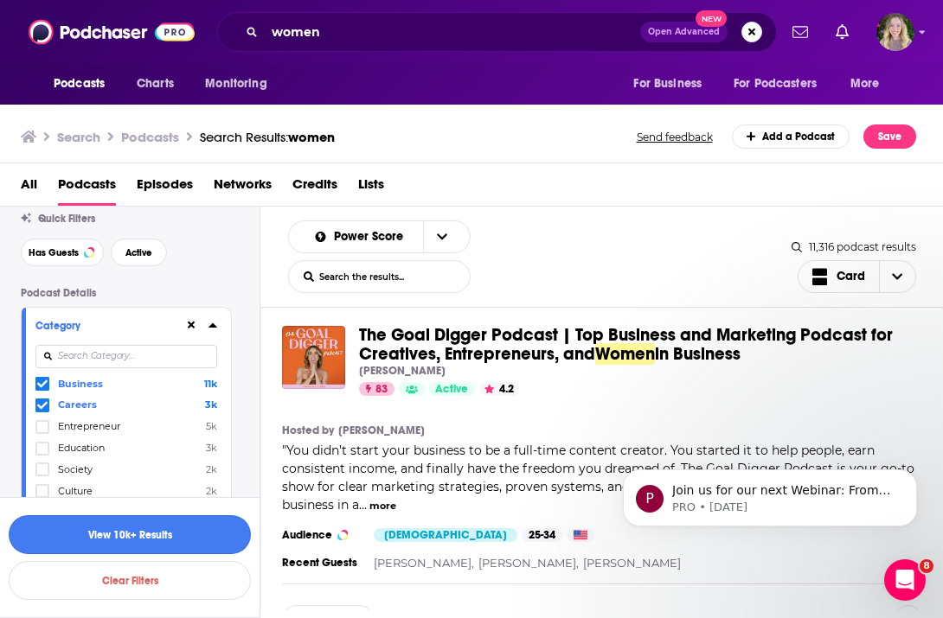
click at [143, 535] on button "View 10k+ Results" at bounding box center [130, 534] width 242 height 39
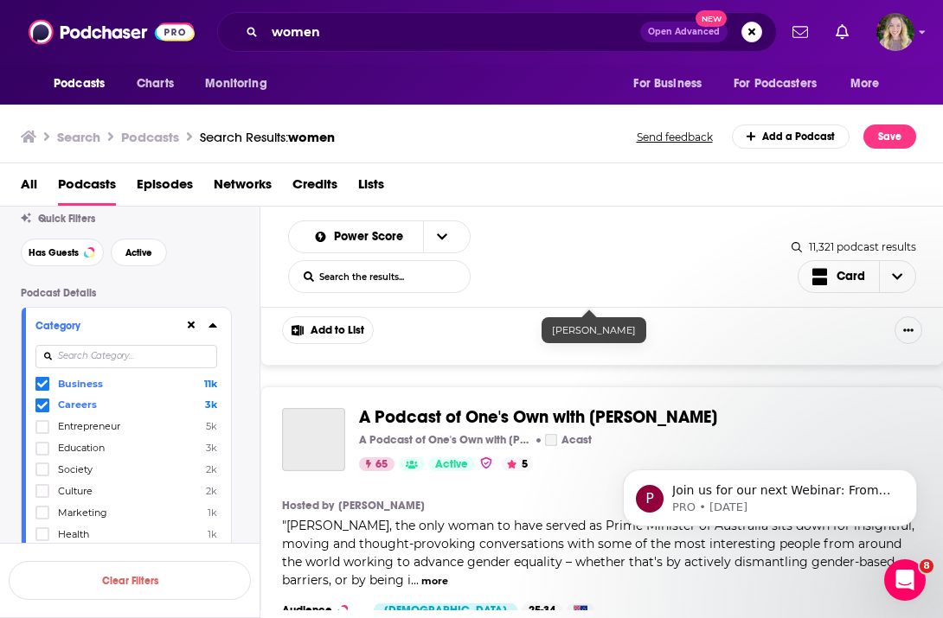
scroll to position [5922, 0]
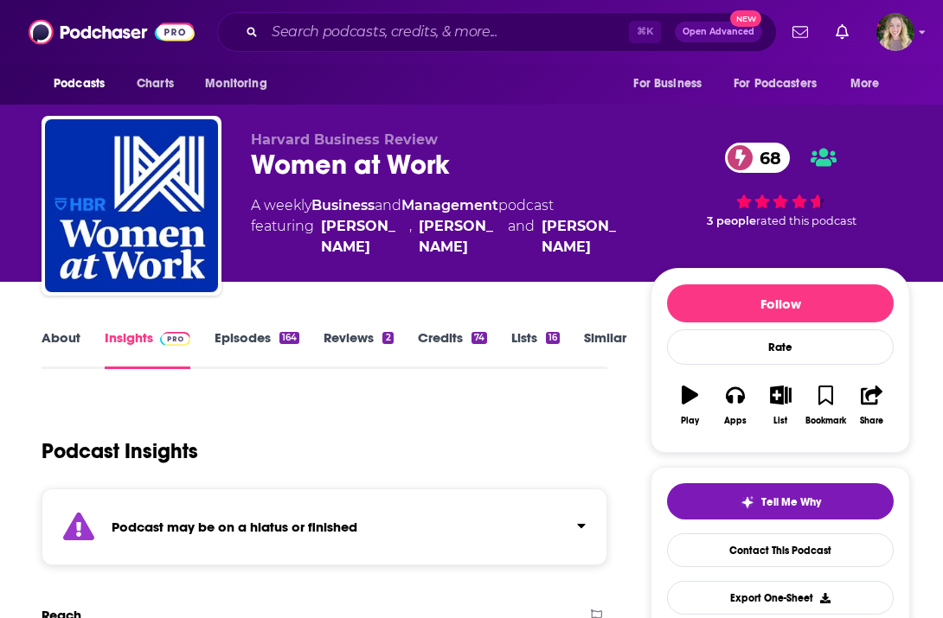
click at [58, 334] on link "About" at bounding box center [61, 350] width 39 height 40
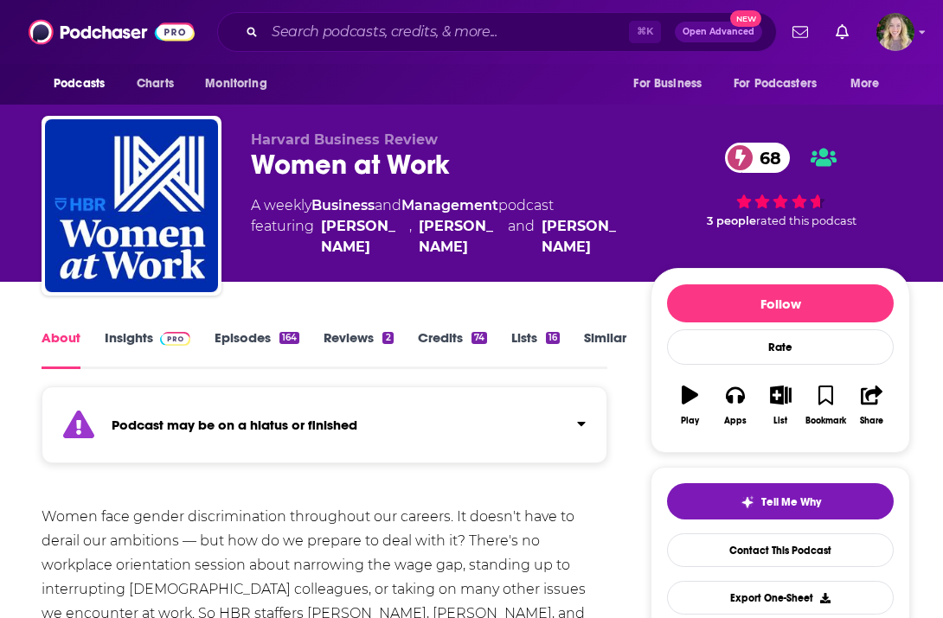
scroll to position [80, 0]
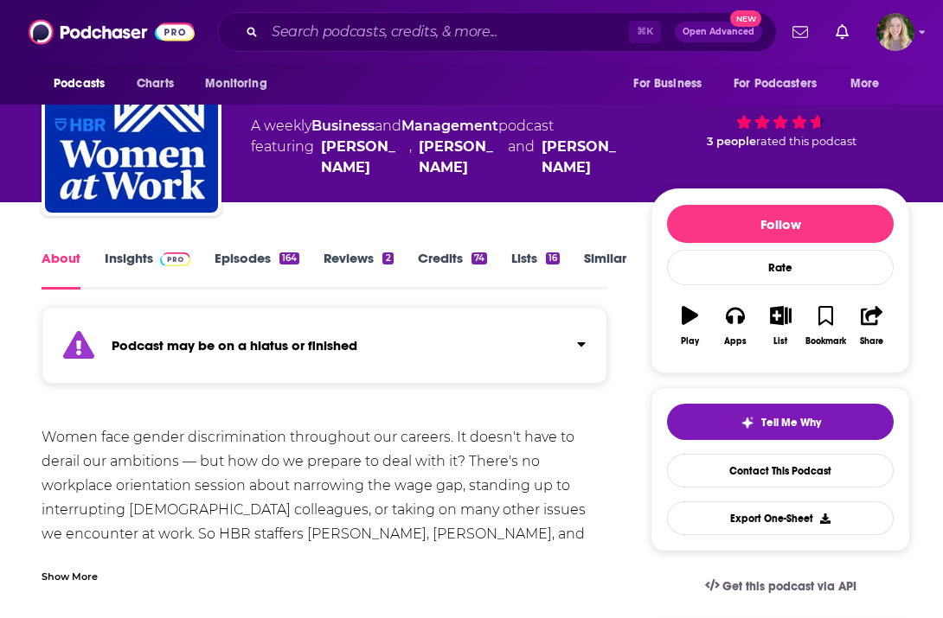
click at [279, 485] on div "Women face gender discrimination throughout our careers. It doesn't have to der…" at bounding box center [325, 523] width 566 height 194
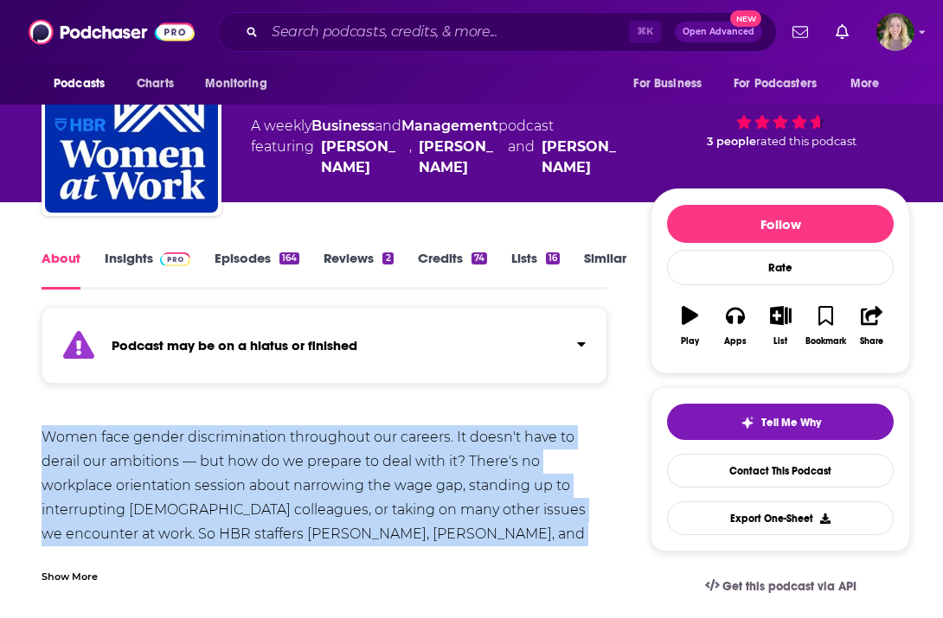
click at [279, 485] on div "Women face gender discrimination throughout our careers. It doesn't have to der…" at bounding box center [325, 523] width 566 height 194
copy div "Women face gender discrimination throughout our careers. It doesn't have to der…"
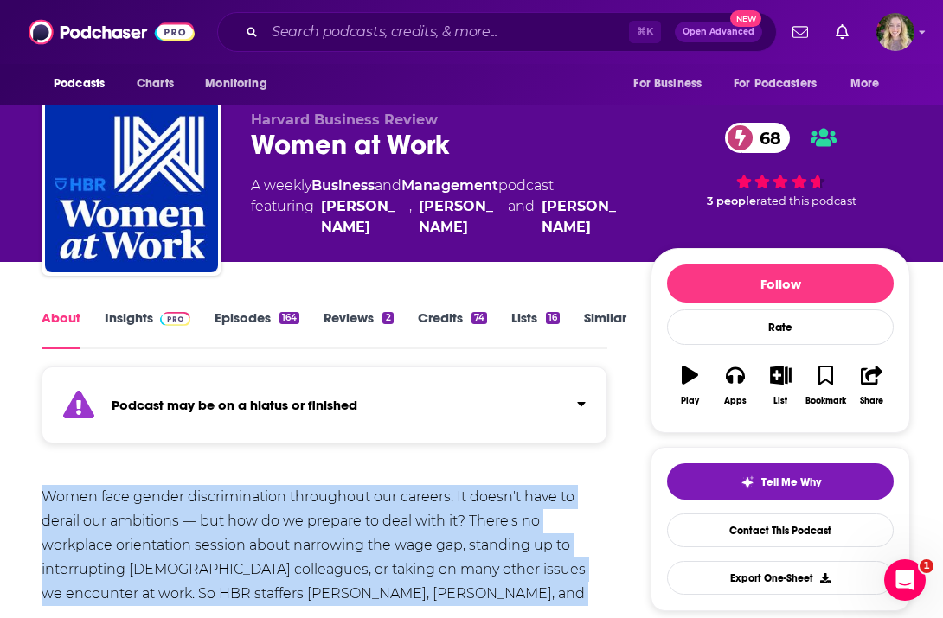
scroll to position [19, 0]
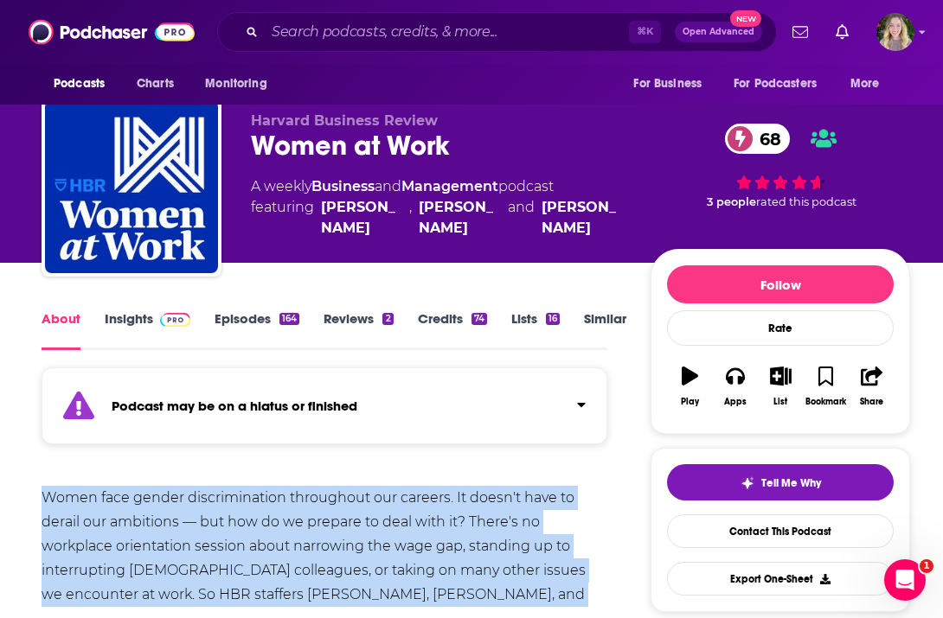
click at [252, 312] on link "Episodes 164" at bounding box center [256, 331] width 85 height 40
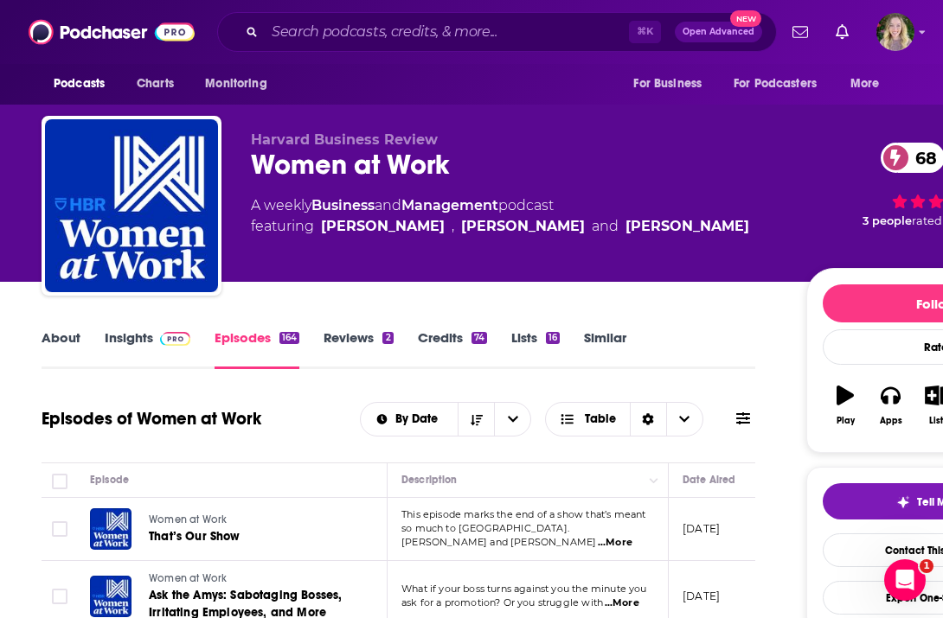
click at [625, 333] on link "Similar" at bounding box center [605, 350] width 42 height 40
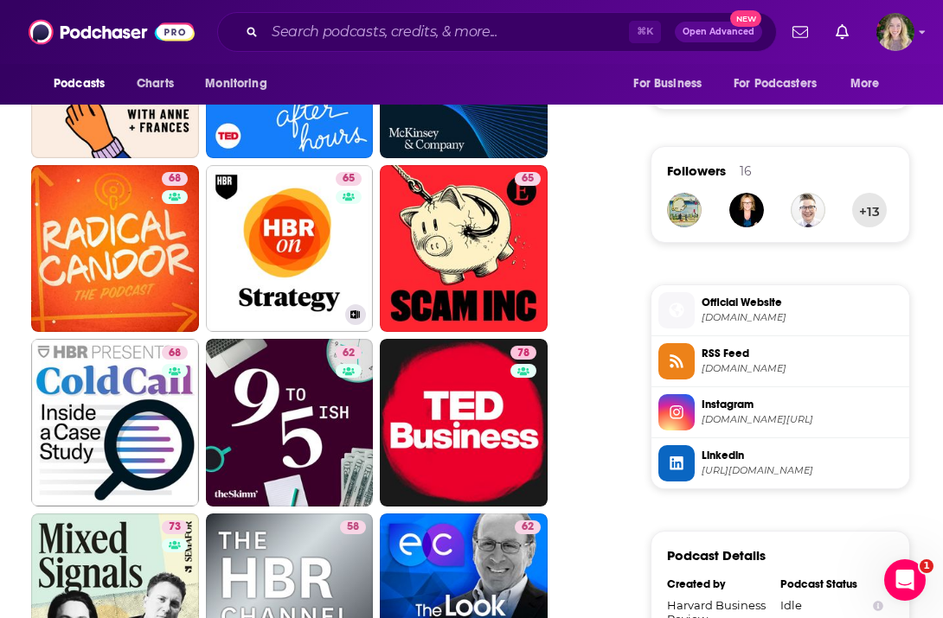
scroll to position [1189, 0]
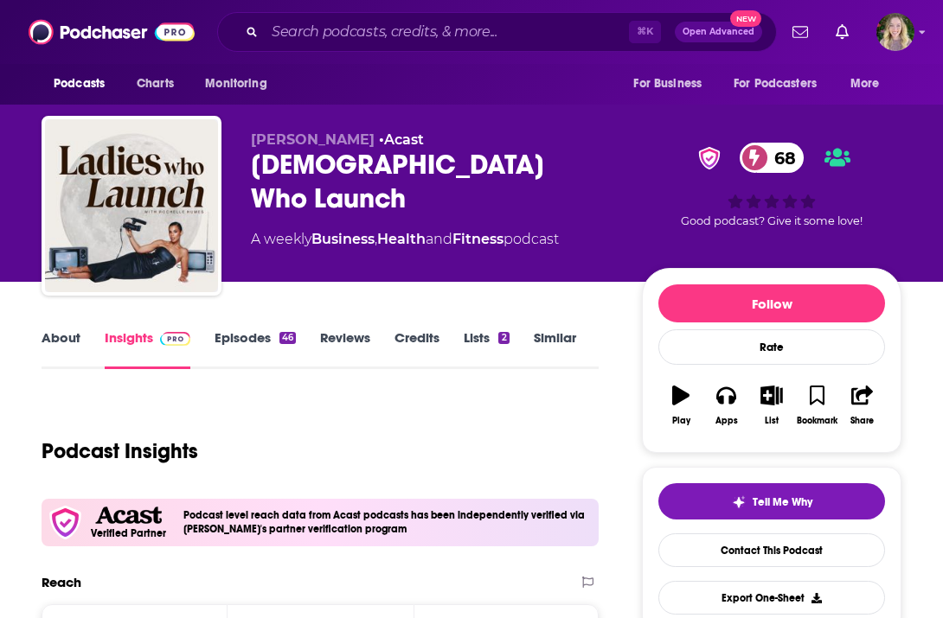
click at [261, 348] on link "Episodes 46" at bounding box center [254, 350] width 81 height 40
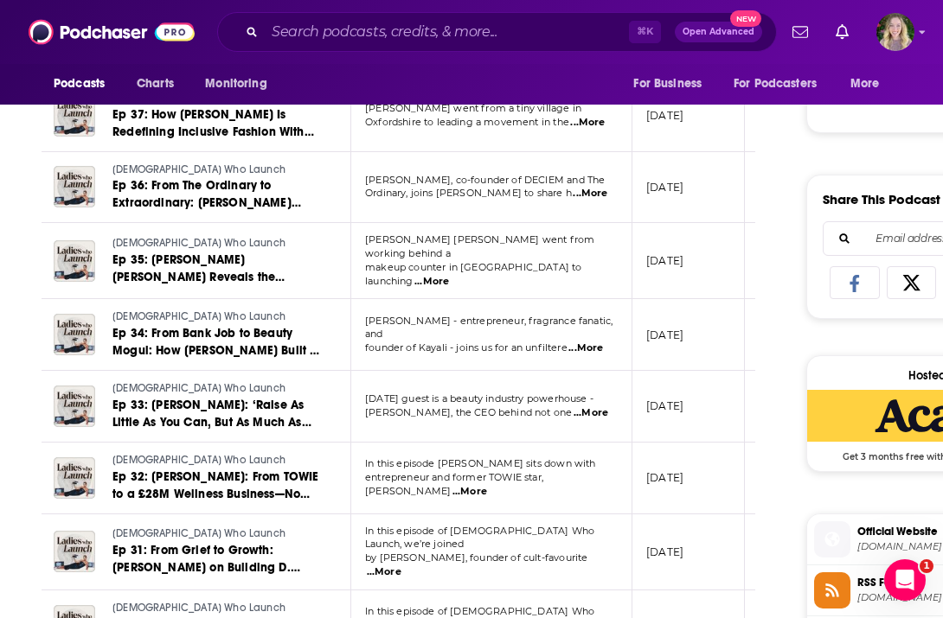
scroll to position [977, 0]
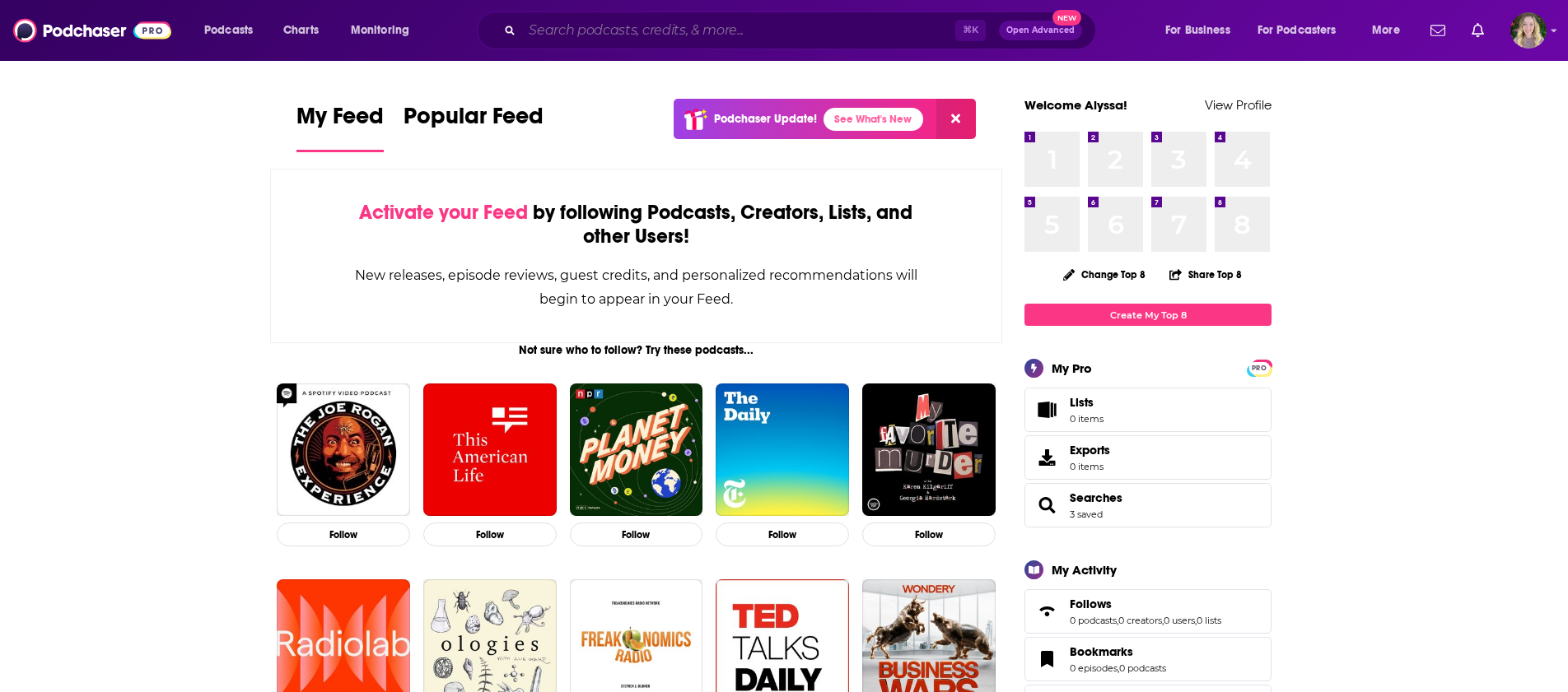
click at [571, 43] on input "Search podcasts, credits, & more..." at bounding box center [738, 30] width 433 height 27
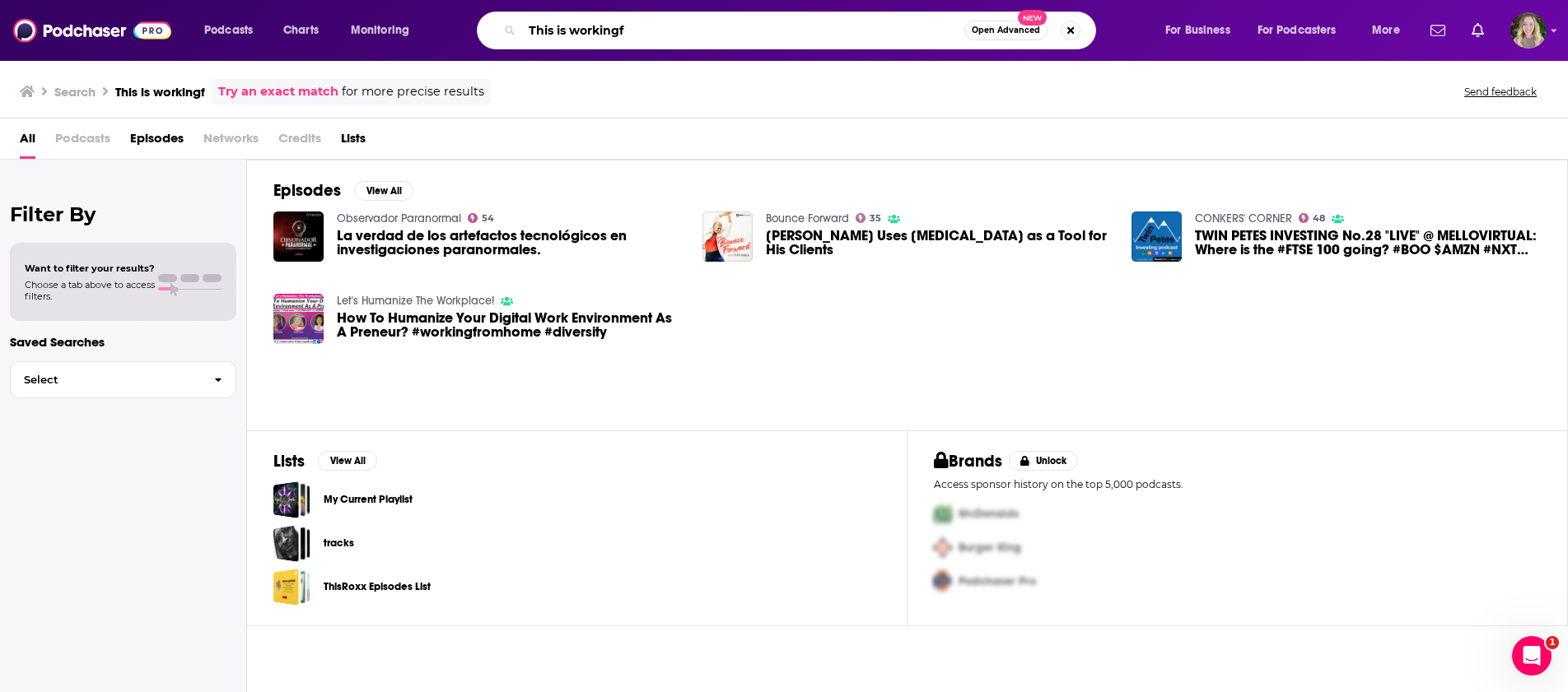
click at [752, 23] on input "This is workingf" at bounding box center [743, 30] width 442 height 27
type input "This is working"
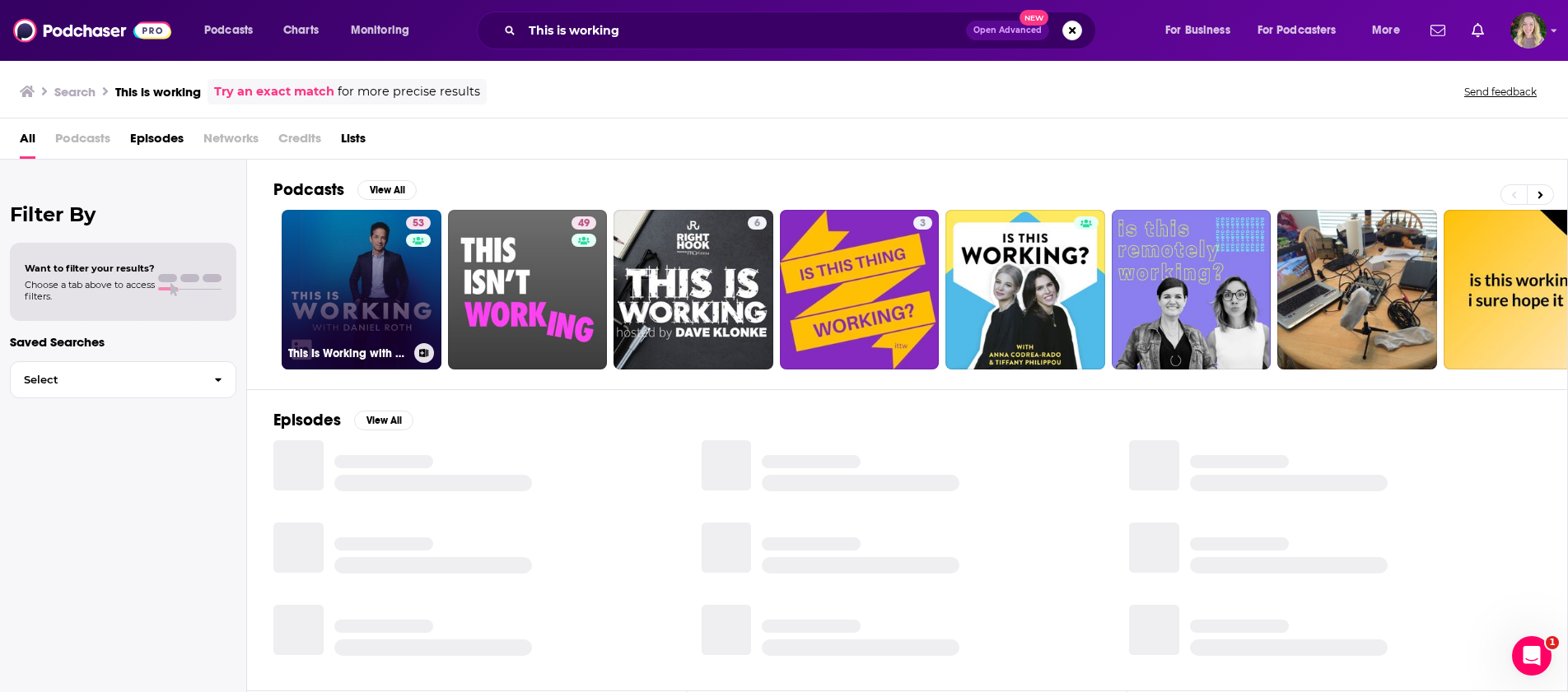
click at [406, 300] on div "53" at bounding box center [420, 279] width 29 height 127
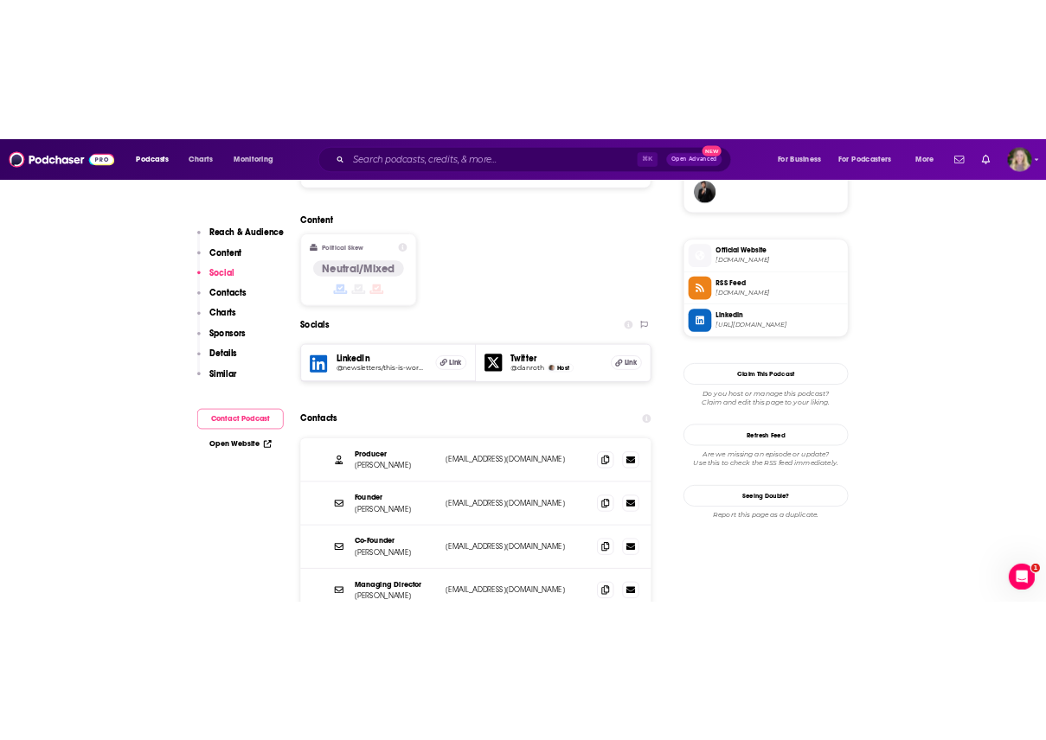
scroll to position [1399, 0]
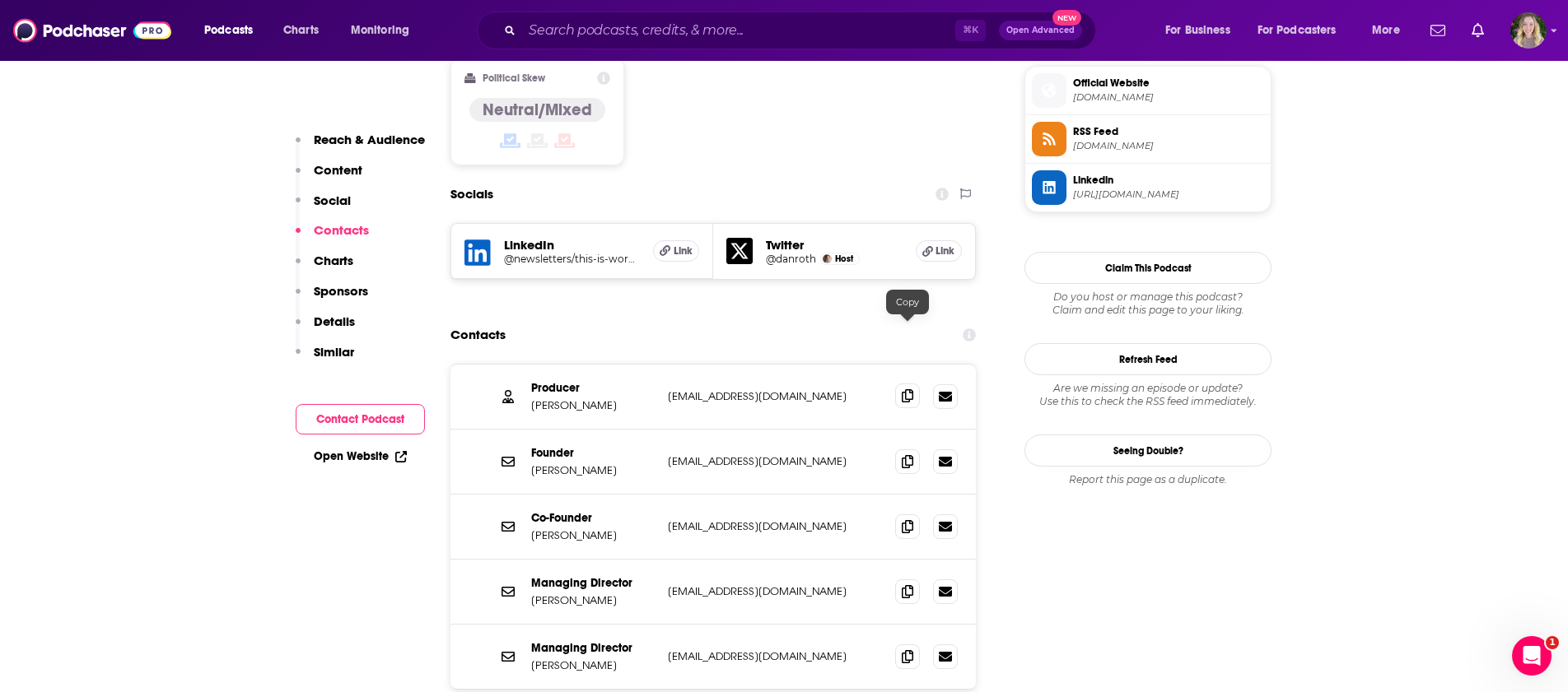
click at [909, 389] on icon at bounding box center [907, 396] width 11 height 13
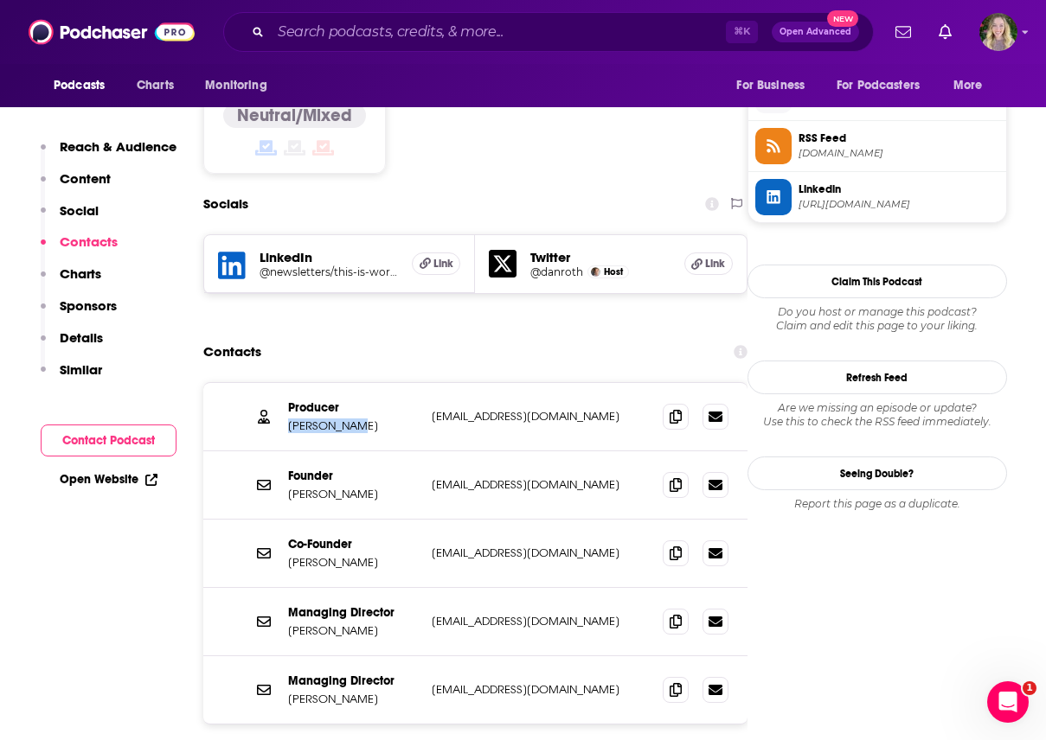
drag, startPoint x: 356, startPoint y: 357, endPoint x: 287, endPoint y: 361, distance: 69.3
click at [288, 419] on p "Sarah Storm" at bounding box center [353, 426] width 130 height 15
copy p "Sarah Storm"
click at [97, 41] on img at bounding box center [112, 32] width 166 height 33
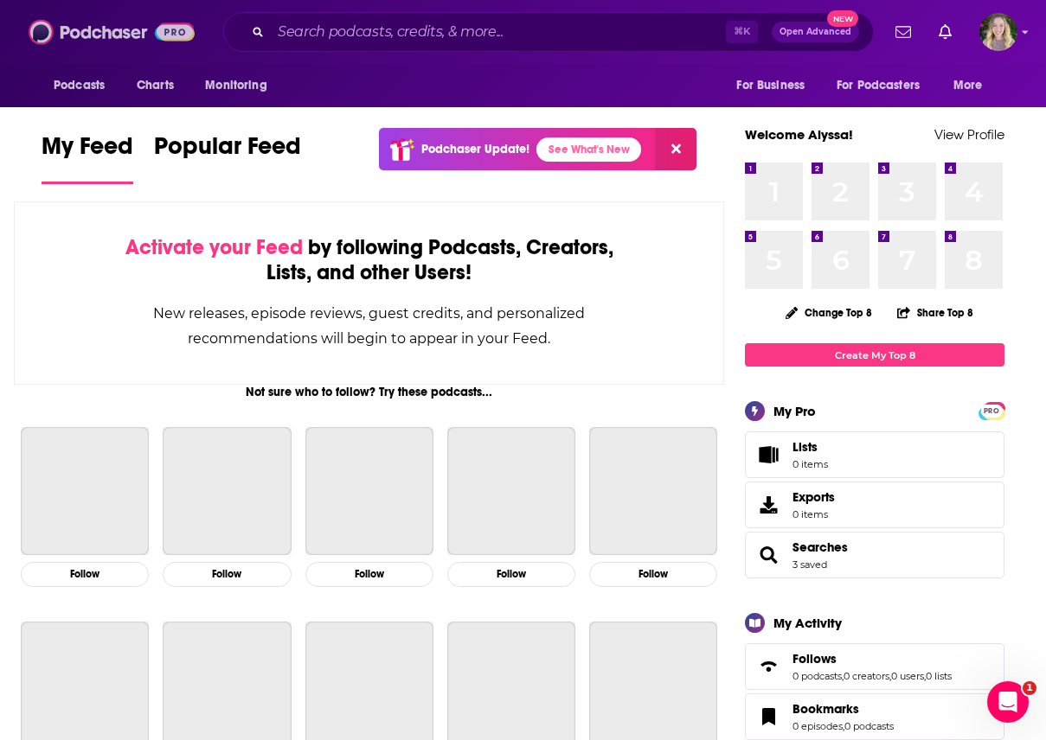
click at [97, 41] on img at bounding box center [112, 32] width 166 height 33
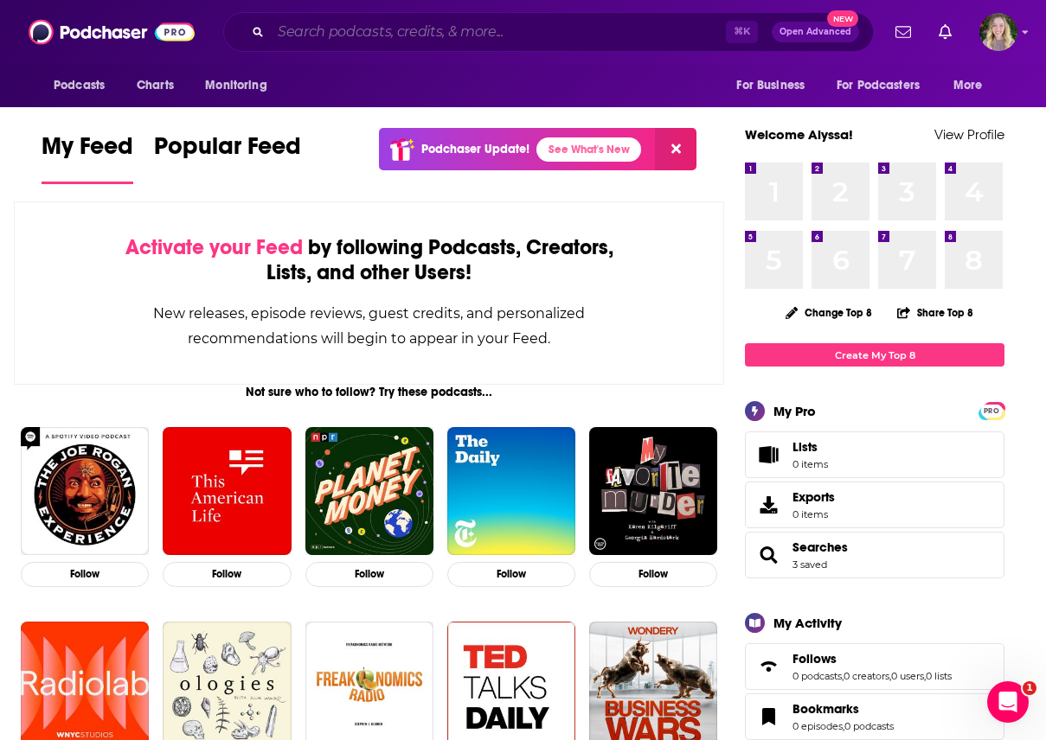
click at [325, 40] on input "Search podcasts, credits, & more..." at bounding box center [498, 32] width 455 height 28
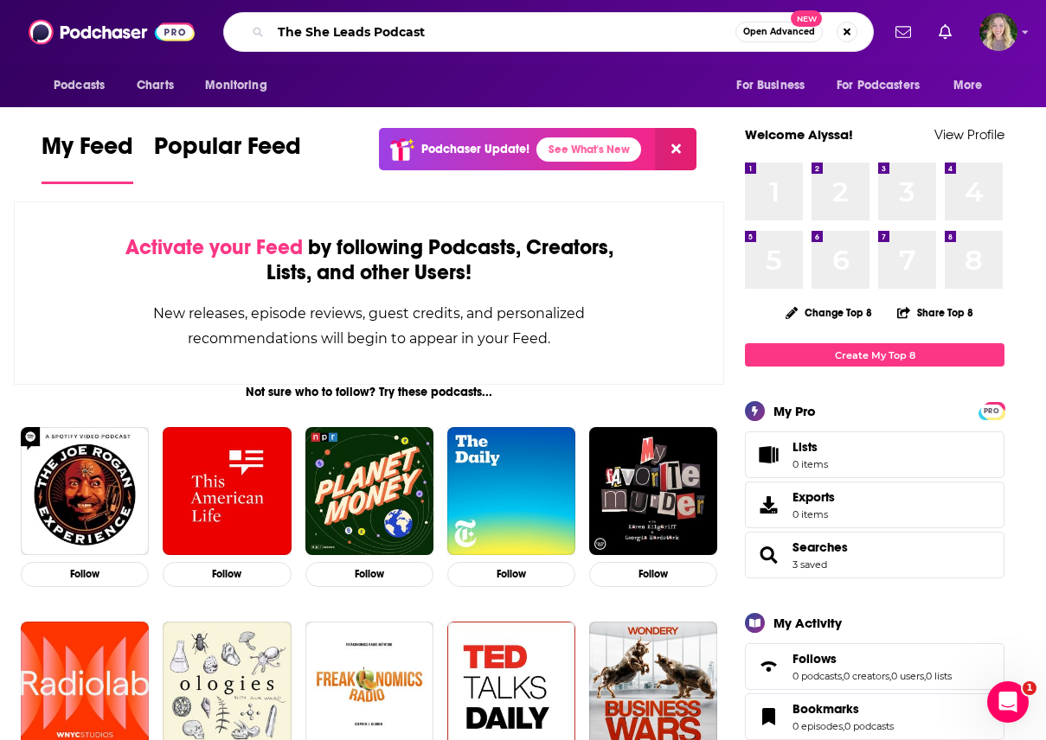
type input "The She Leads Podcast"
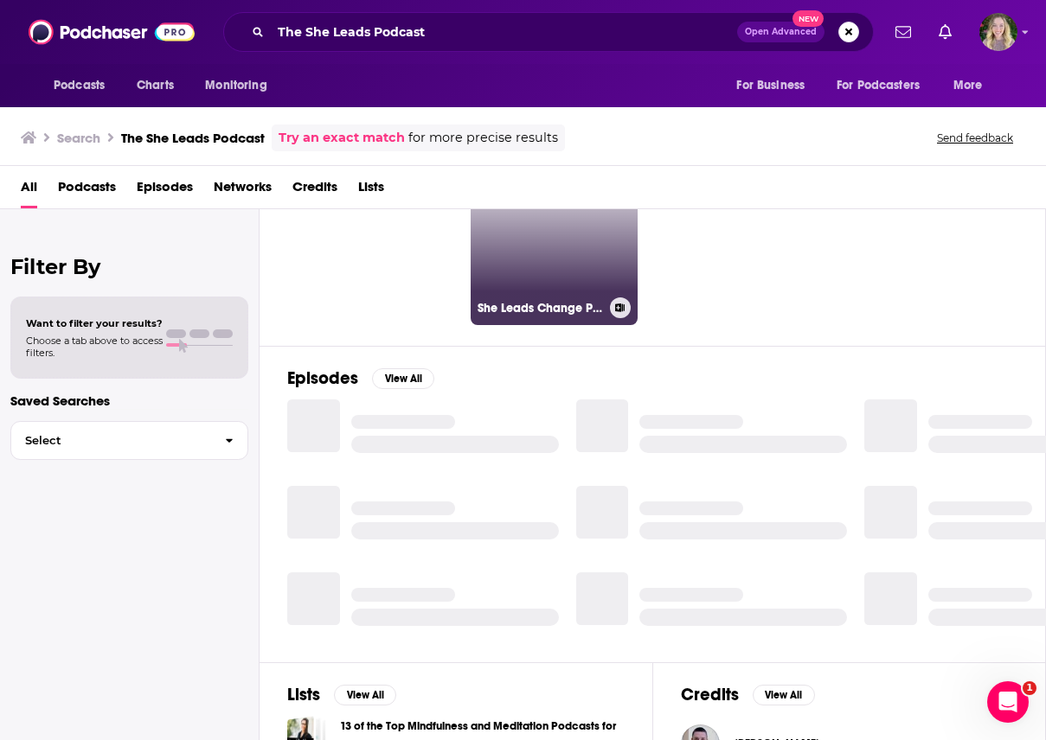
scroll to position [115, 0]
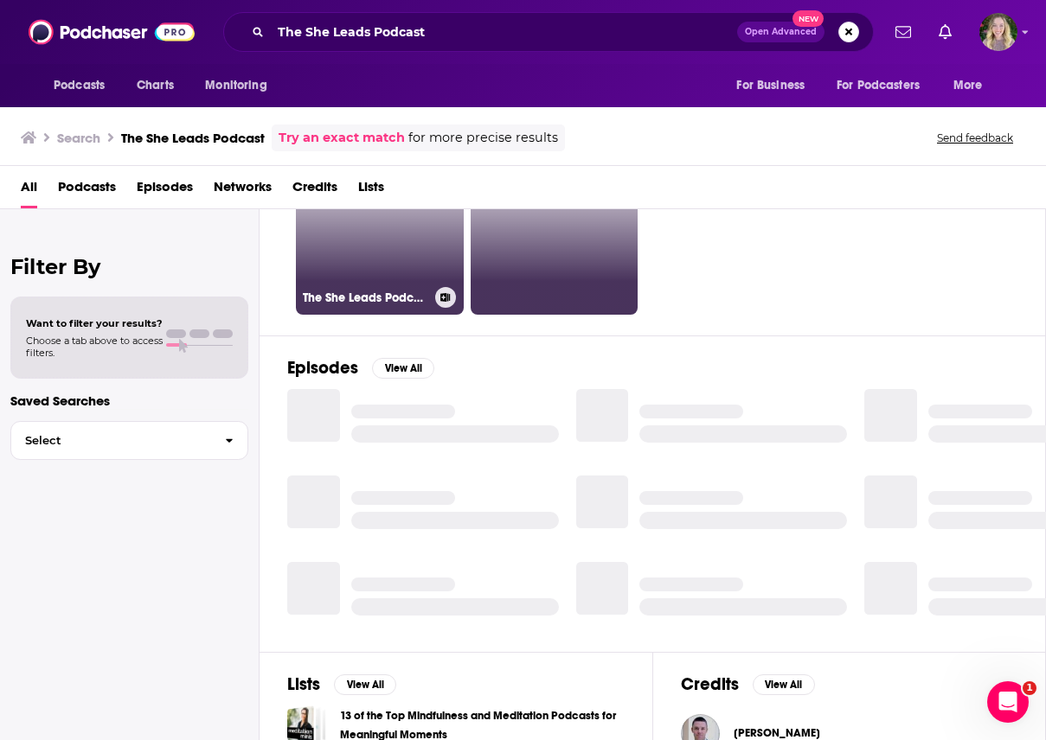
click at [362, 312] on link "The She Leads Podcast | Rewriting the Rules of Entrepreneurship" at bounding box center [380, 231] width 168 height 168
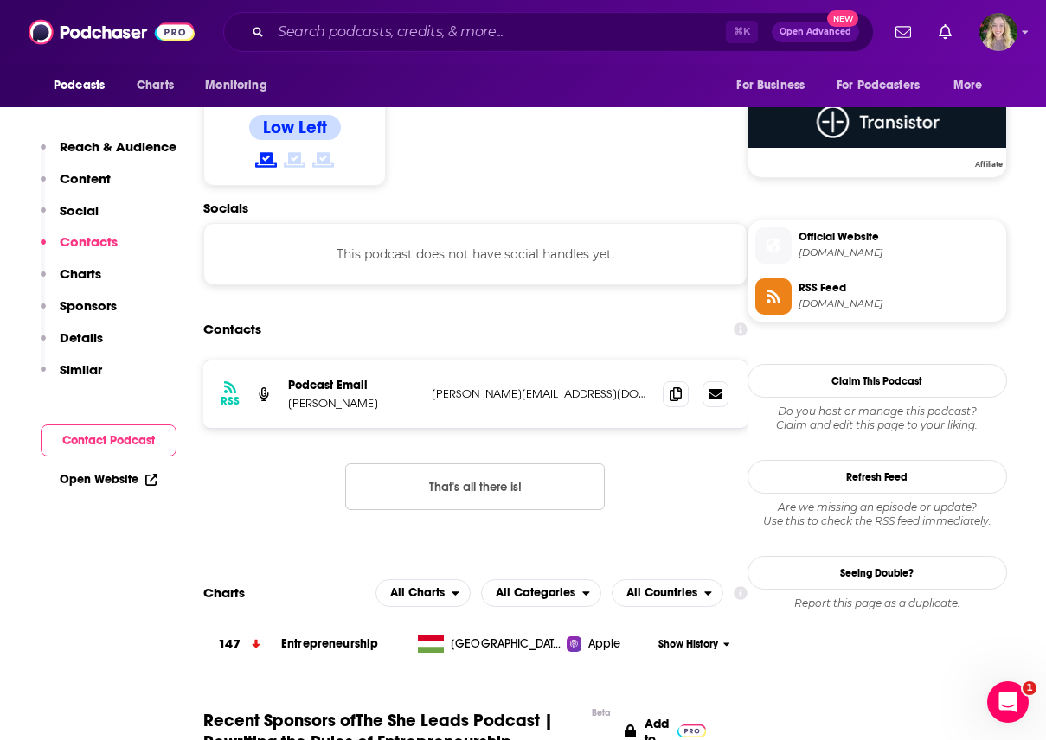
scroll to position [1422, 0]
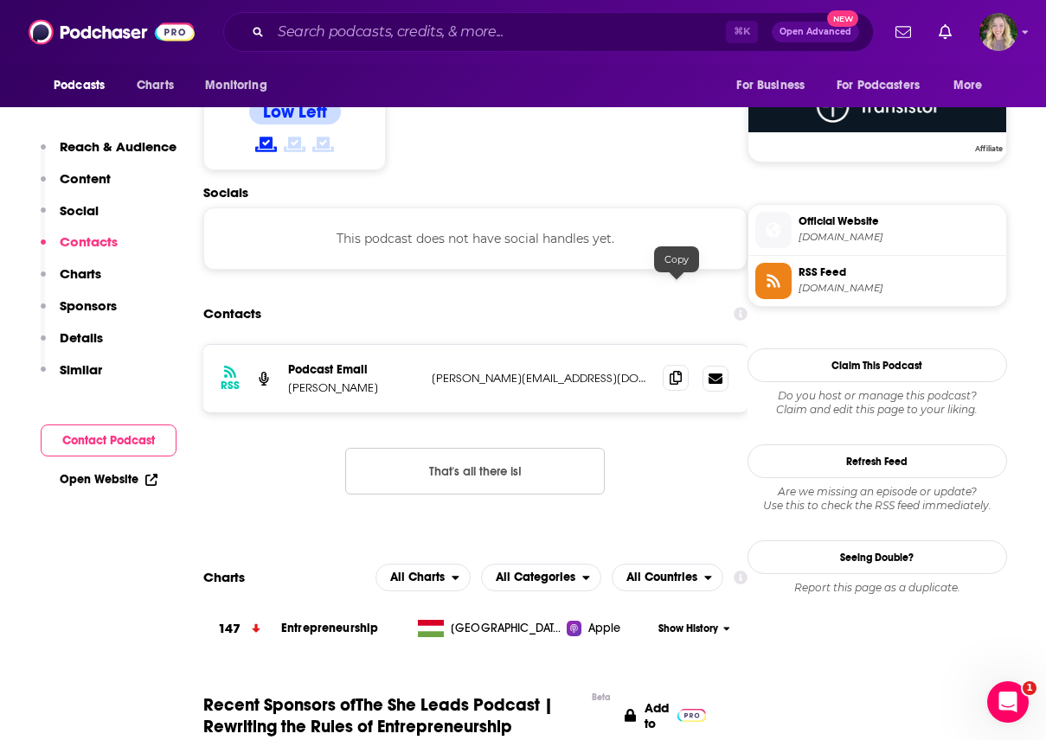
click at [676, 371] on icon at bounding box center [675, 378] width 12 height 14
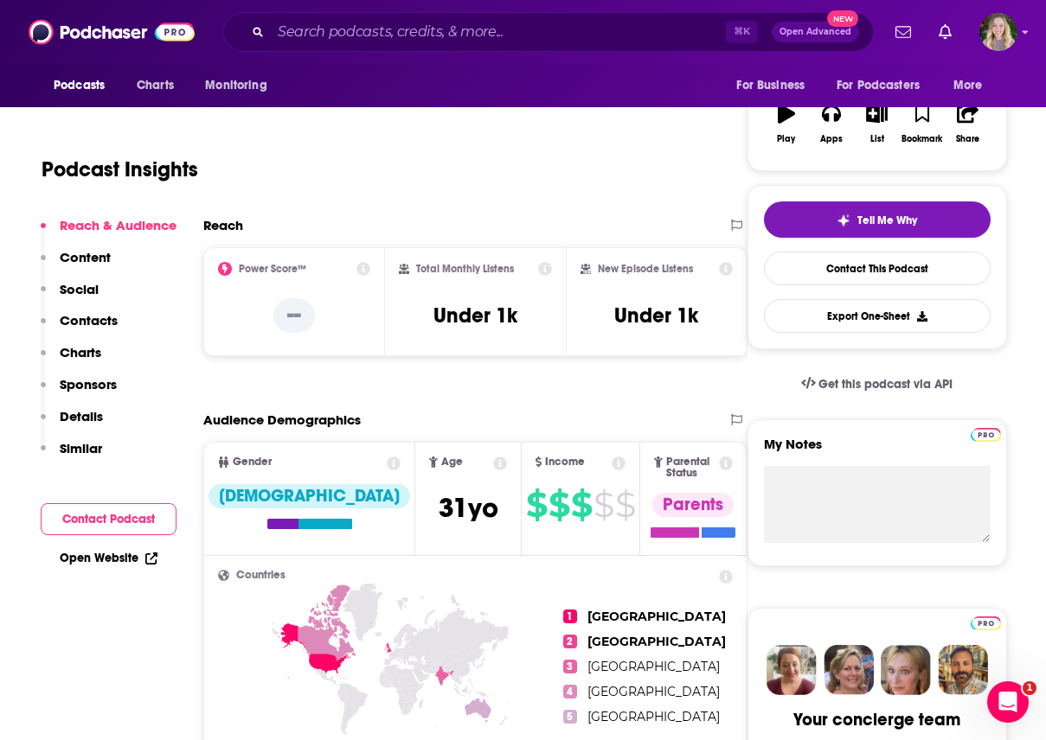
scroll to position [134, 0]
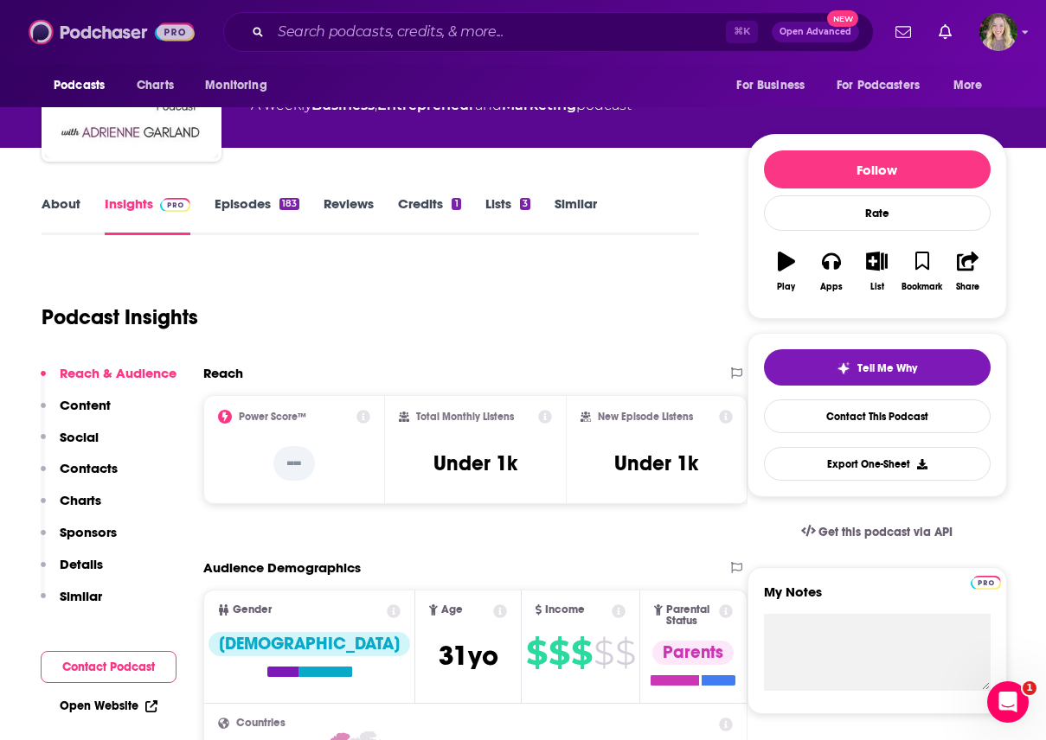
click at [72, 42] on img at bounding box center [112, 32] width 166 height 33
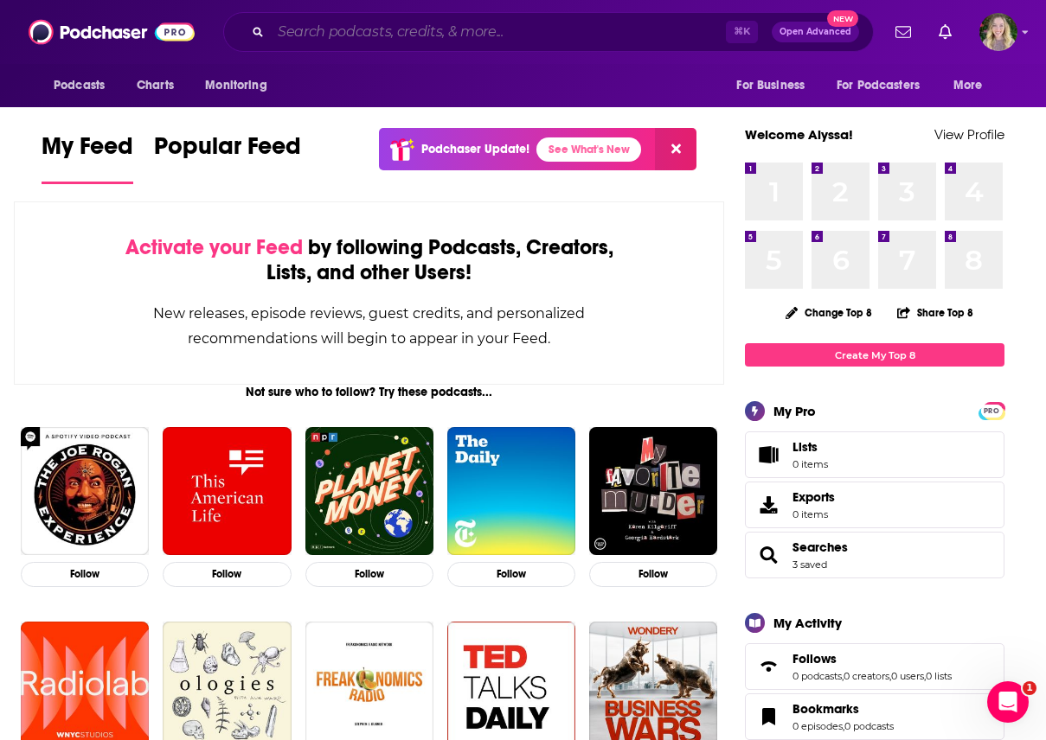
click at [350, 40] on input "Search podcasts, credits, & more..." at bounding box center [498, 32] width 455 height 28
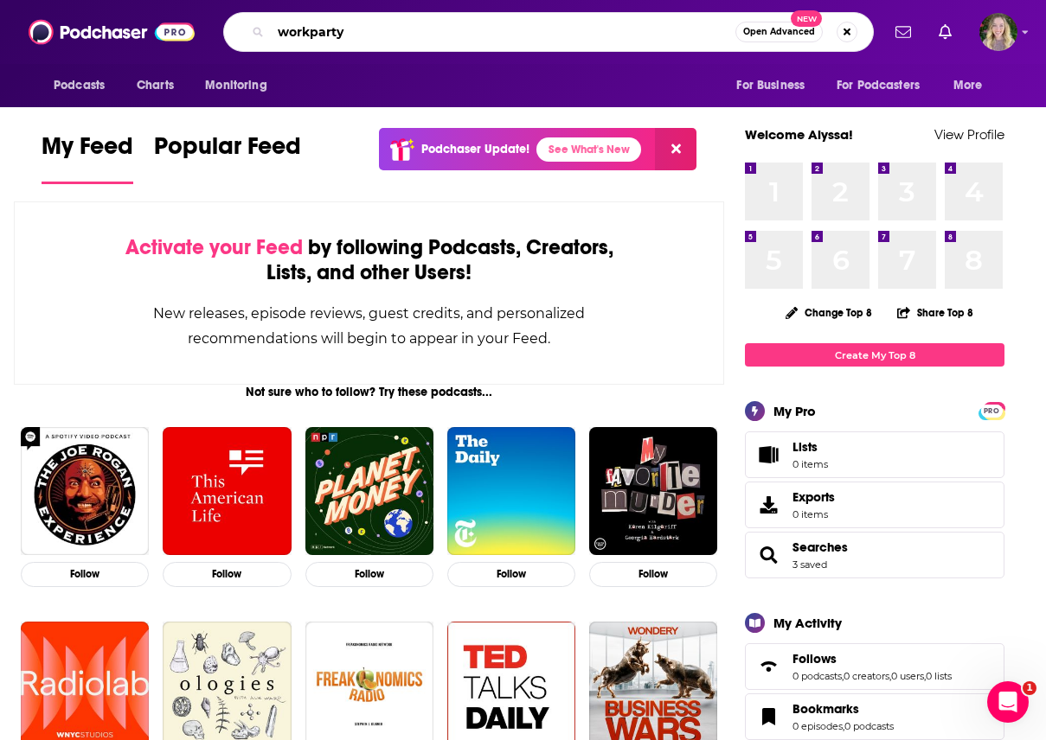
type input "workparty"
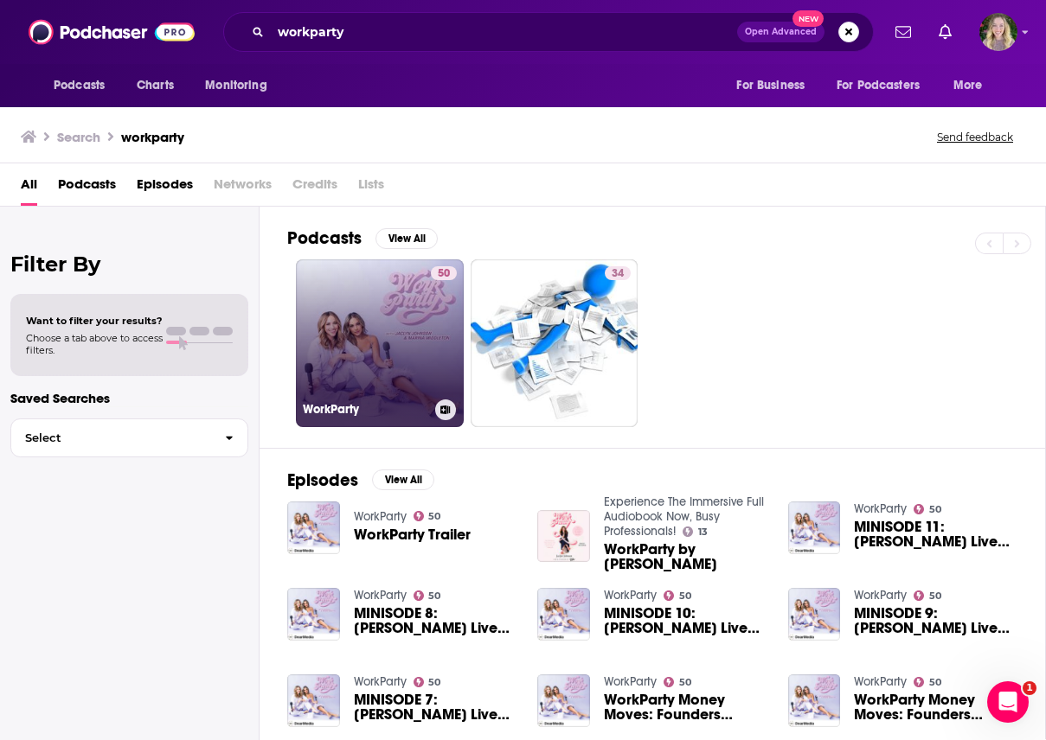
click at [336, 353] on link "50 WorkParty" at bounding box center [380, 343] width 168 height 168
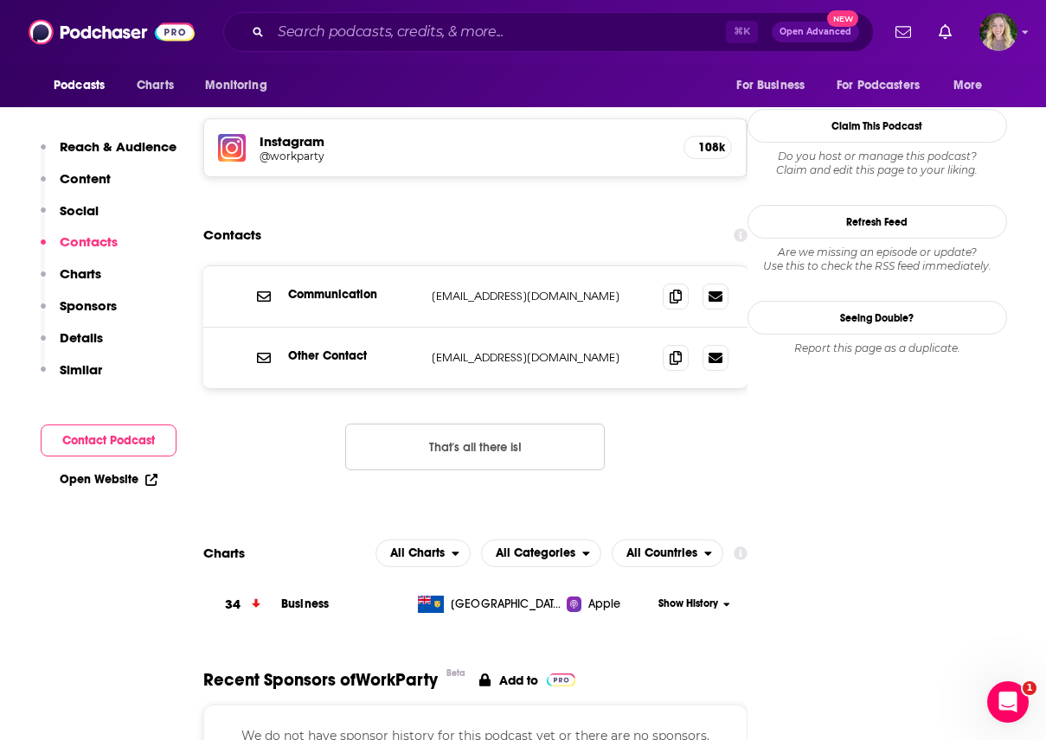
scroll to position [1553, 0]
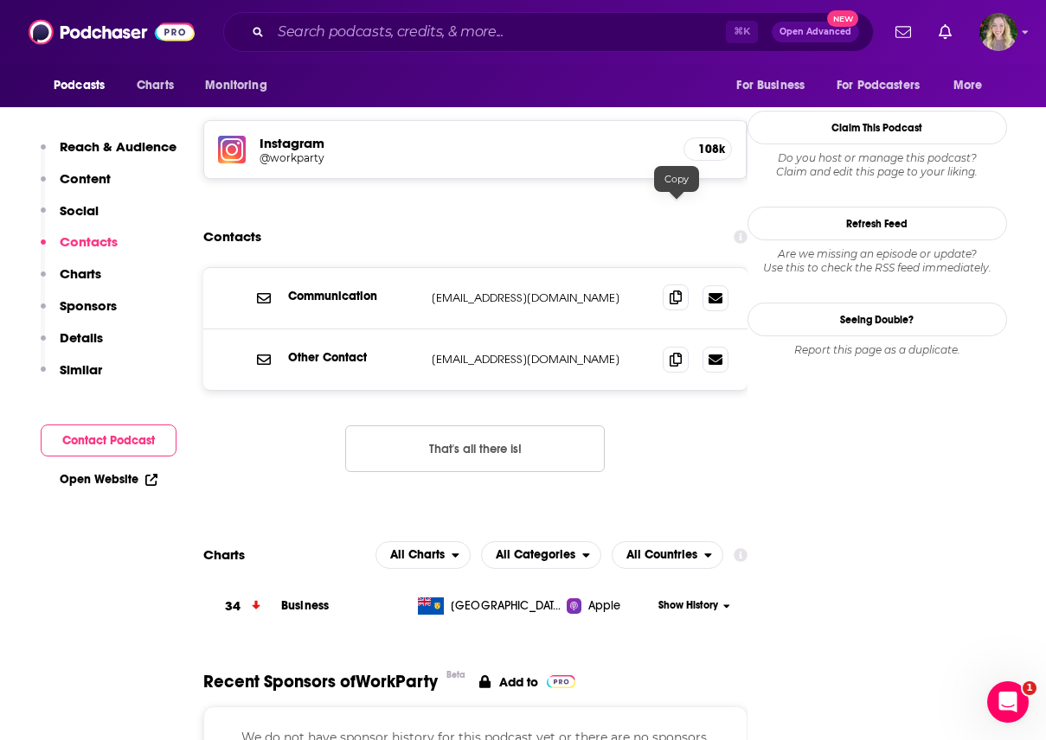
click at [679, 291] on icon at bounding box center [675, 298] width 12 height 14
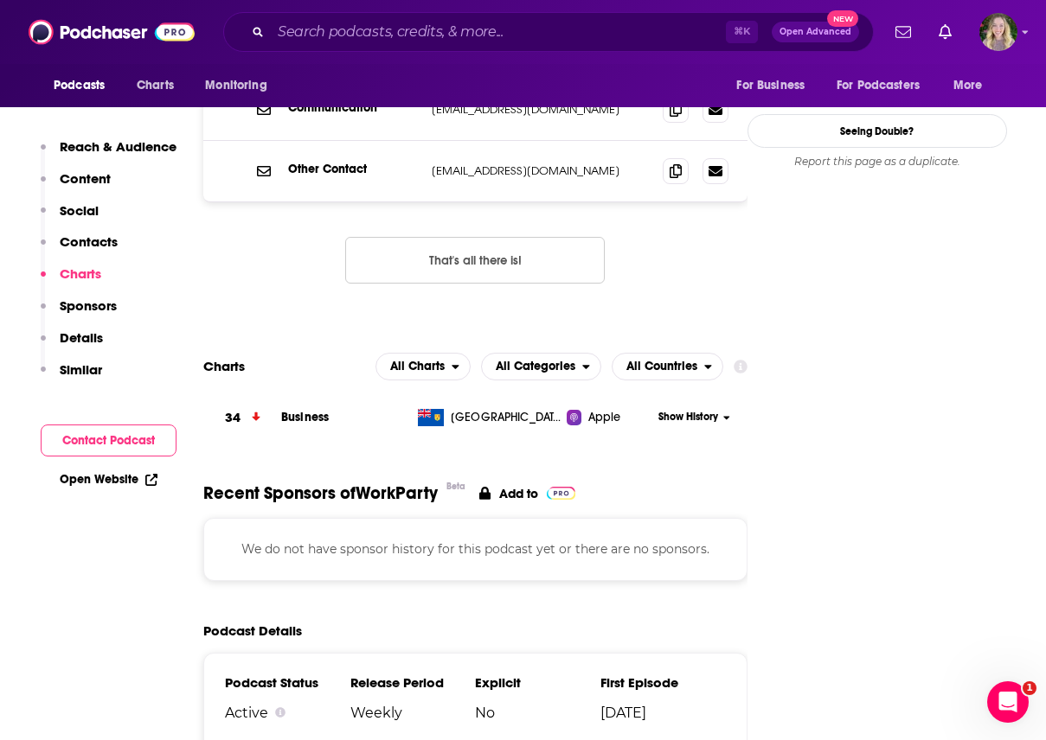
scroll to position [1745, 0]
